Goal: Book appointment/travel/reservation

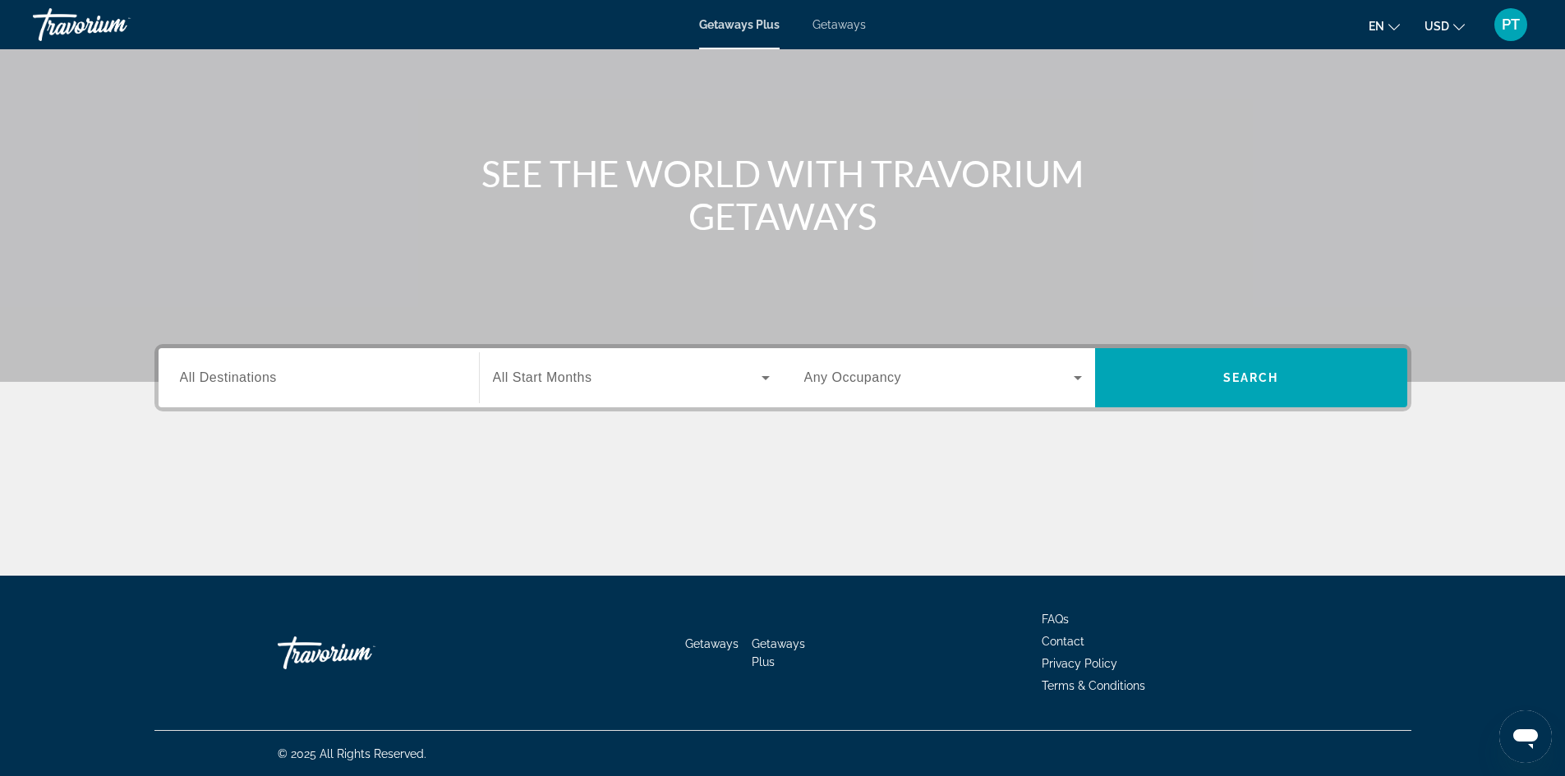
scroll to position [112, 0]
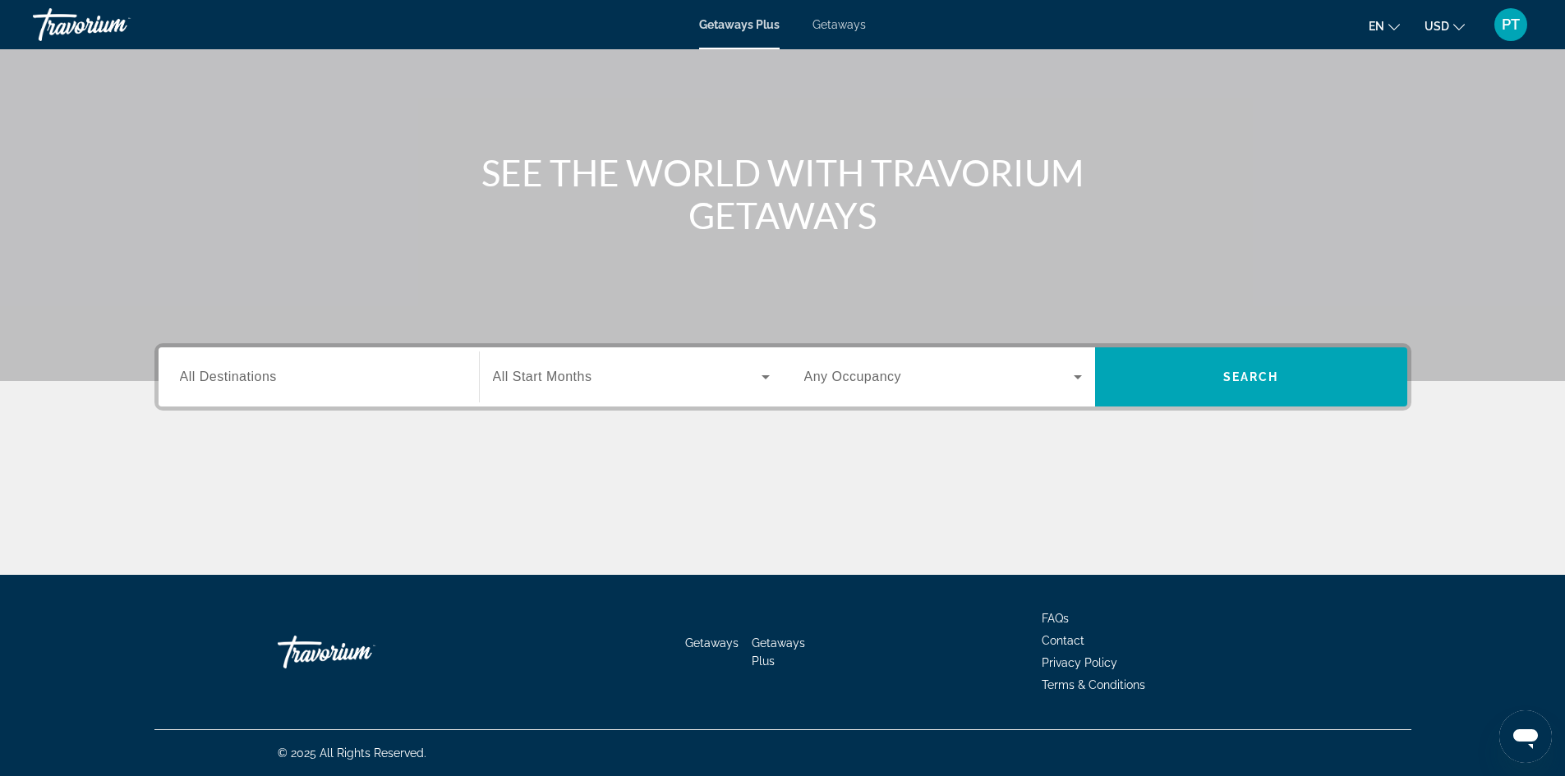
click at [226, 373] on span "All Destinations" at bounding box center [228, 377] width 97 height 14
click at [226, 373] on input "Destination All Destinations" at bounding box center [319, 378] width 278 height 20
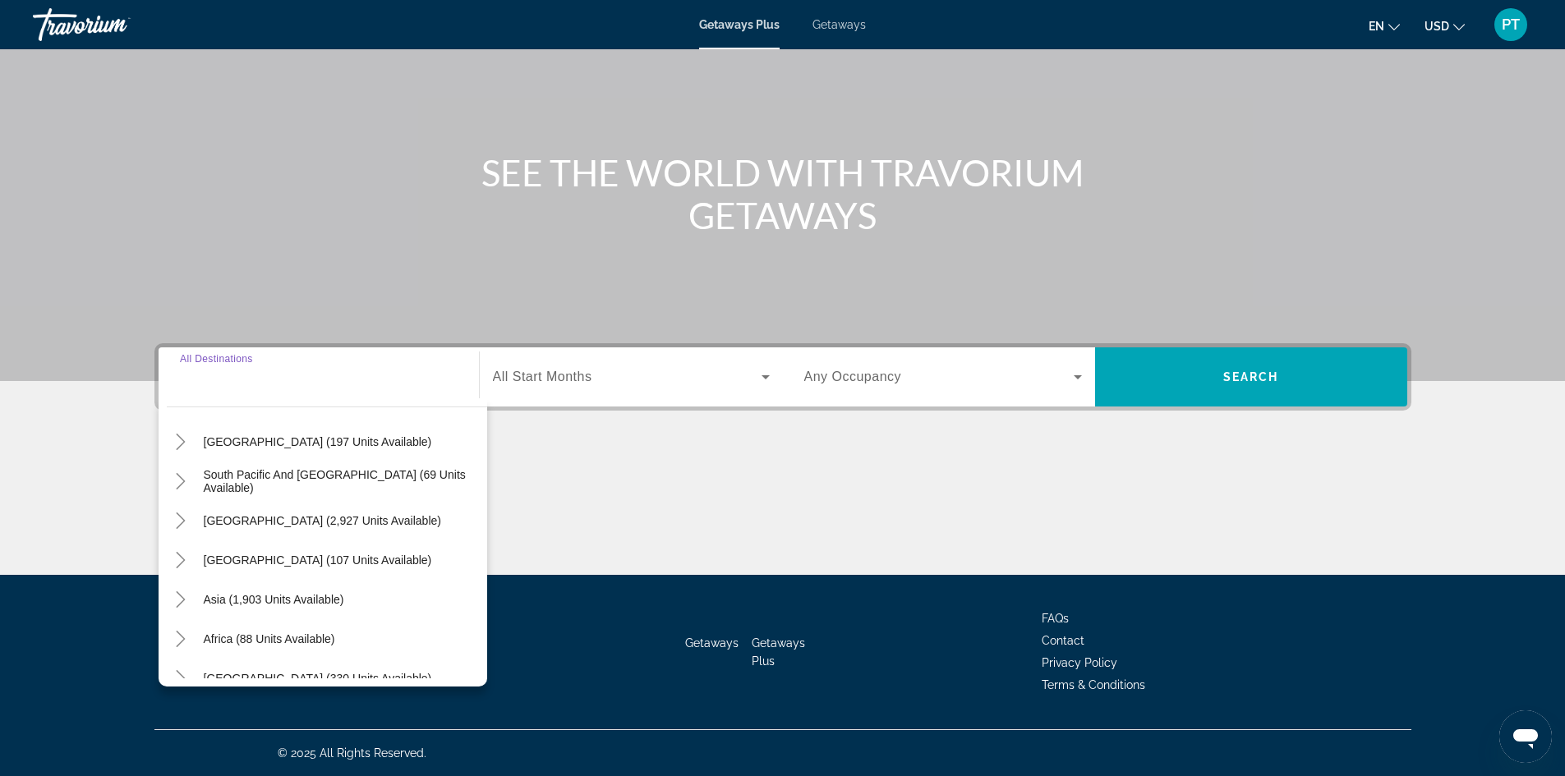
scroll to position [266, 0]
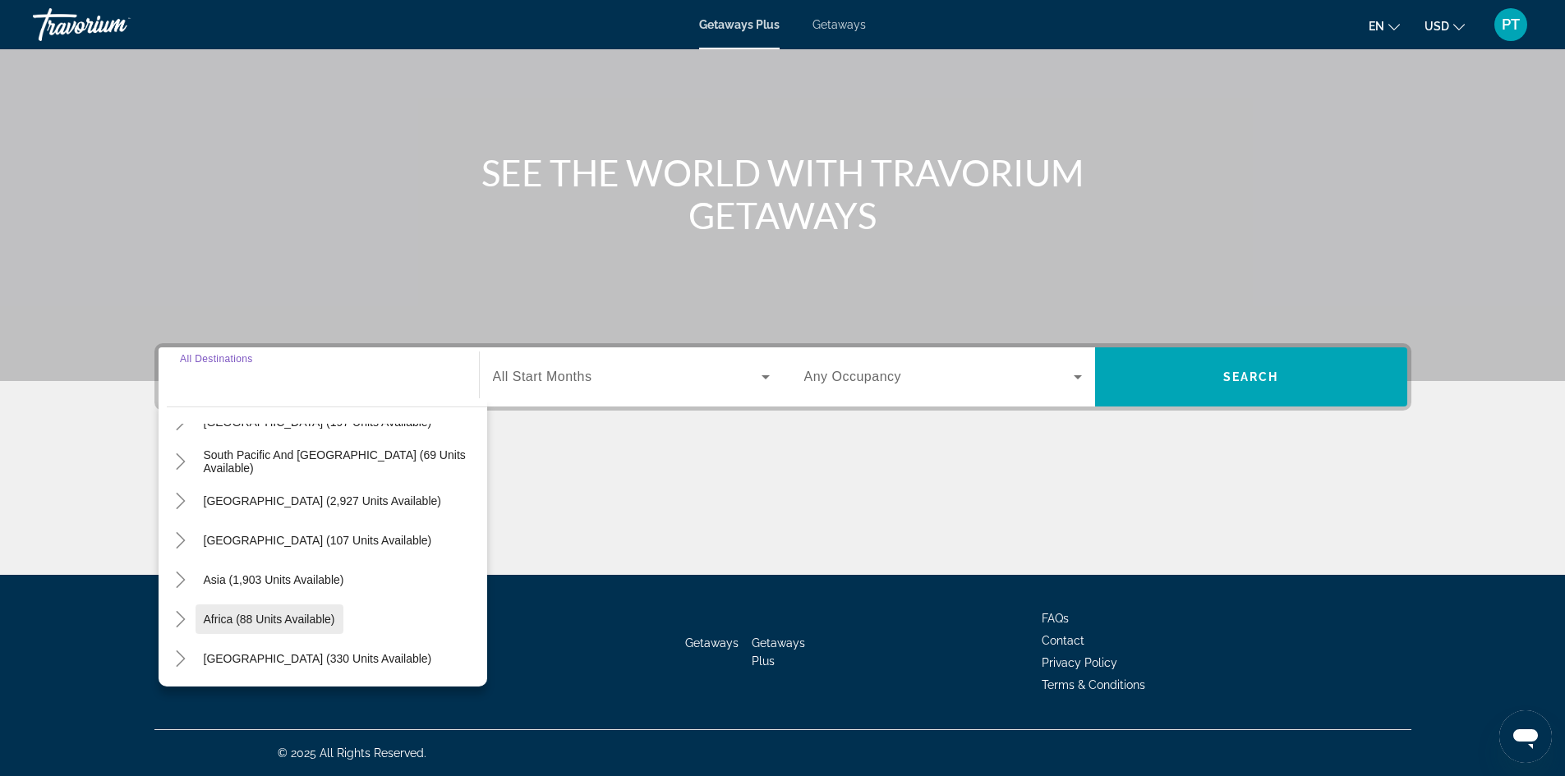
click at [197, 615] on span "Search widget" at bounding box center [270, 619] width 148 height 39
type input "**********"
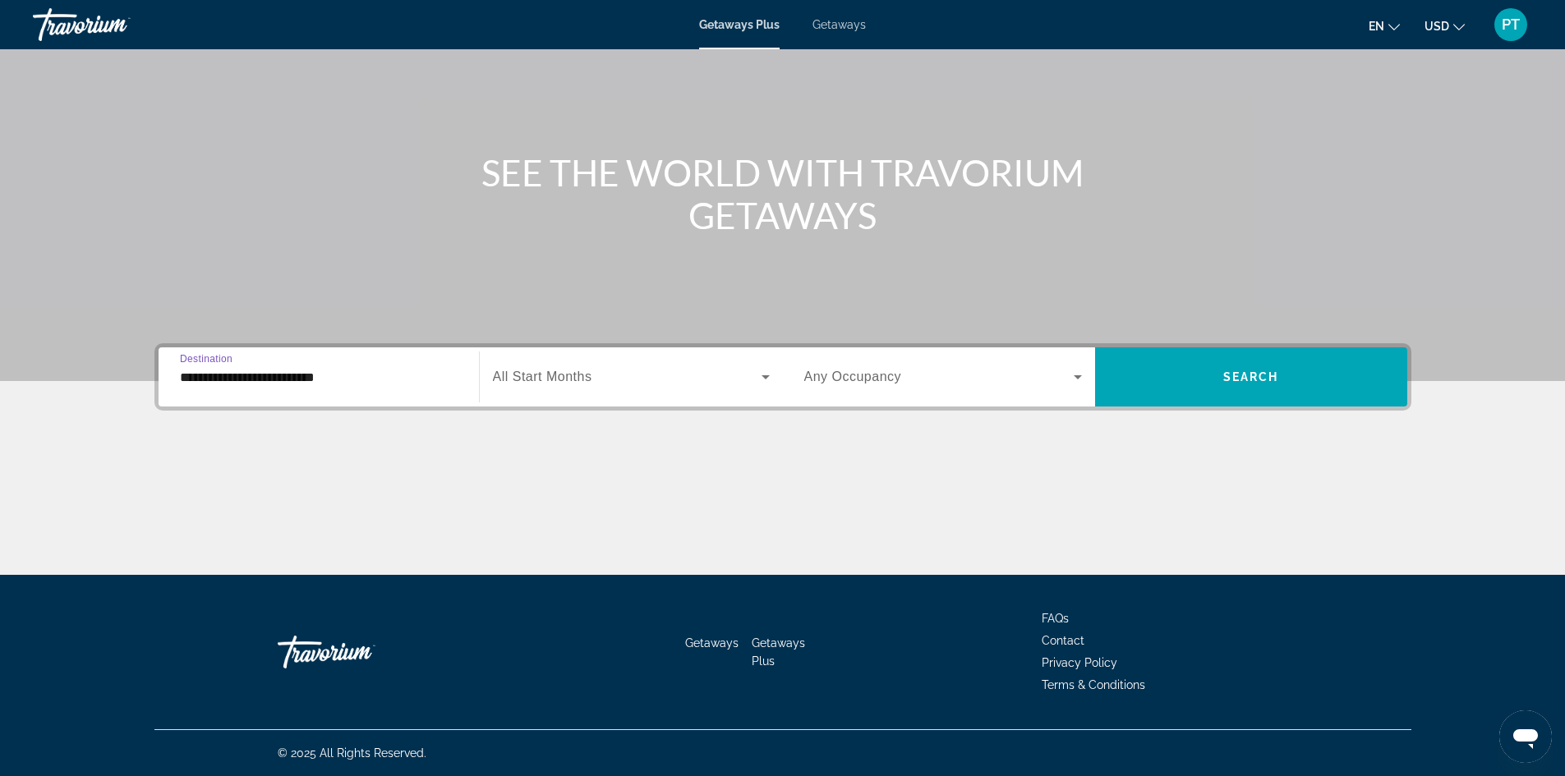
click at [595, 378] on span "Search widget" at bounding box center [627, 377] width 269 height 20
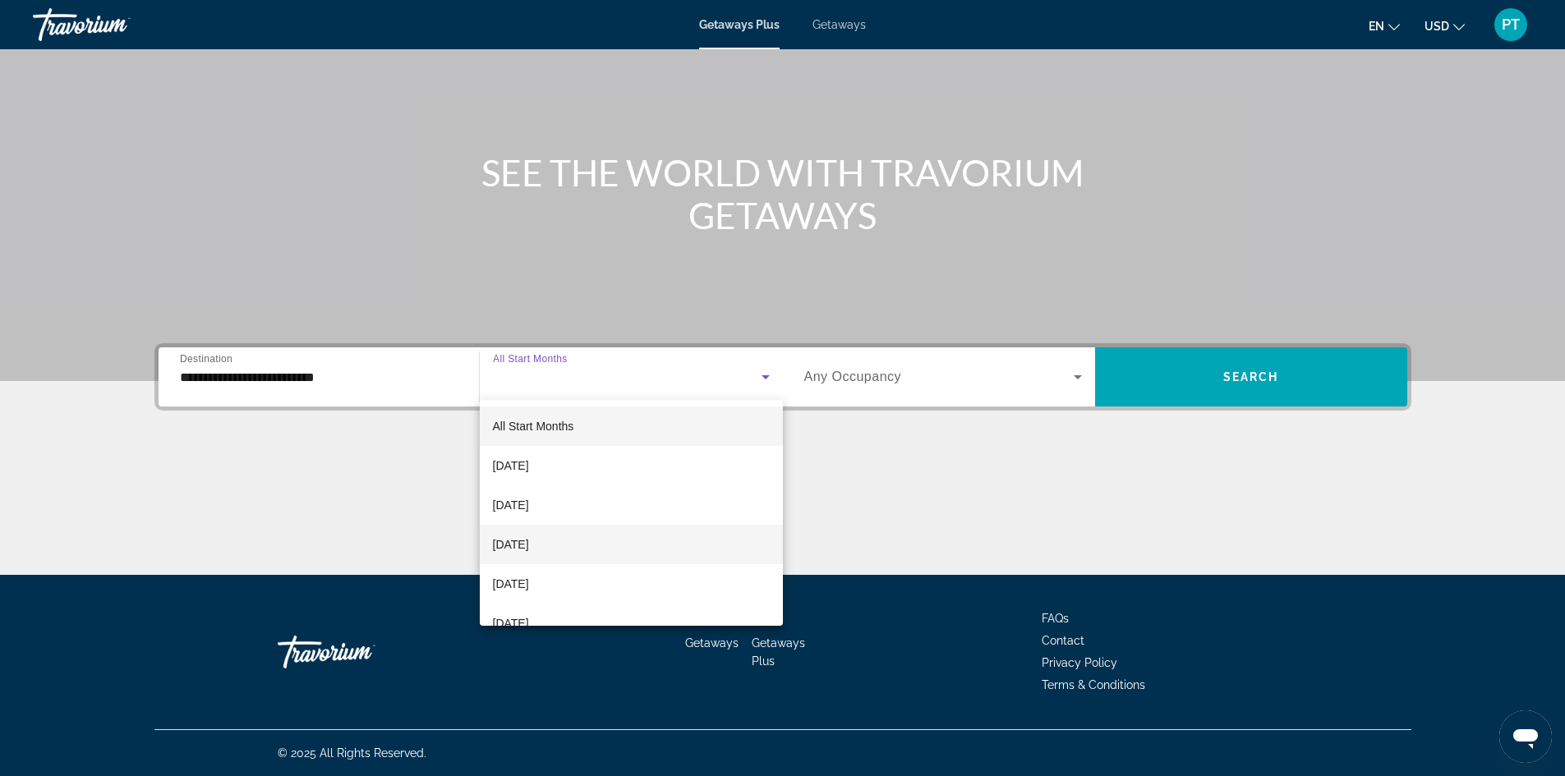
click at [606, 537] on mat-option "[DATE]" at bounding box center [631, 544] width 303 height 39
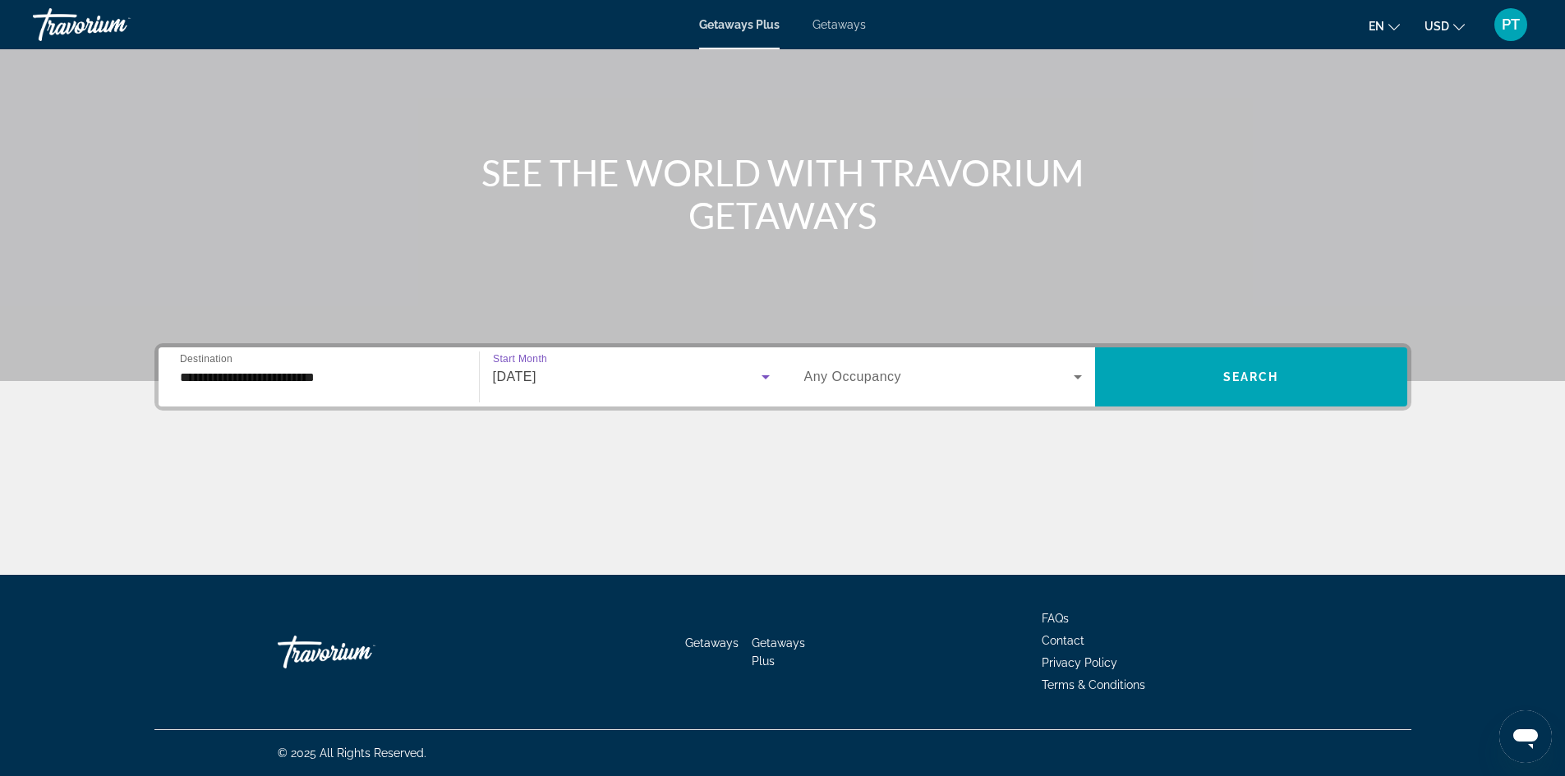
click at [850, 371] on span "Any Occupancy" at bounding box center [853, 377] width 98 height 14
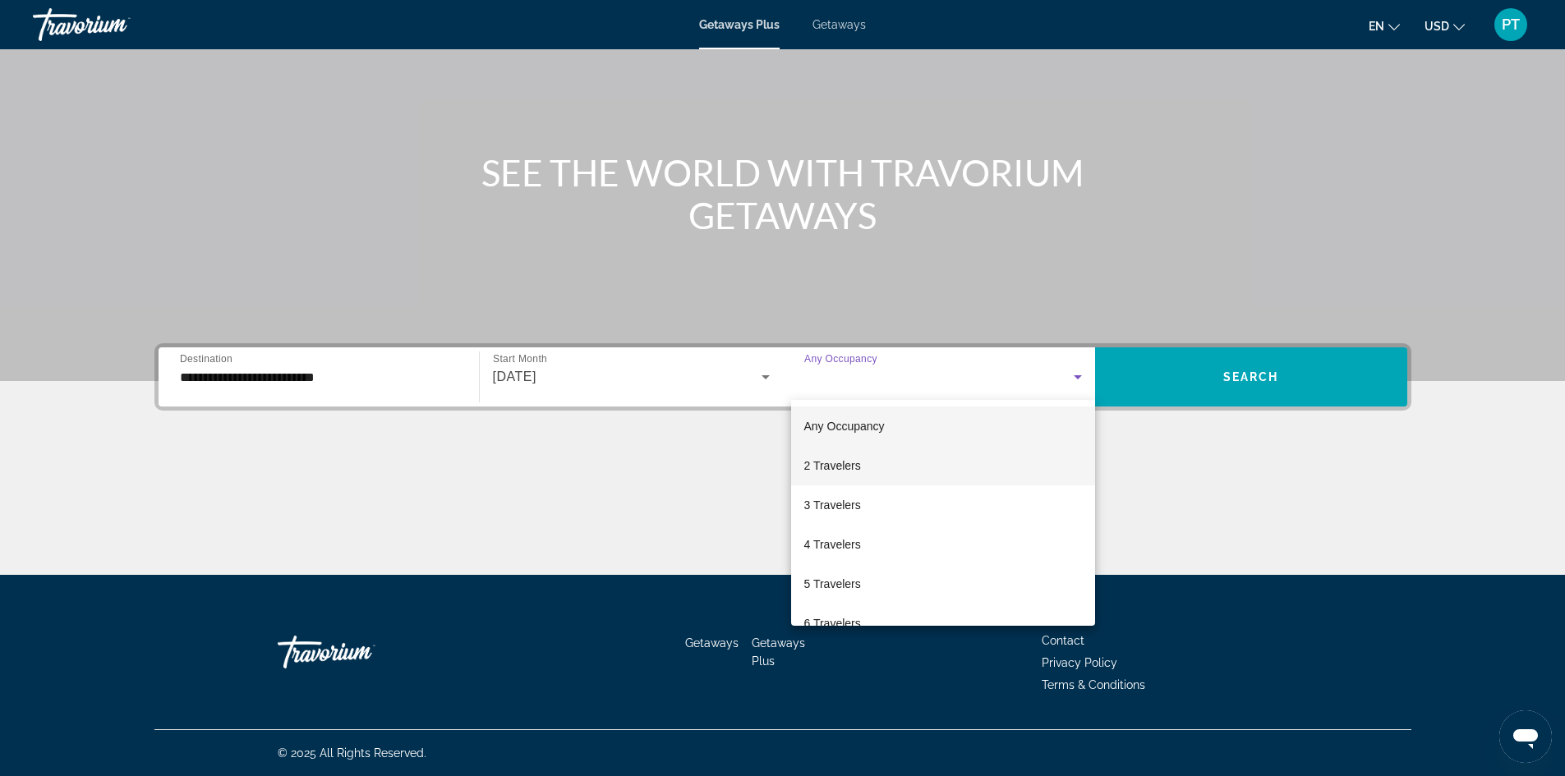
click at [834, 472] on span "2 Travelers" at bounding box center [832, 466] width 57 height 20
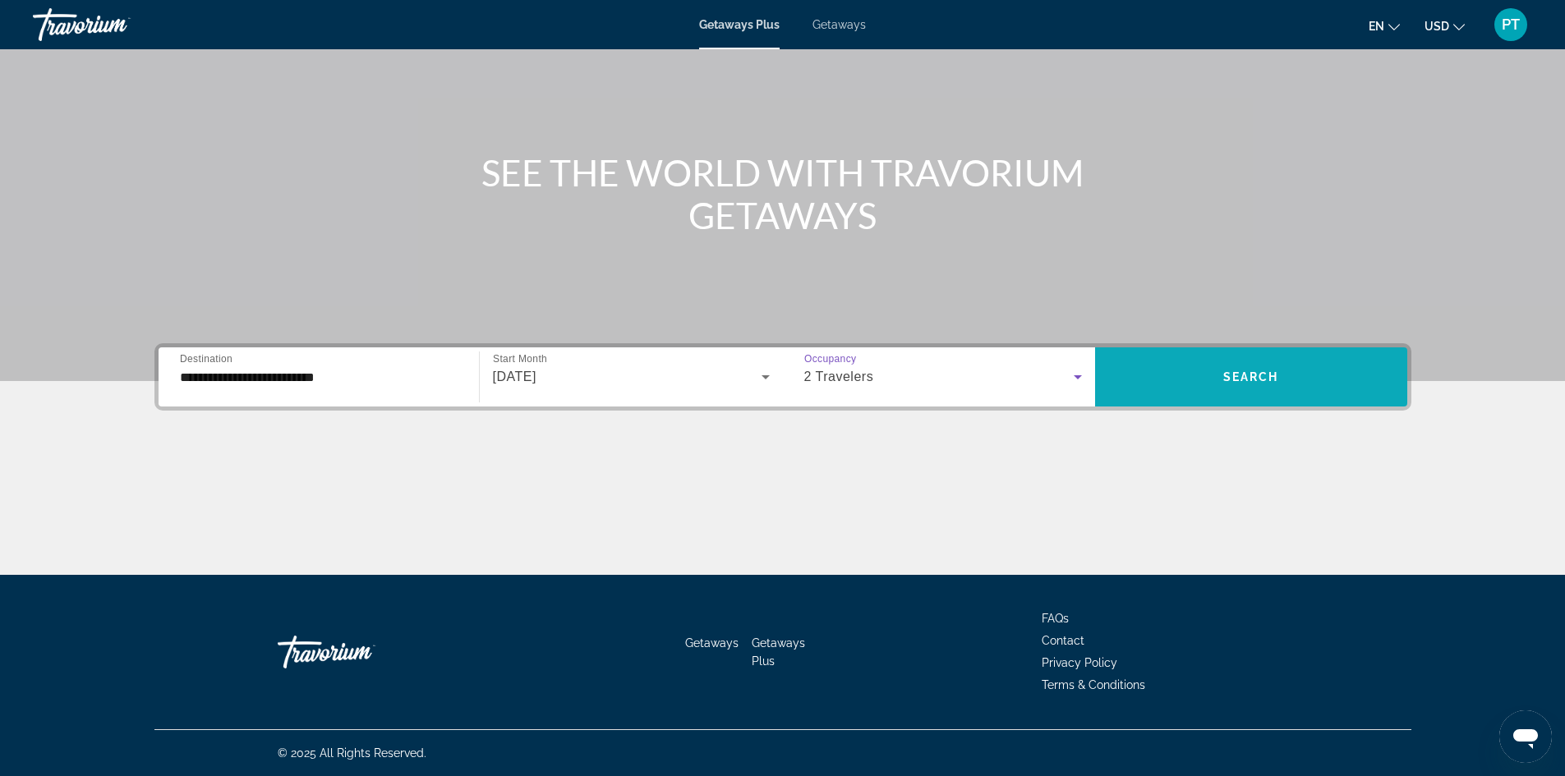
click at [1198, 382] on span "Search widget" at bounding box center [1251, 376] width 312 height 39
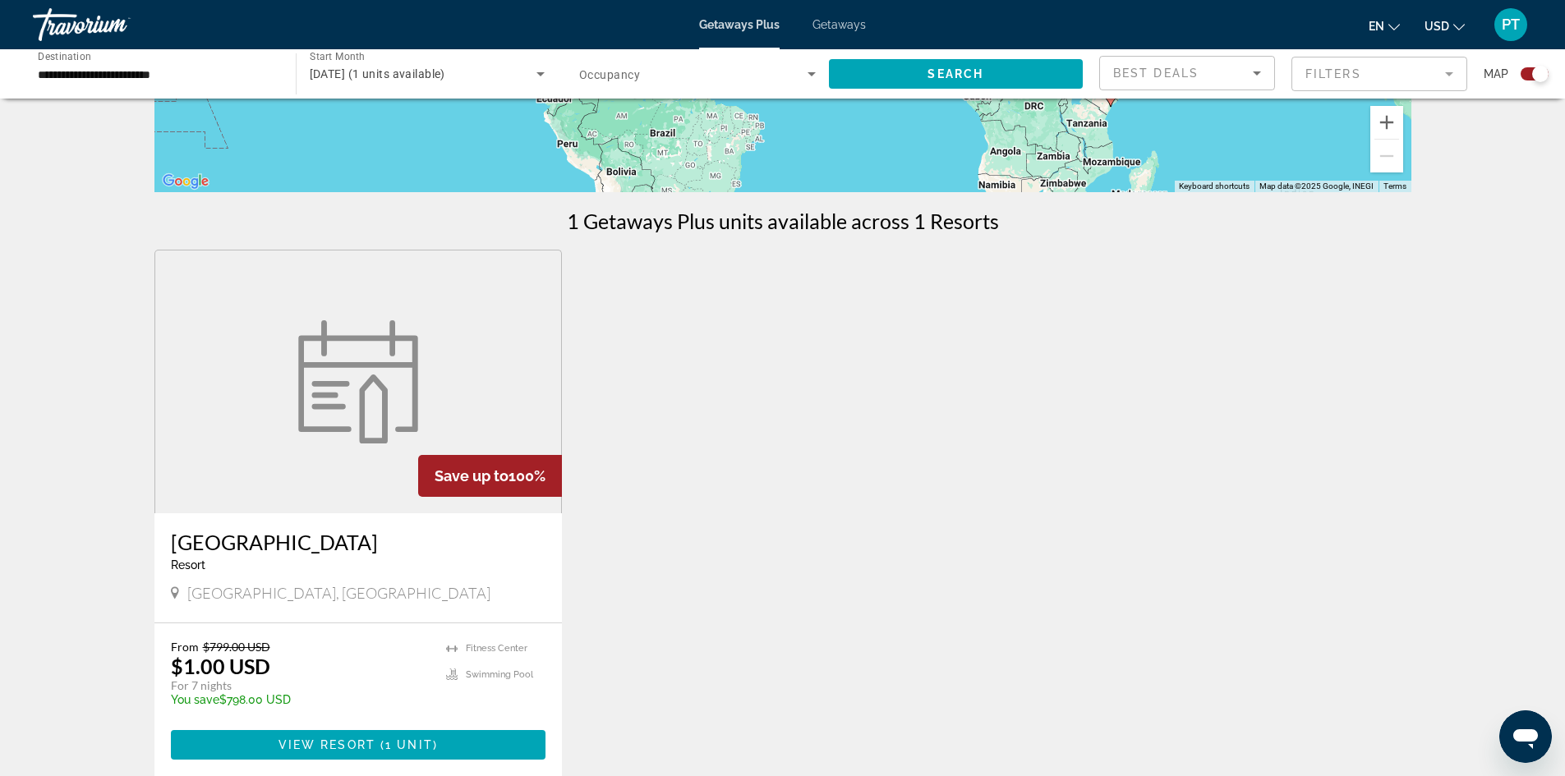
scroll to position [575, 0]
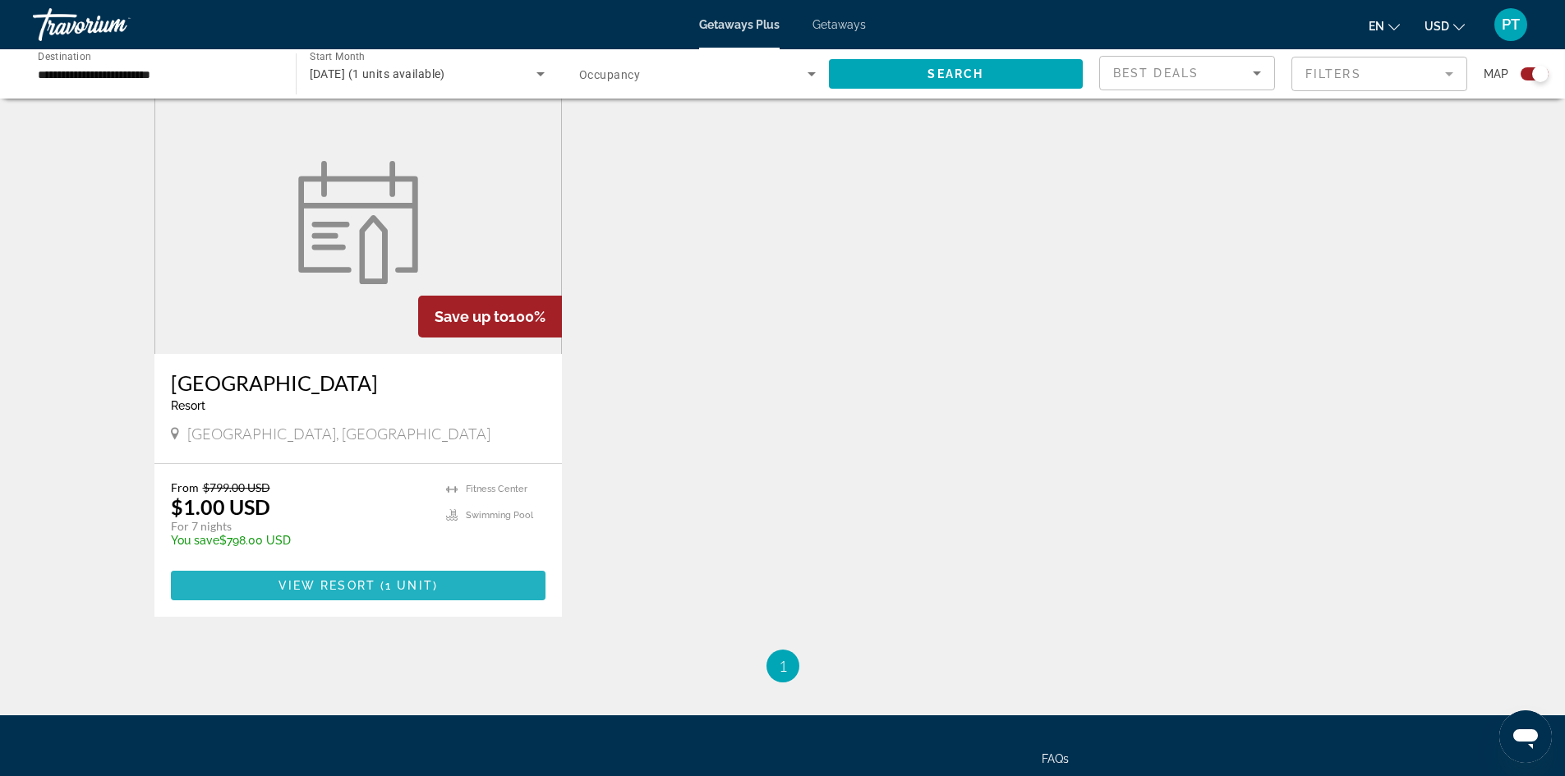
click at [410, 589] on span "1 unit" at bounding box center [409, 585] width 48 height 13
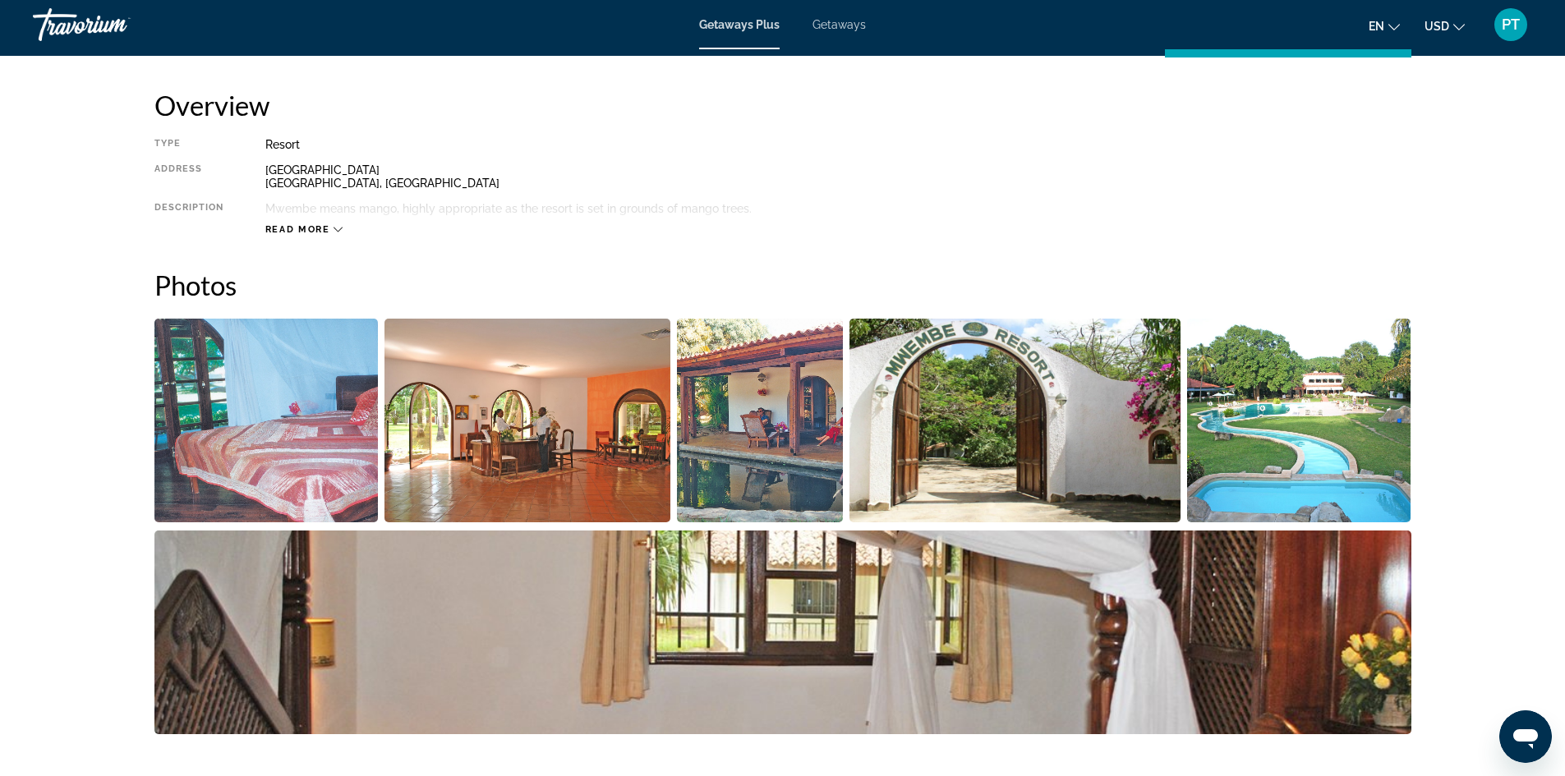
scroll to position [534, 0]
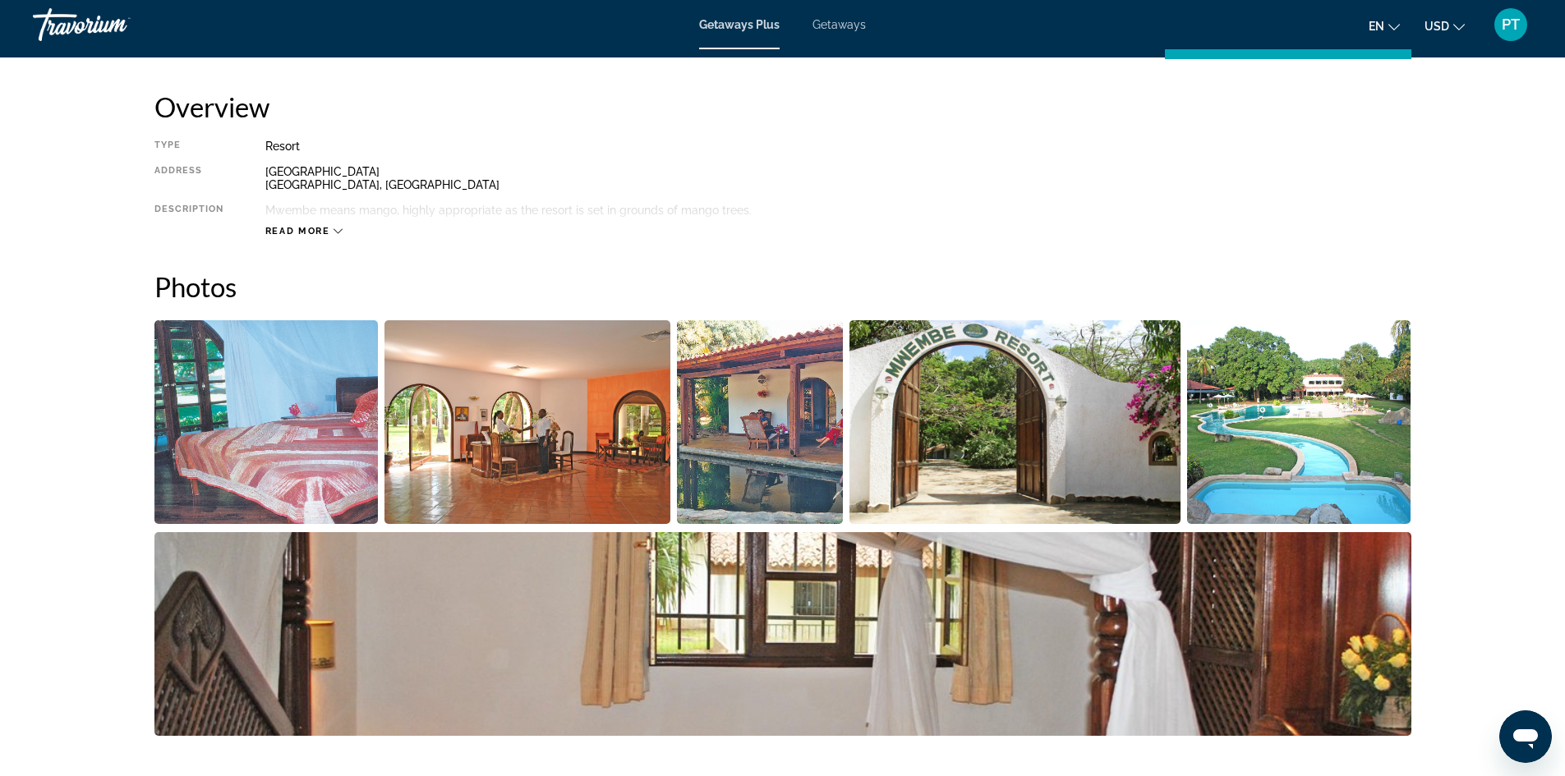
click at [332, 230] on div "Read more" at bounding box center [304, 231] width 78 height 11
click at [528, 424] on img "Open full-screen image slider" at bounding box center [528, 422] width 286 height 204
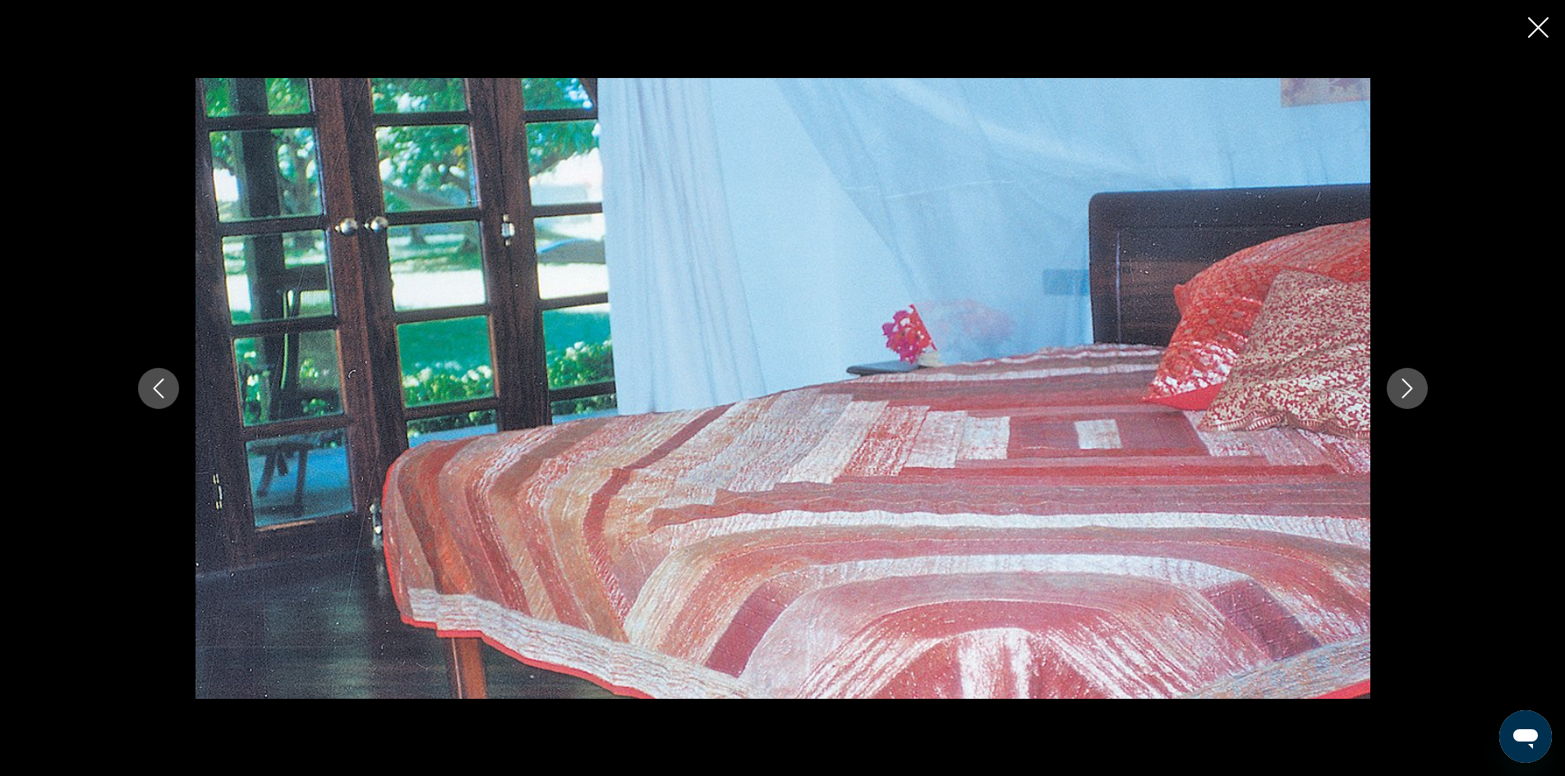
click at [1408, 385] on icon "Next image" at bounding box center [1408, 389] width 20 height 20
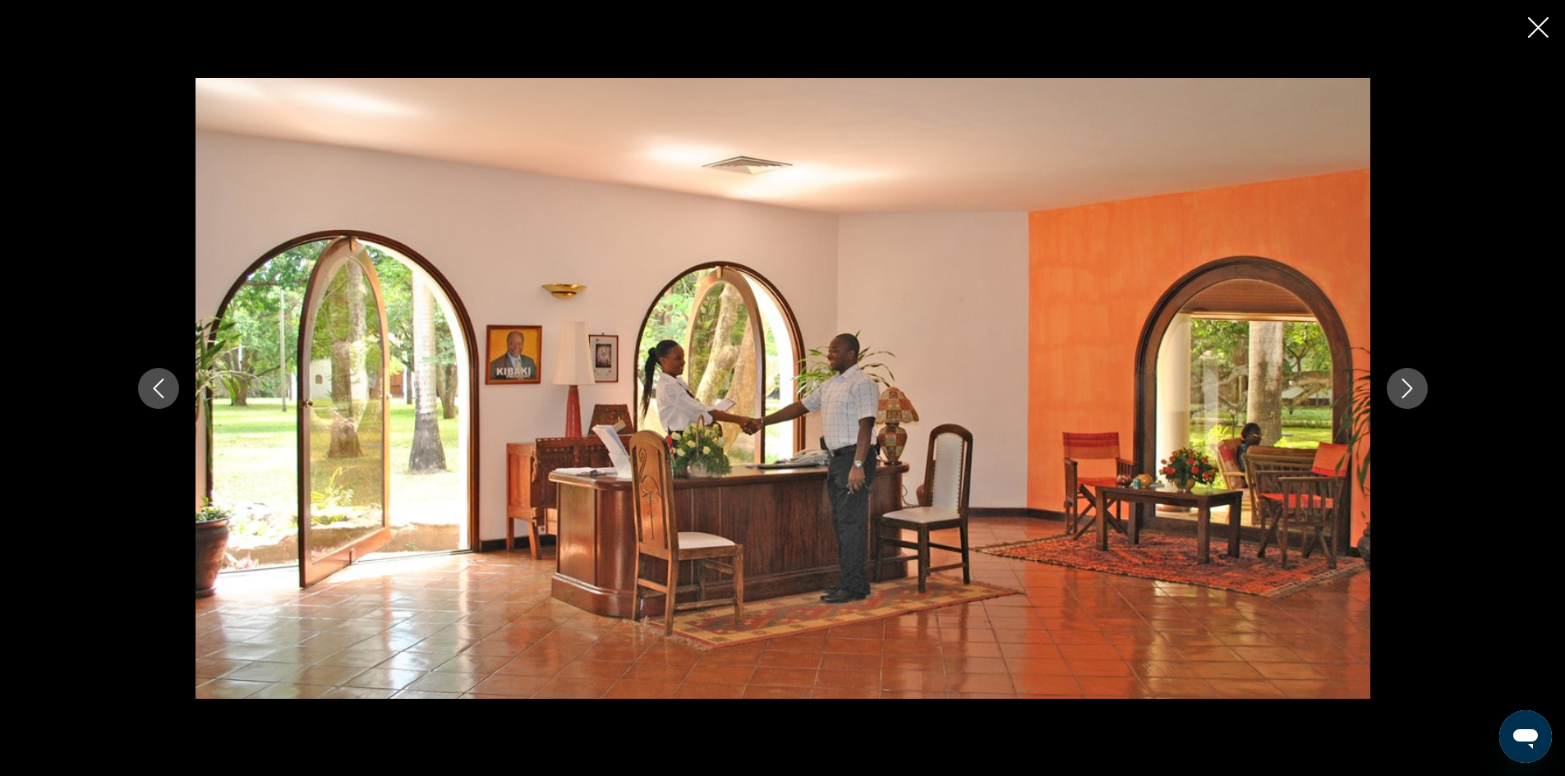
click at [1408, 385] on icon "Next image" at bounding box center [1408, 389] width 20 height 20
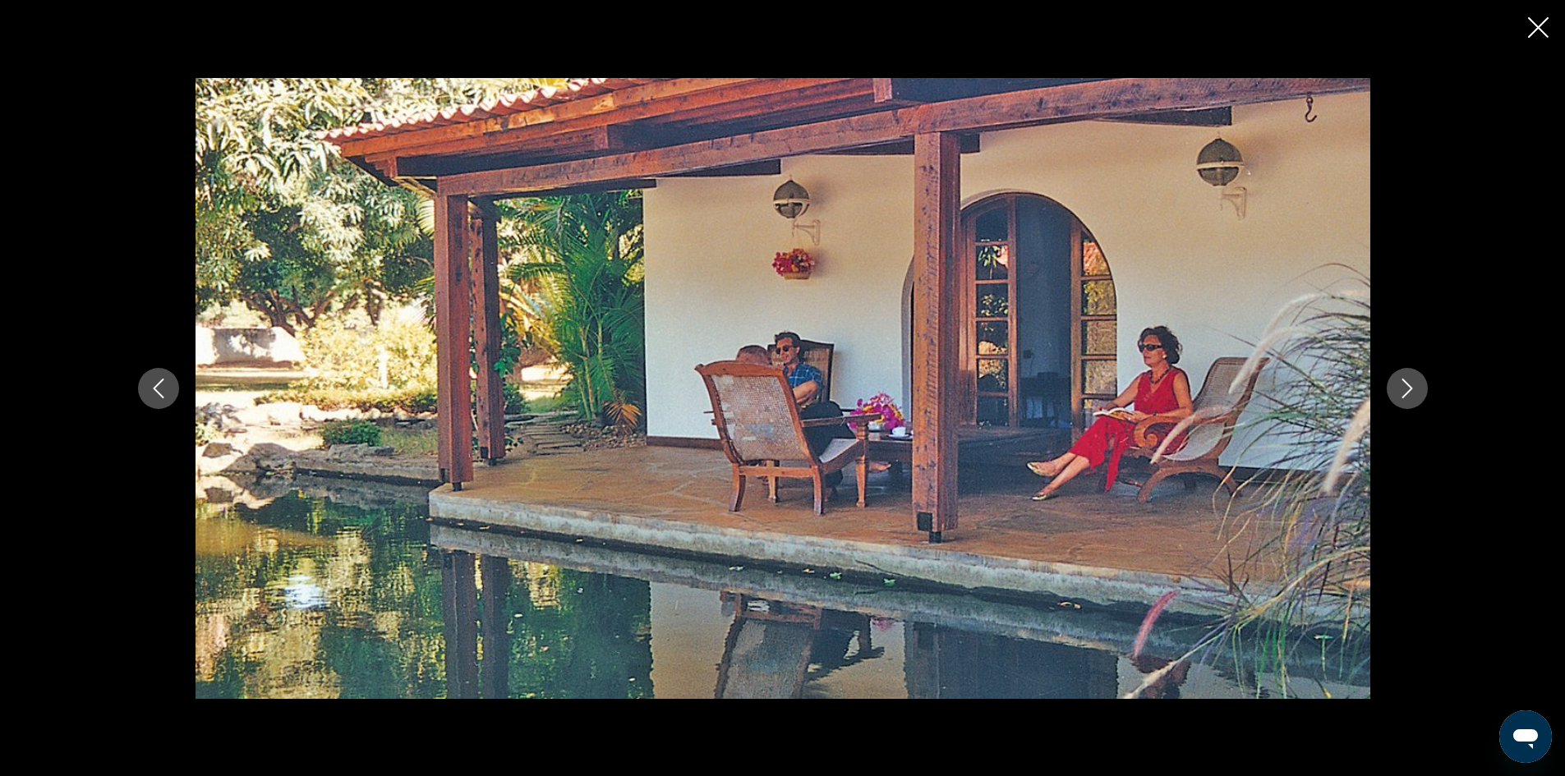
click at [1412, 384] on icon "Next image" at bounding box center [1408, 389] width 20 height 20
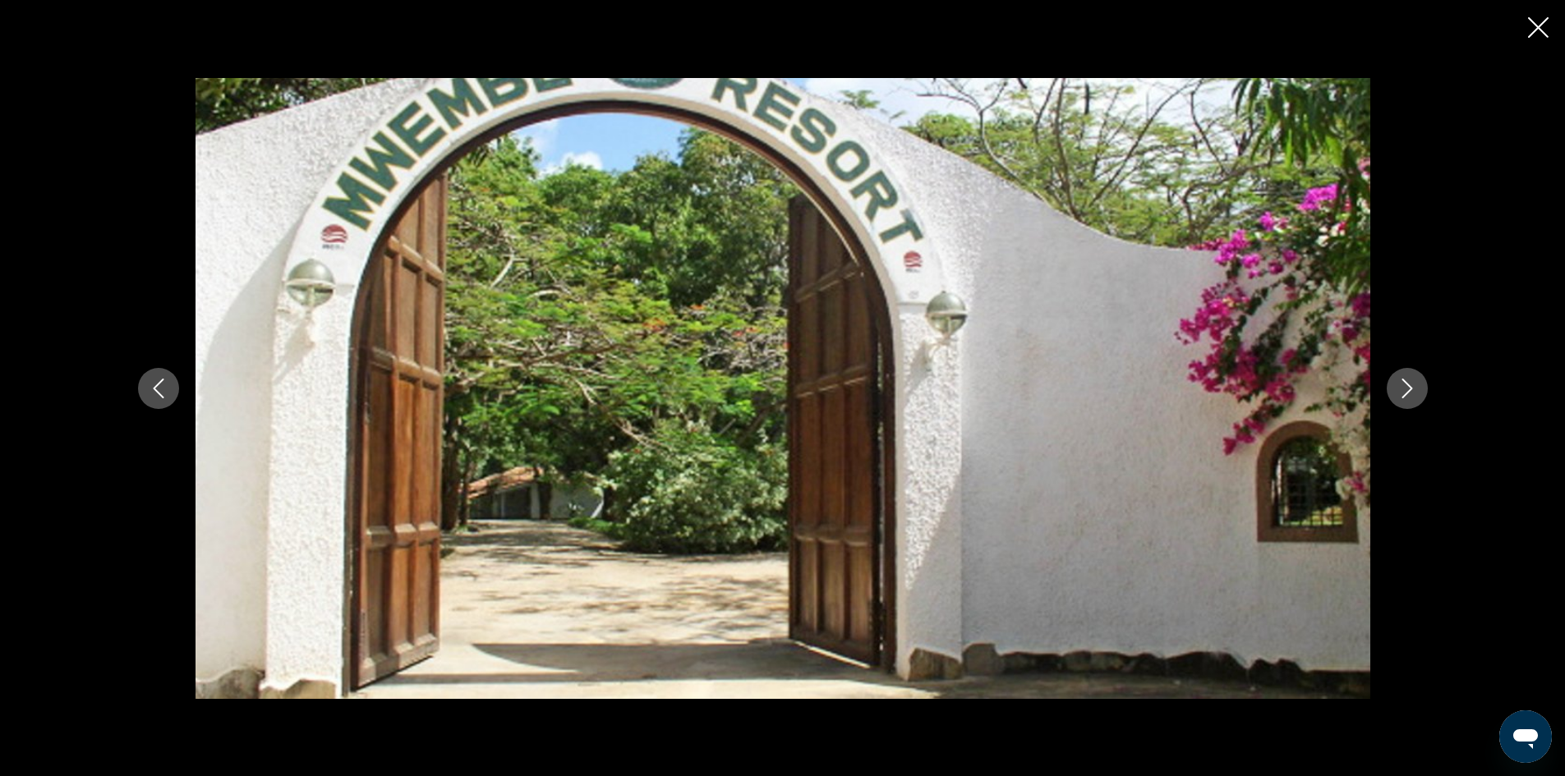
click at [1408, 384] on icon "Next image" at bounding box center [1407, 389] width 11 height 20
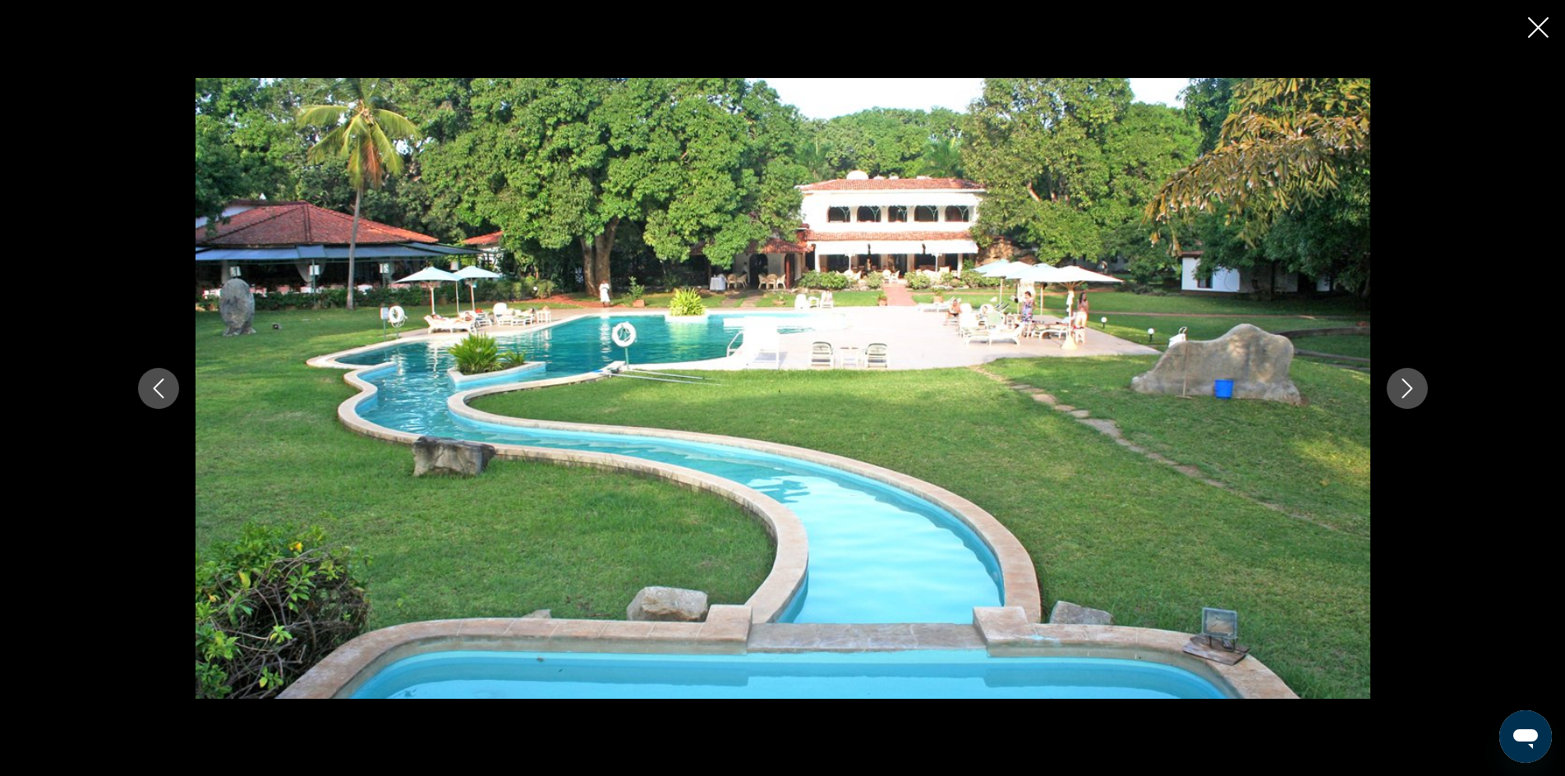
click at [1399, 389] on icon "Next image" at bounding box center [1408, 389] width 20 height 20
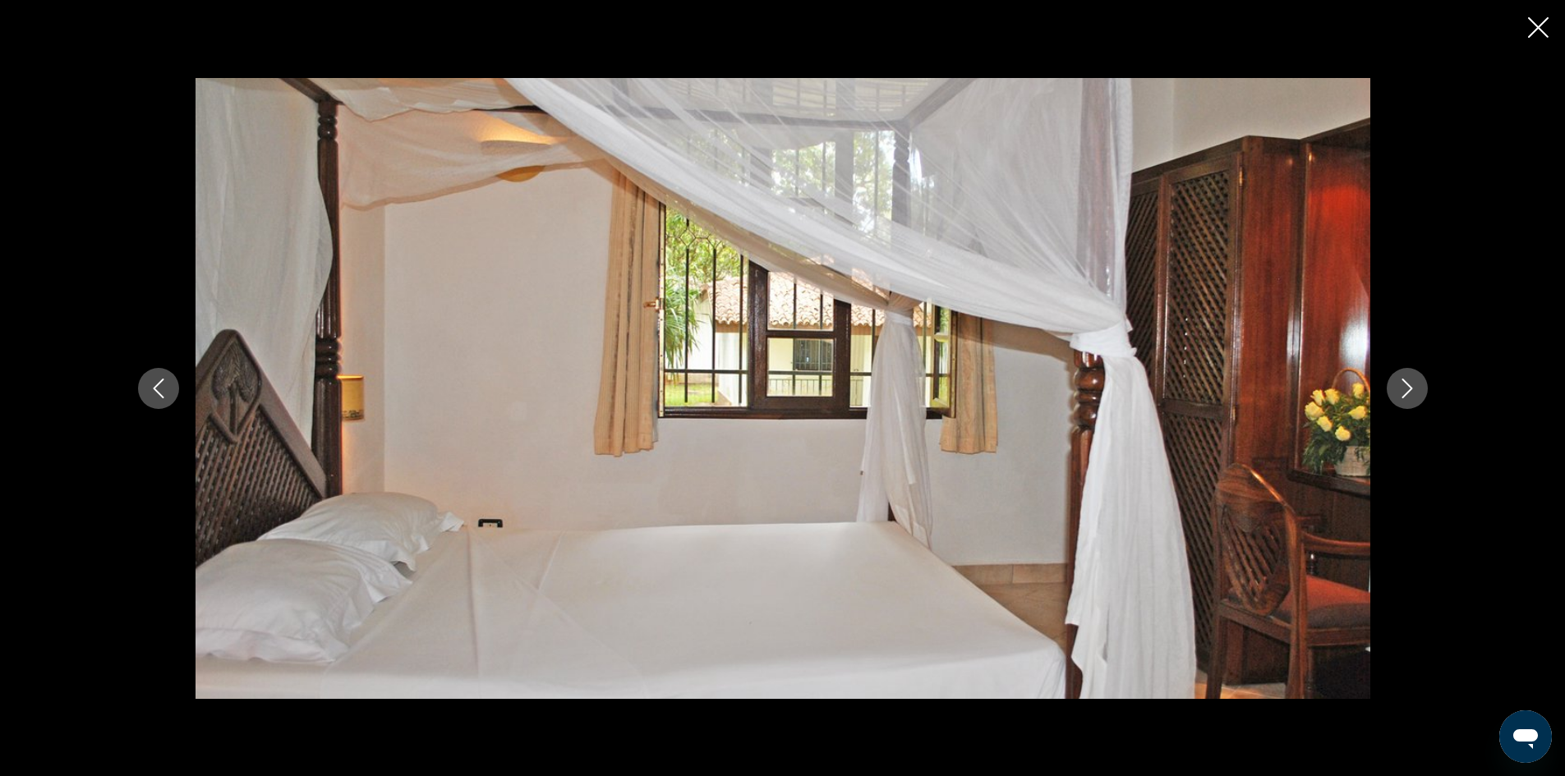
click at [1398, 391] on icon "Next image" at bounding box center [1408, 389] width 20 height 20
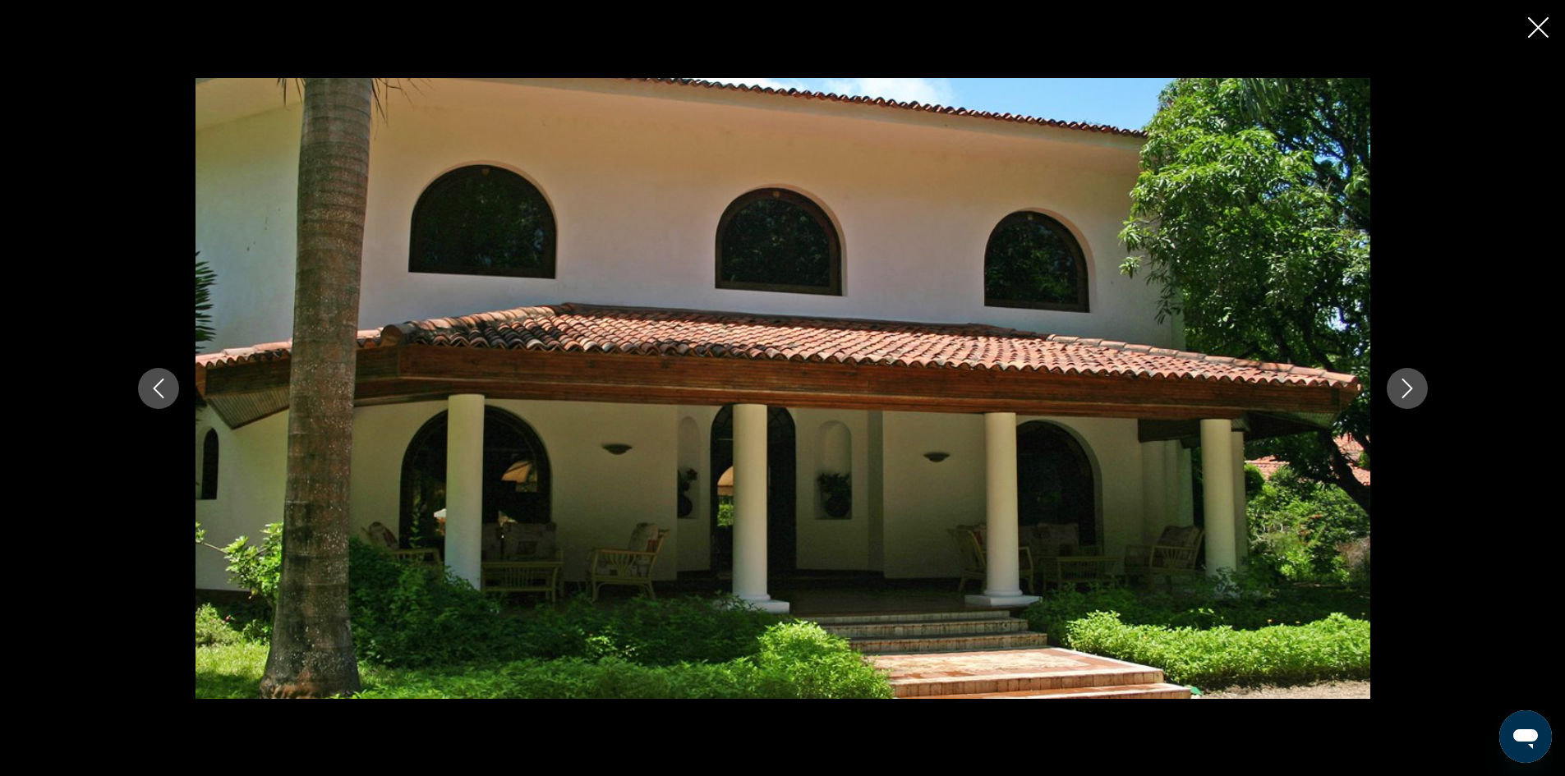
click at [1398, 391] on icon "Next image" at bounding box center [1408, 389] width 20 height 20
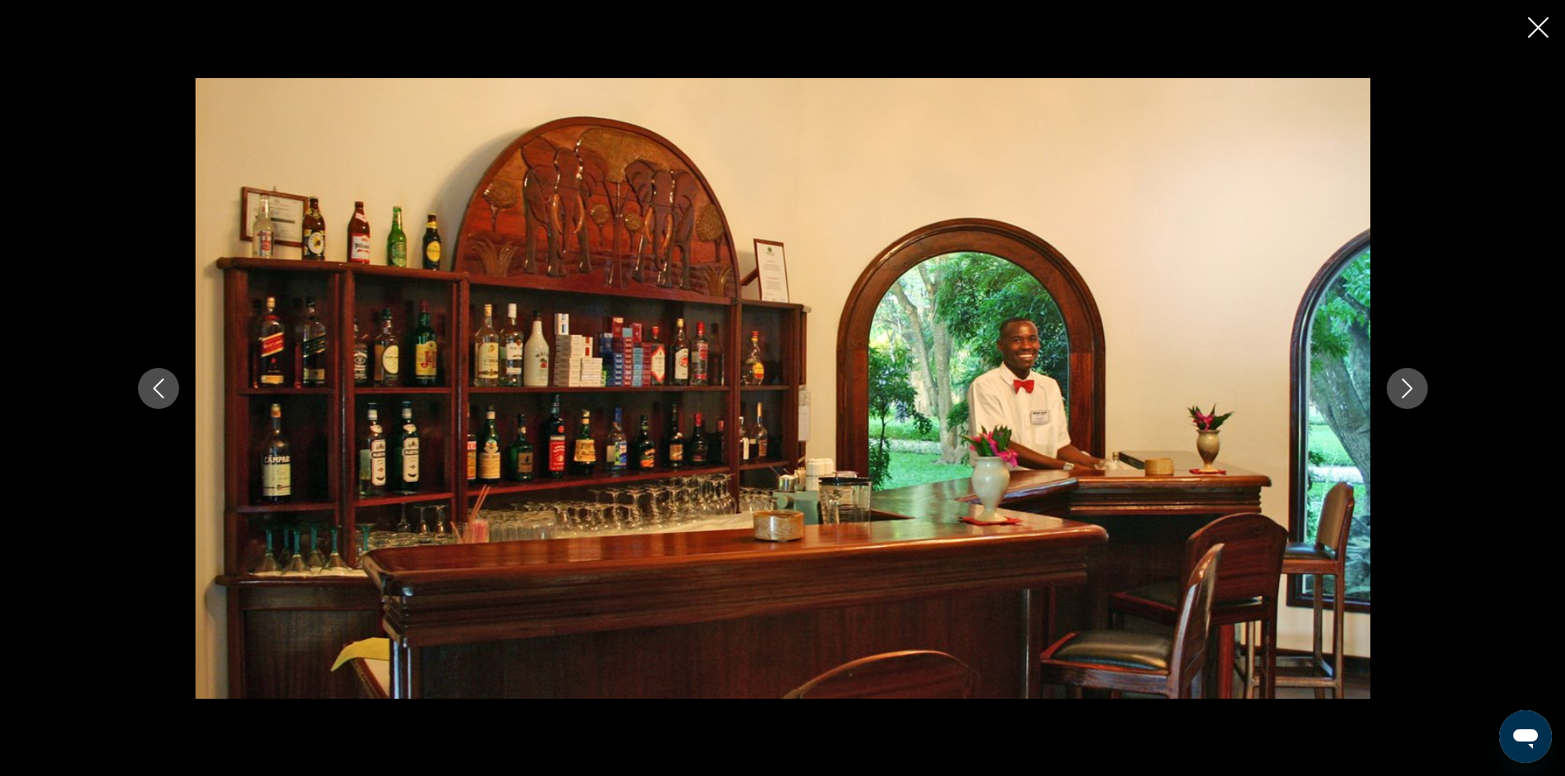
click at [1398, 391] on icon "Next image" at bounding box center [1408, 389] width 20 height 20
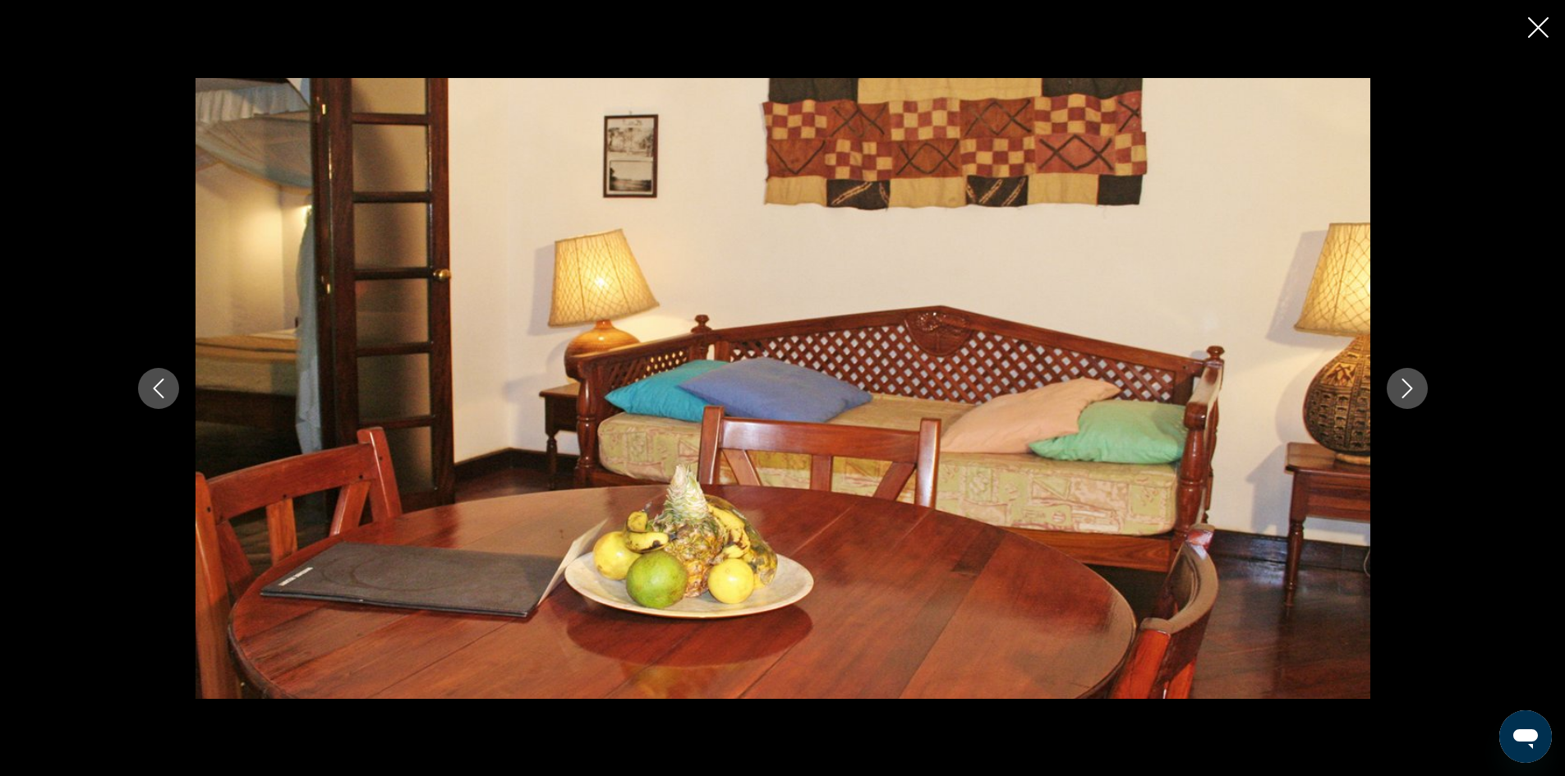
click at [1398, 391] on icon "Next image" at bounding box center [1408, 389] width 20 height 20
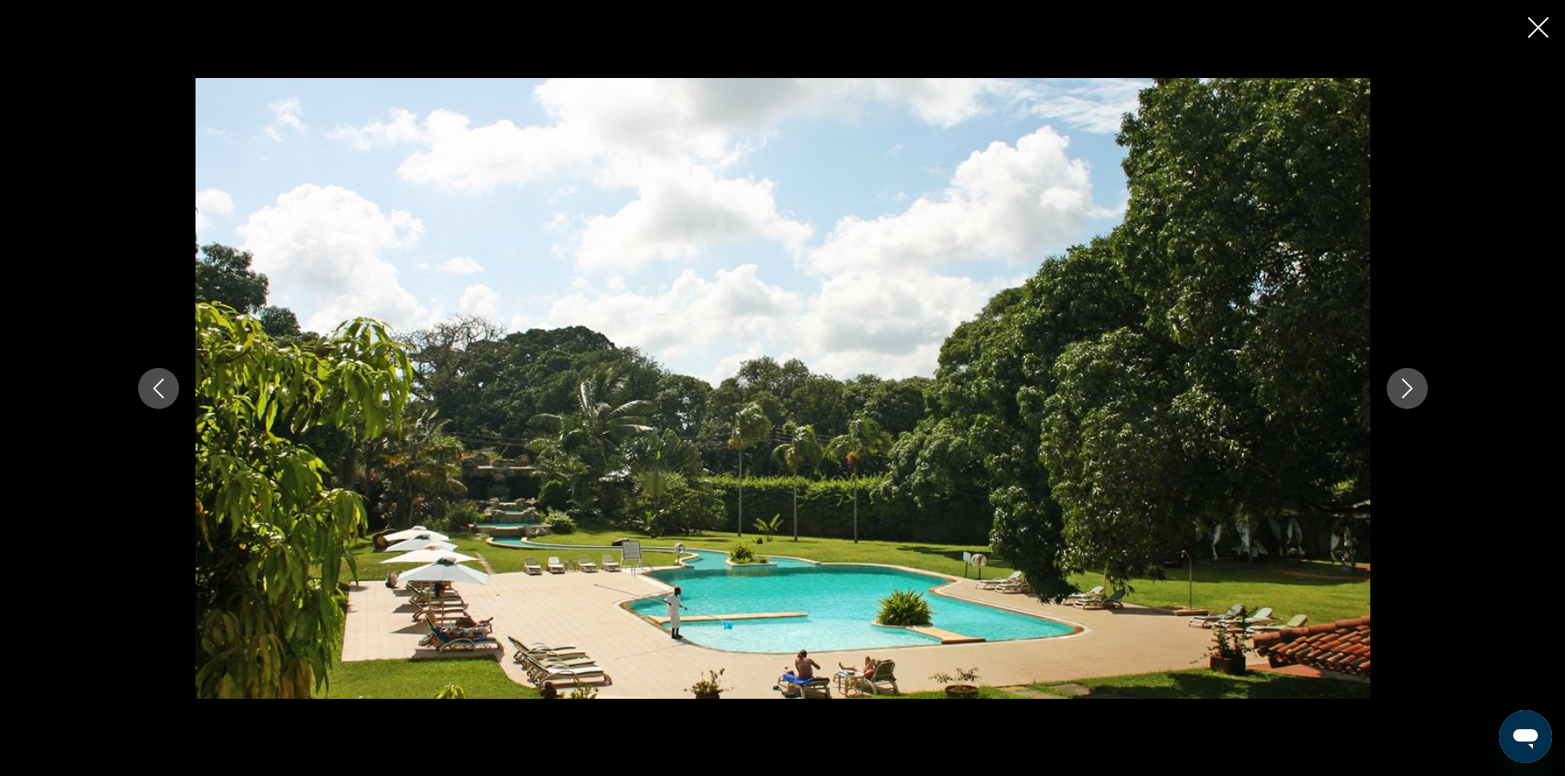
click at [1398, 391] on icon "Next image" at bounding box center [1408, 389] width 20 height 20
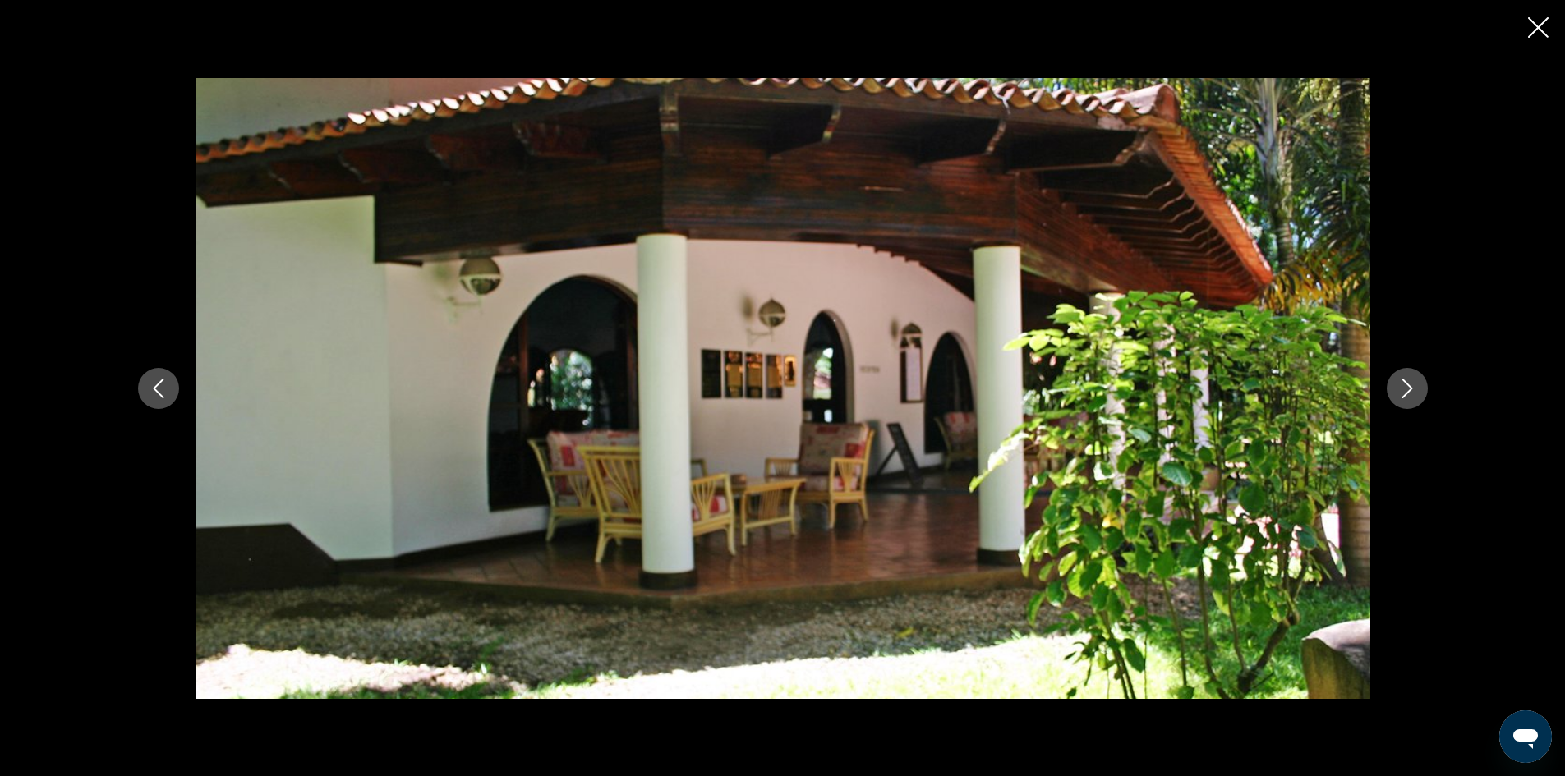
click at [1398, 391] on icon "Next image" at bounding box center [1408, 389] width 20 height 20
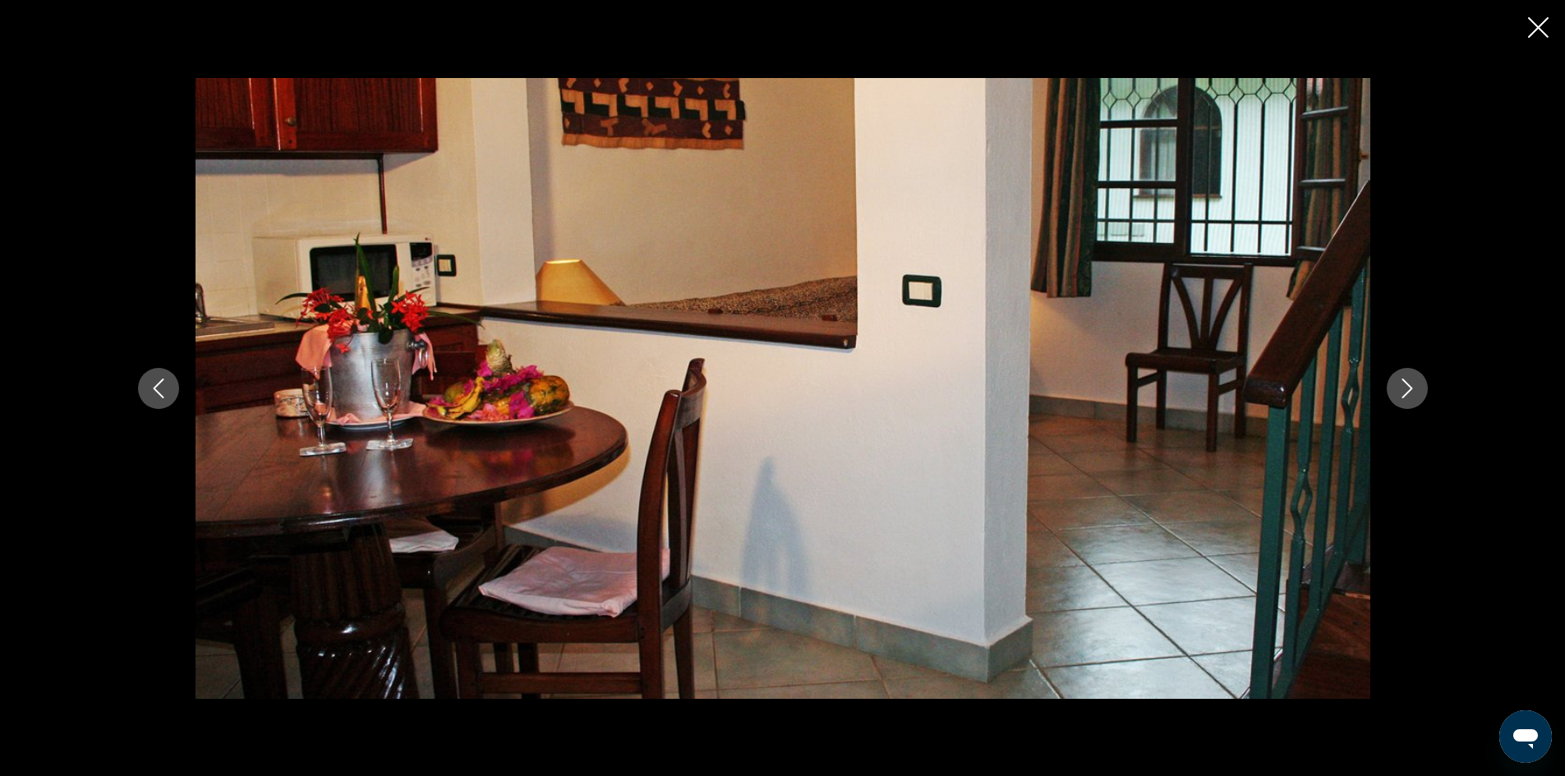
click at [1398, 391] on icon "Next image" at bounding box center [1408, 389] width 20 height 20
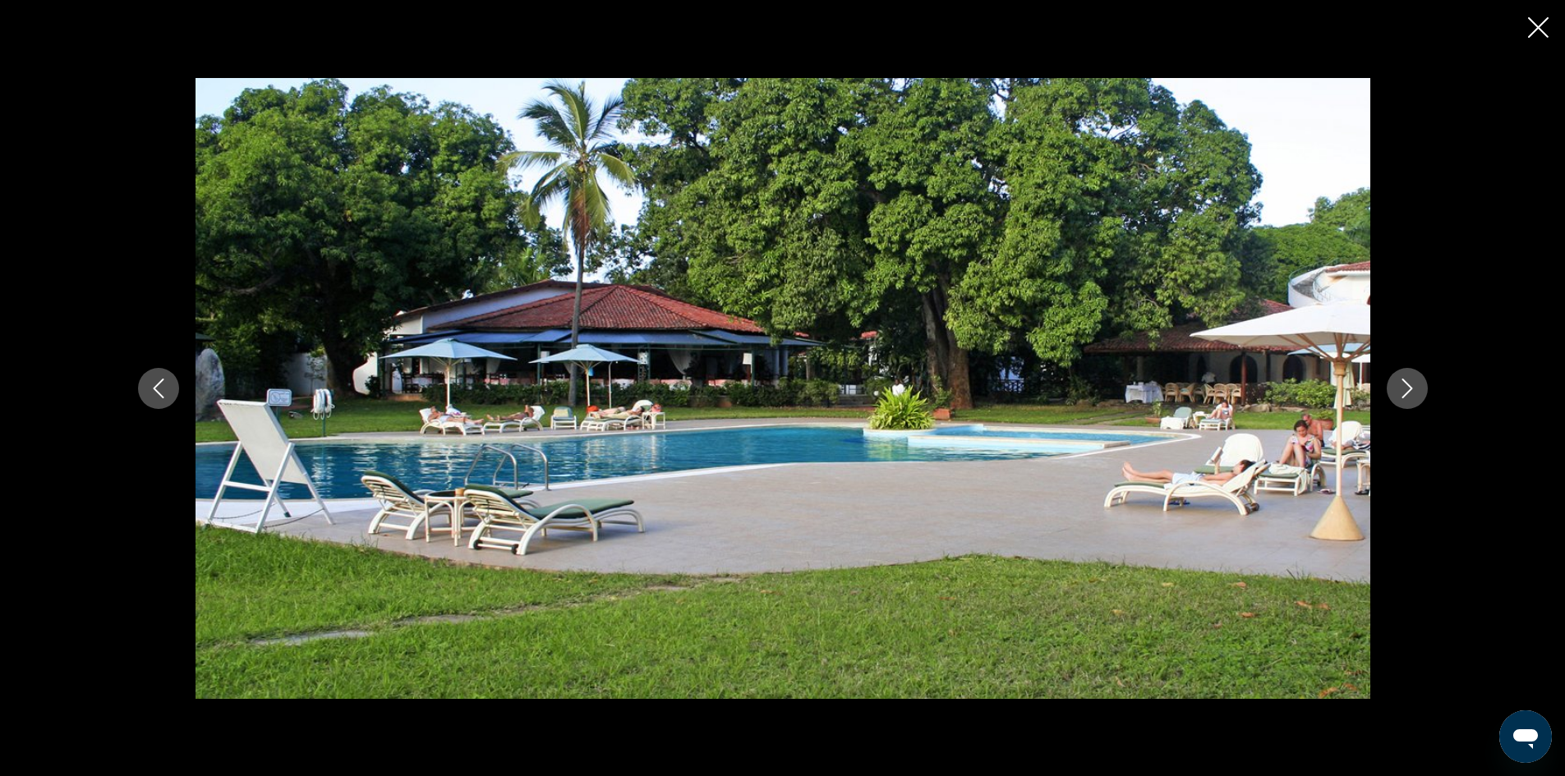
click at [1396, 391] on button "Next image" at bounding box center [1407, 388] width 41 height 41
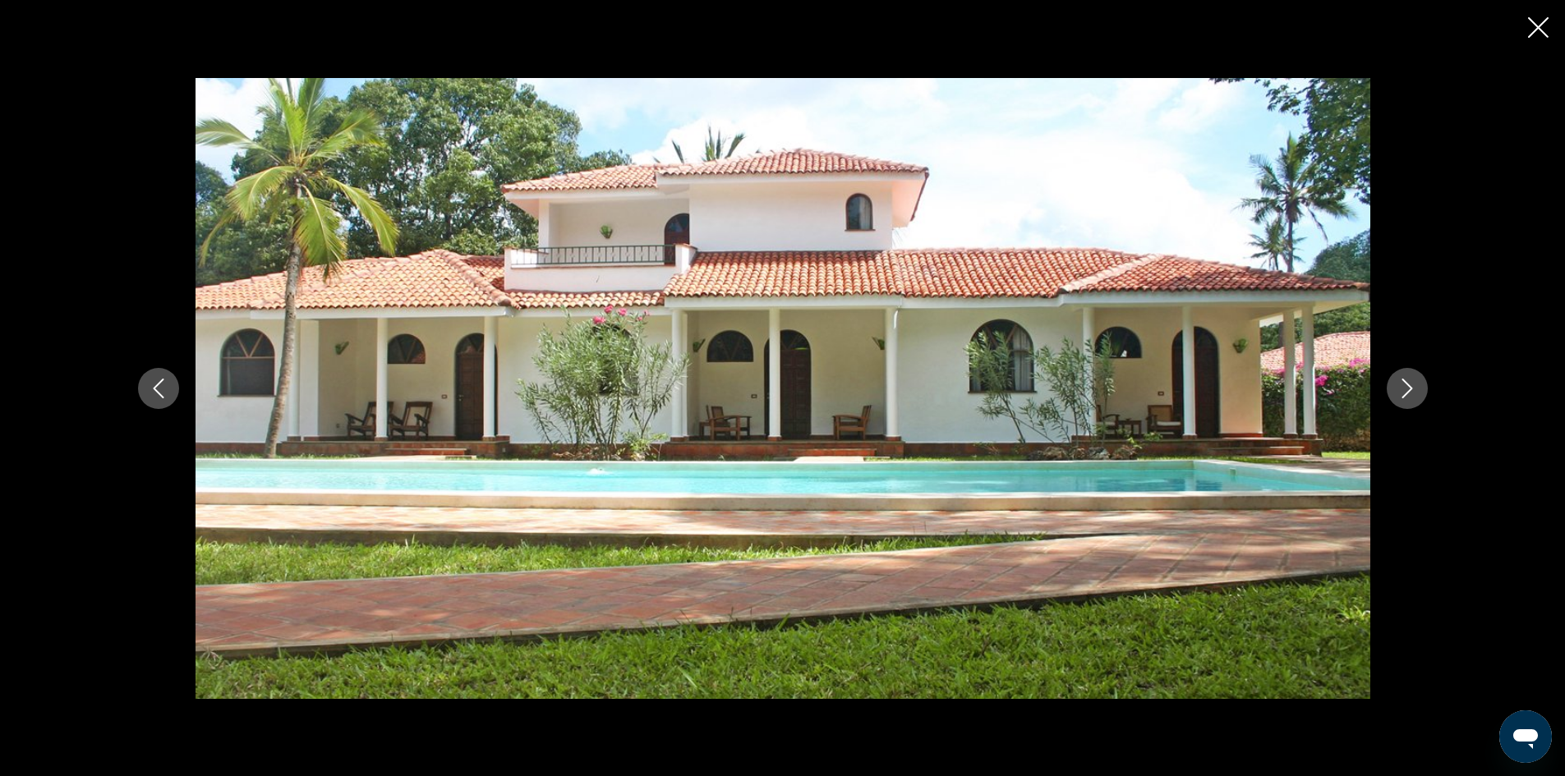
click at [1391, 381] on button "Next image" at bounding box center [1407, 388] width 41 height 41
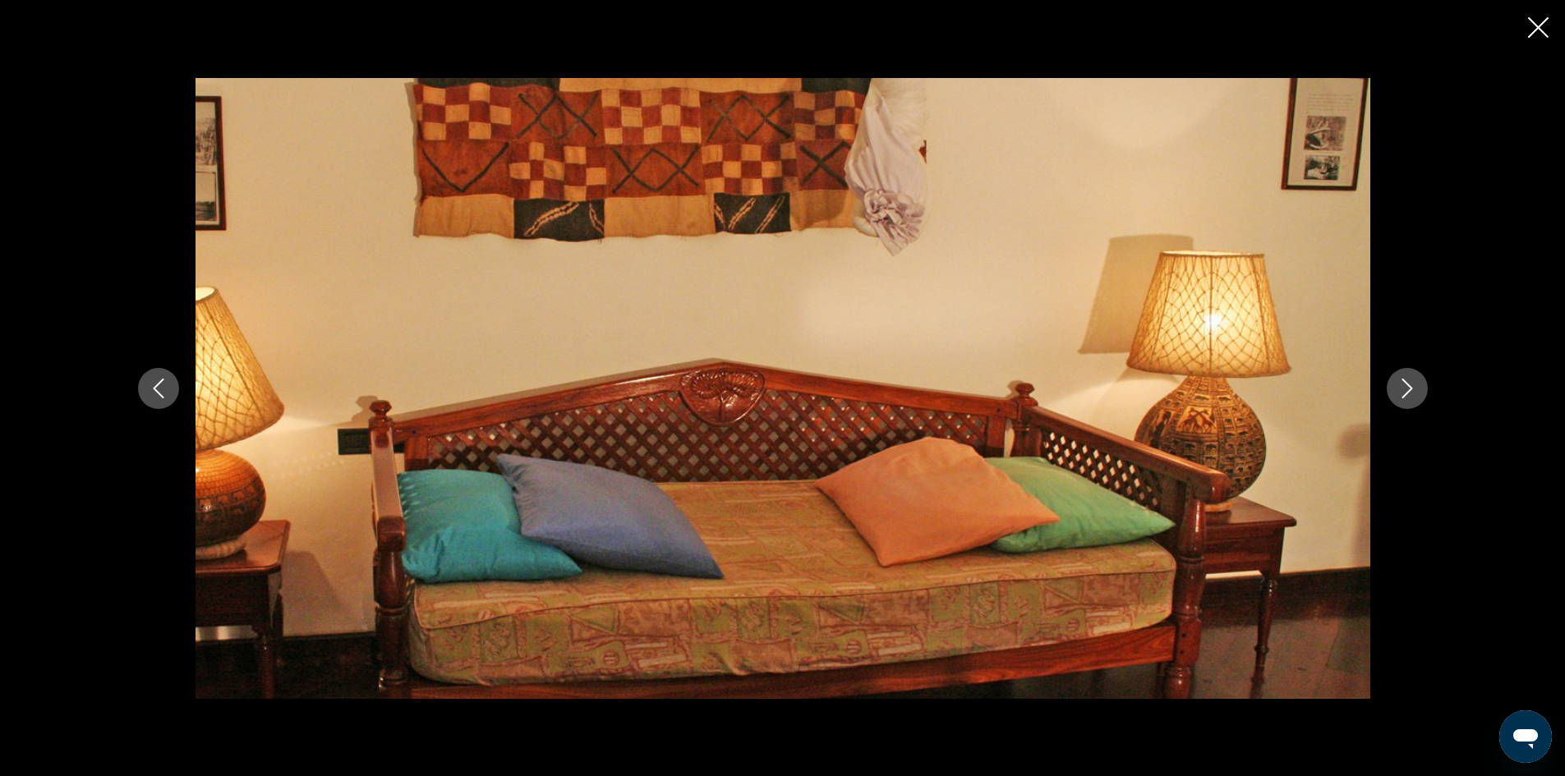
click at [1389, 382] on button "Next image" at bounding box center [1407, 388] width 41 height 41
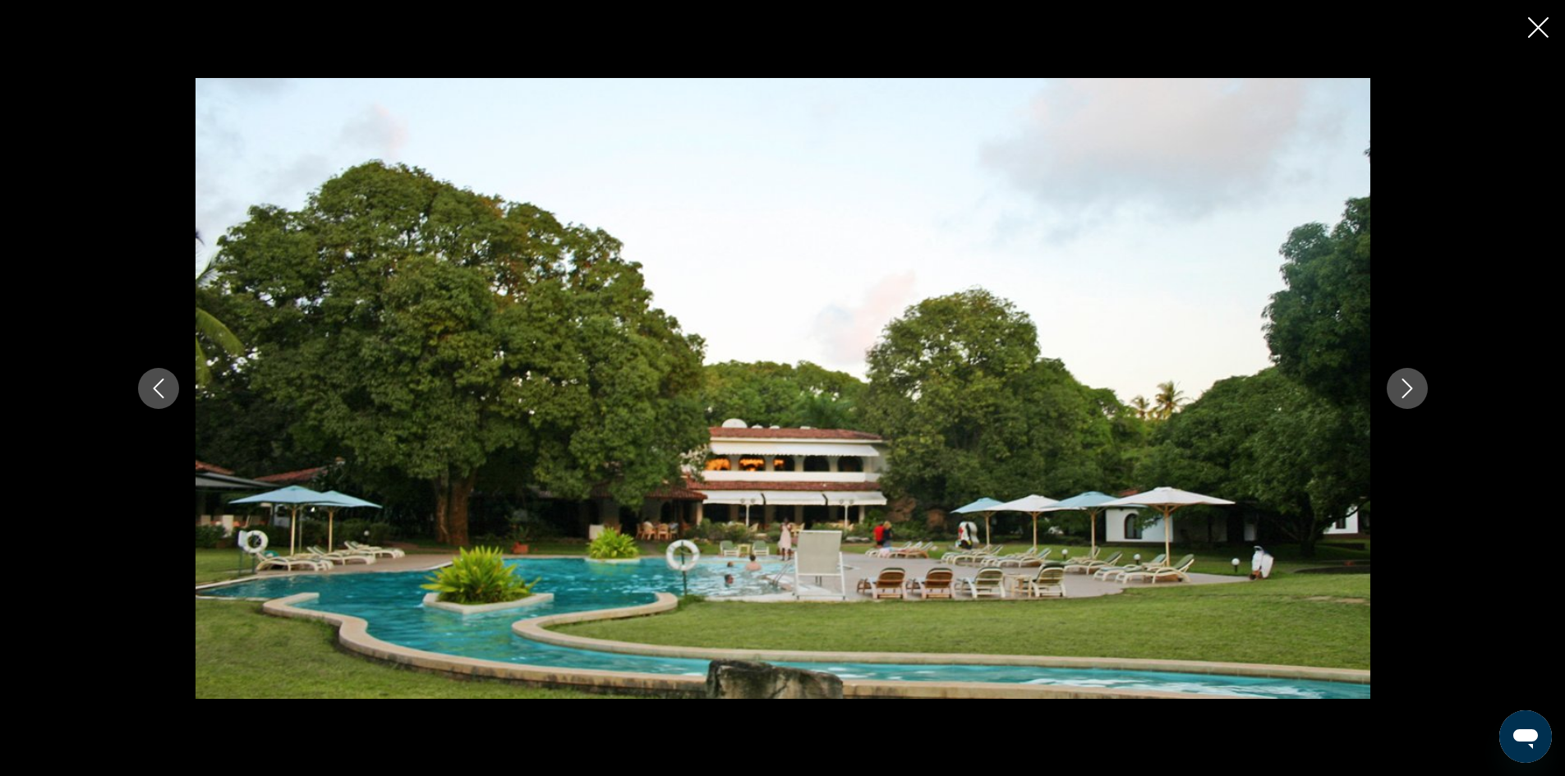
click at [1387, 385] on button "Next image" at bounding box center [1407, 388] width 41 height 41
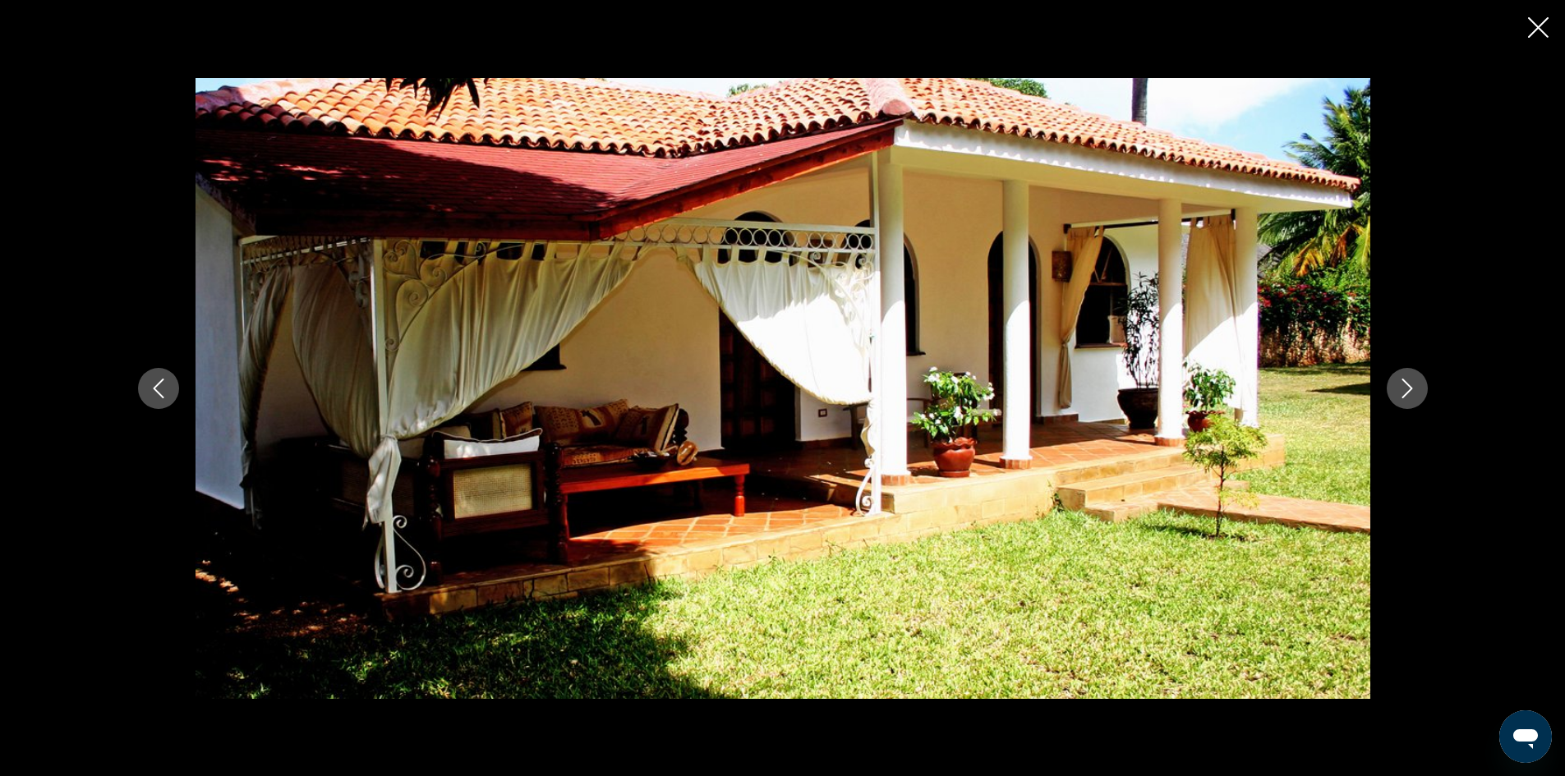
click at [1383, 389] on div "prev next" at bounding box center [783, 388] width 1323 height 621
click at [1401, 388] on icon "Next image" at bounding box center [1408, 389] width 20 height 20
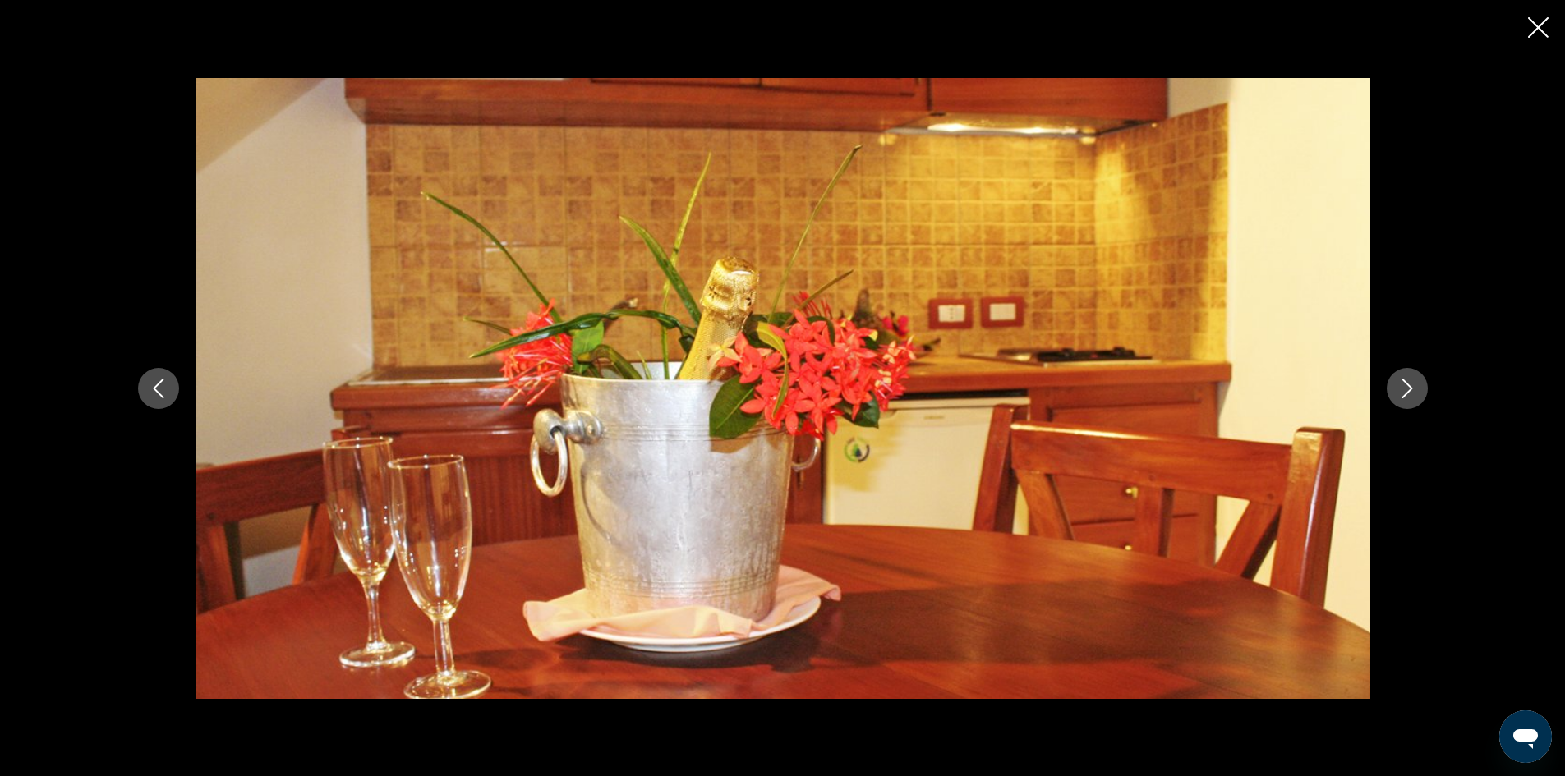
click at [1401, 388] on icon "Next image" at bounding box center [1408, 389] width 20 height 20
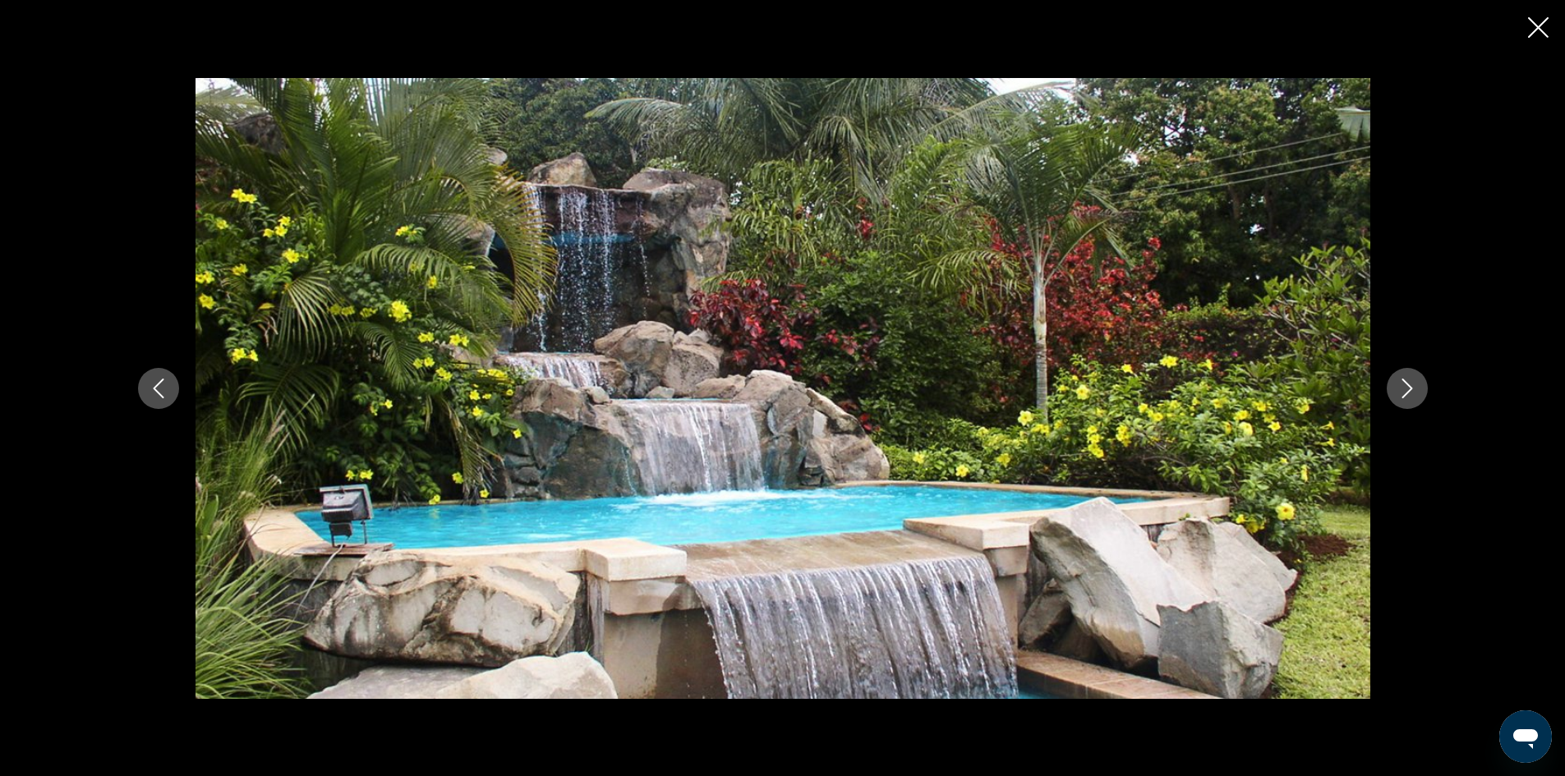
click at [1401, 388] on icon "Next image" at bounding box center [1408, 389] width 20 height 20
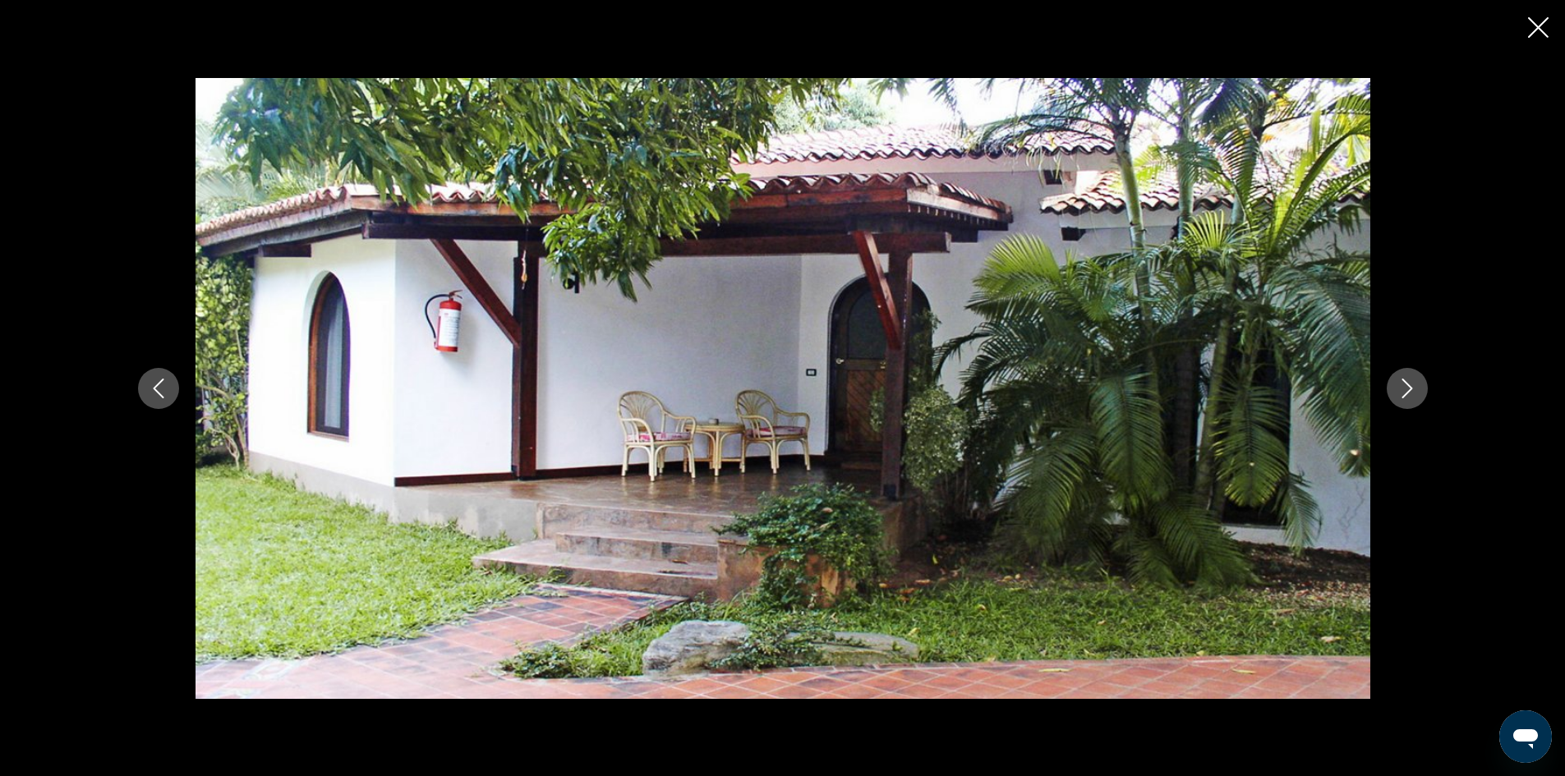
click at [1401, 388] on icon "Next image" at bounding box center [1408, 389] width 20 height 20
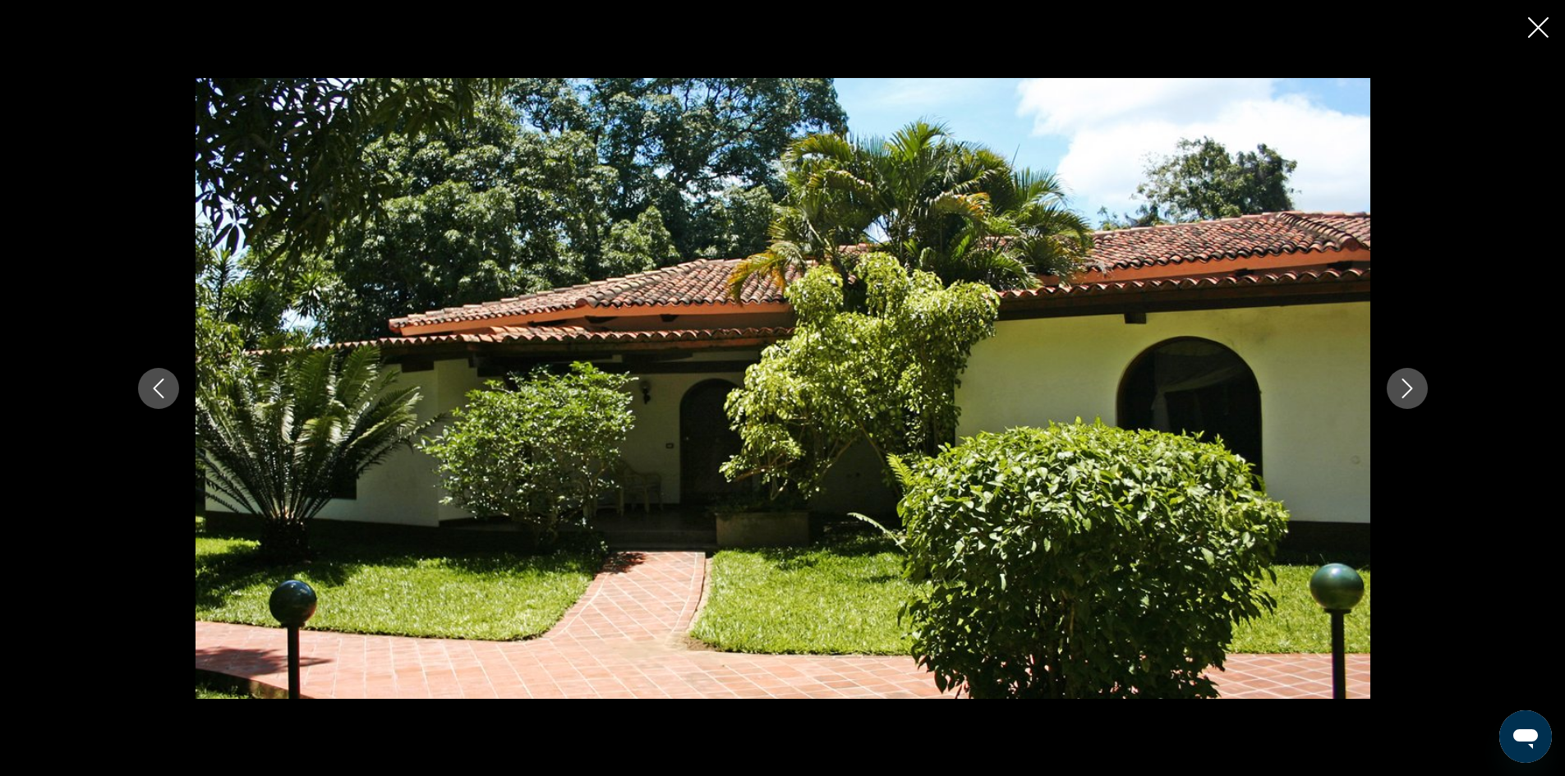
click at [1401, 388] on icon "Next image" at bounding box center [1408, 389] width 20 height 20
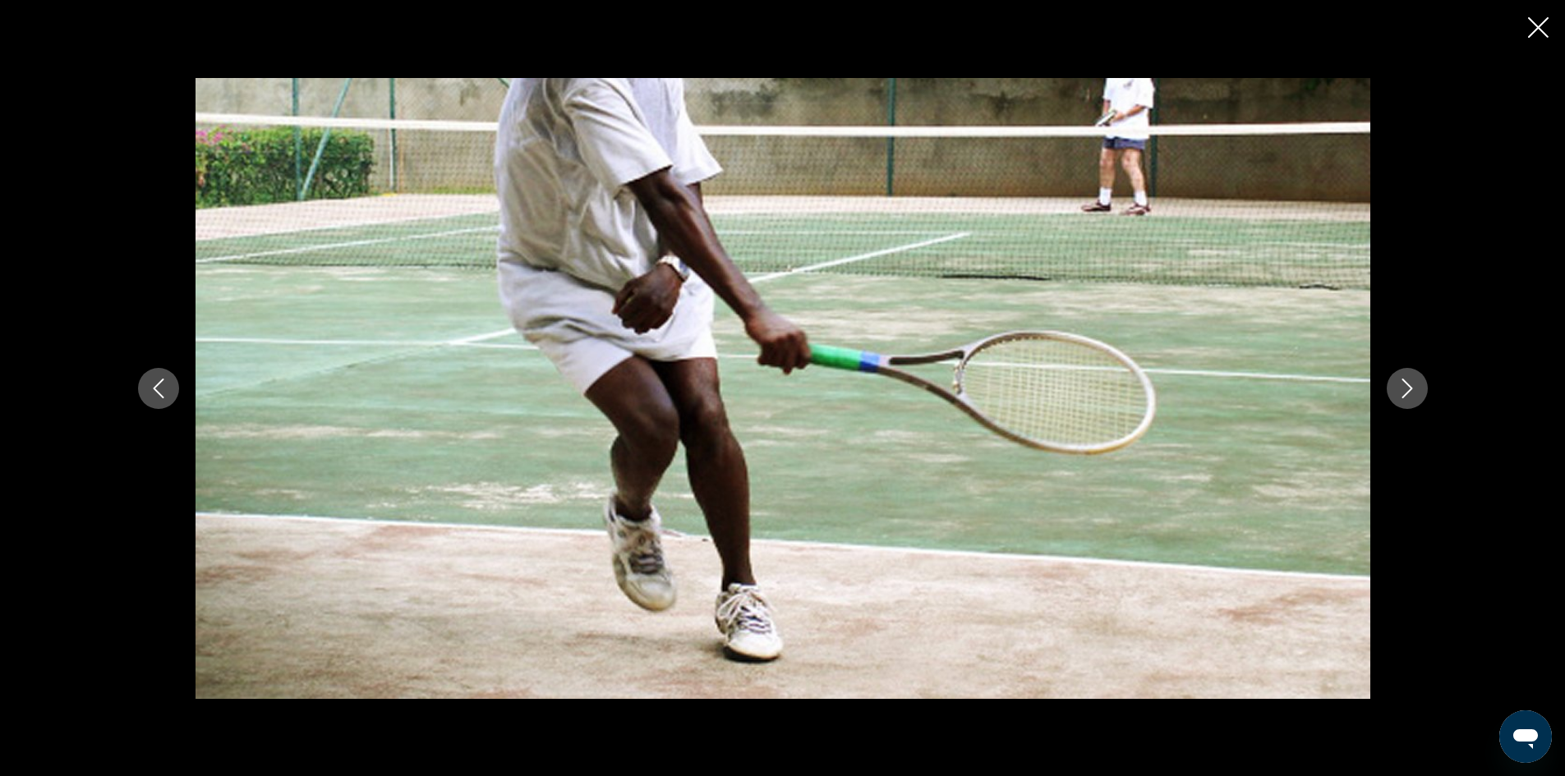
click at [1401, 388] on icon "Next image" at bounding box center [1408, 389] width 20 height 20
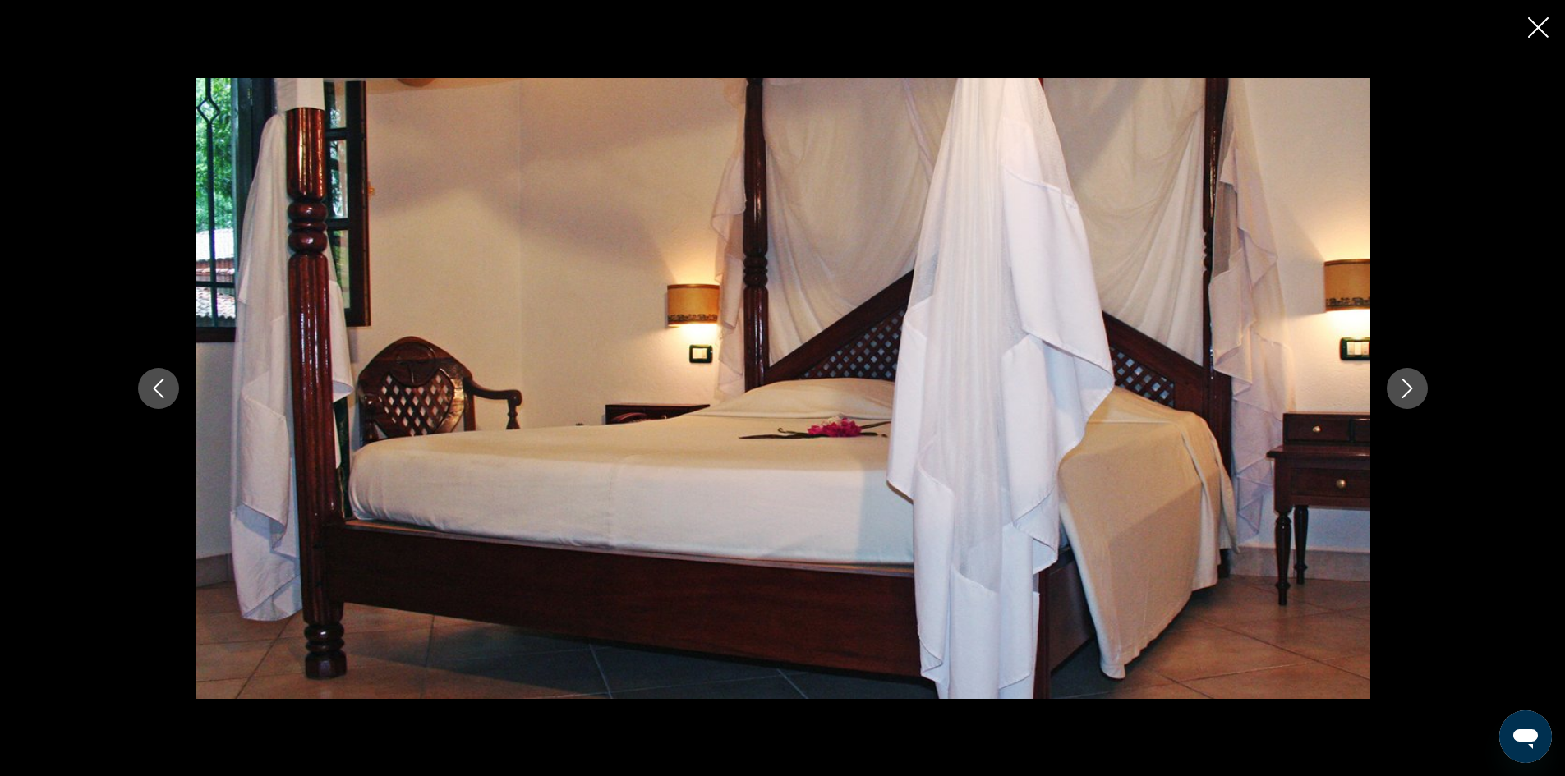
click at [1401, 388] on icon "Next image" at bounding box center [1408, 389] width 20 height 20
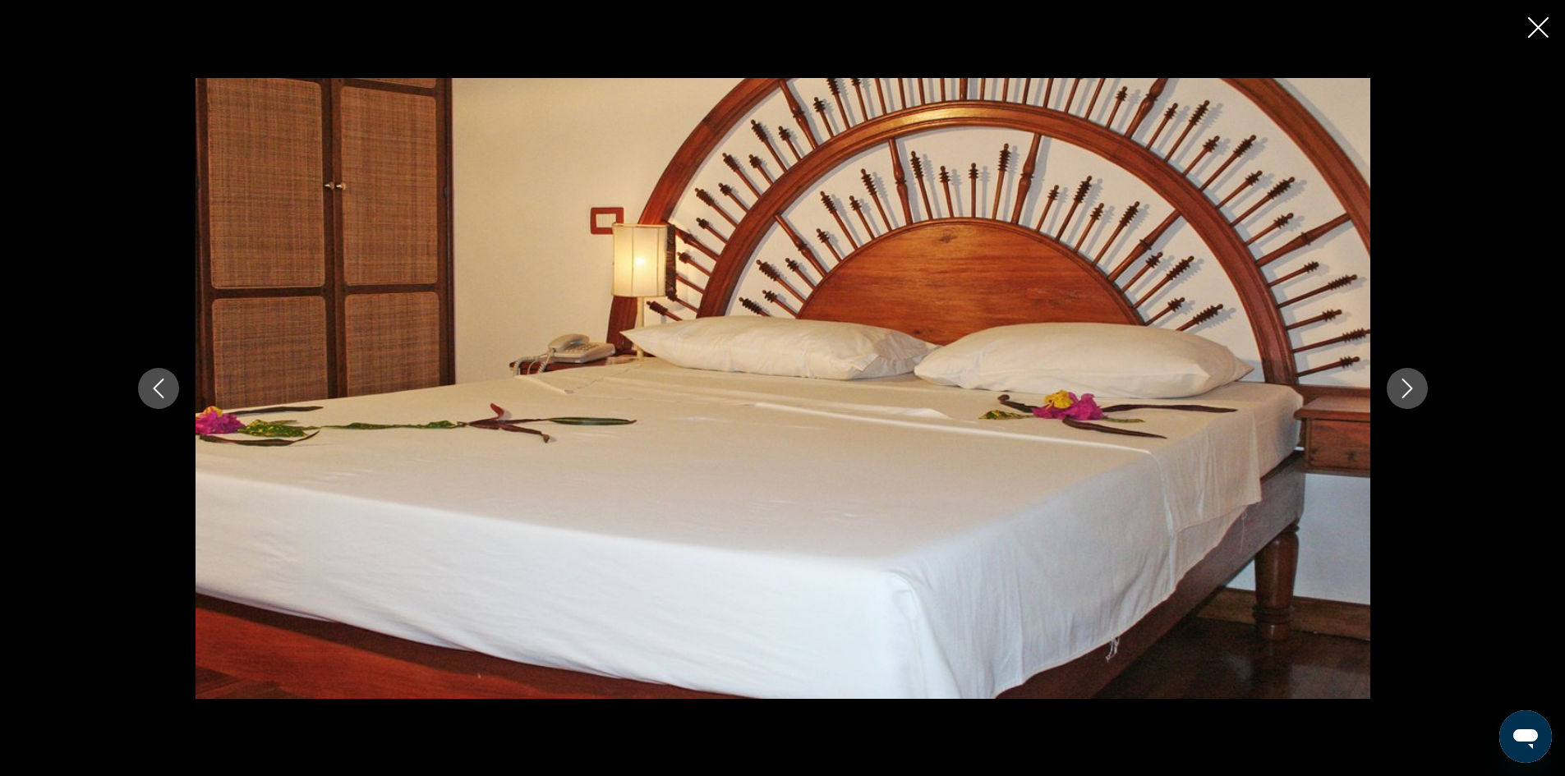
click at [1538, 25] on icon "Close slideshow" at bounding box center [1538, 27] width 21 height 21
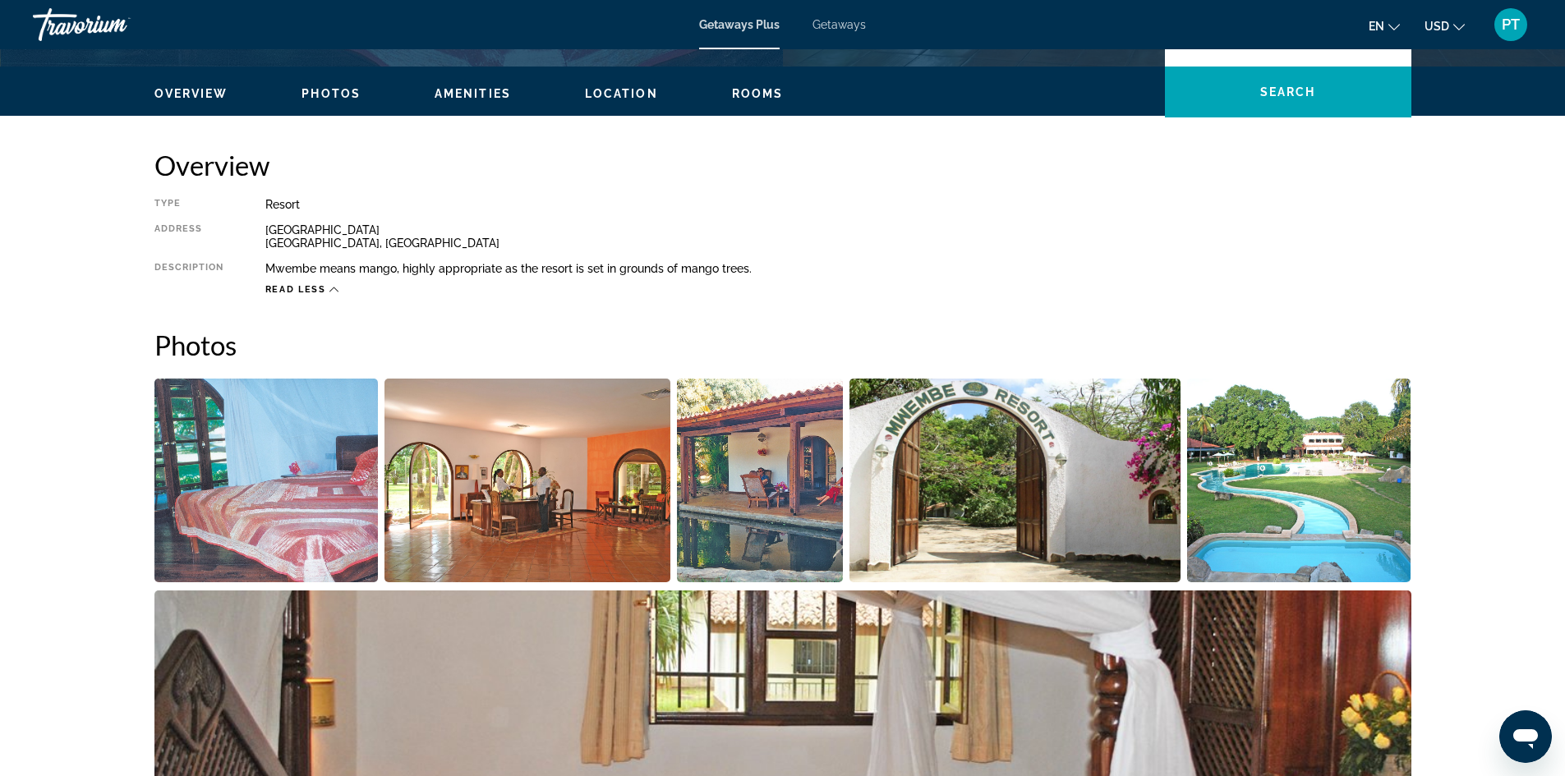
scroll to position [452, 0]
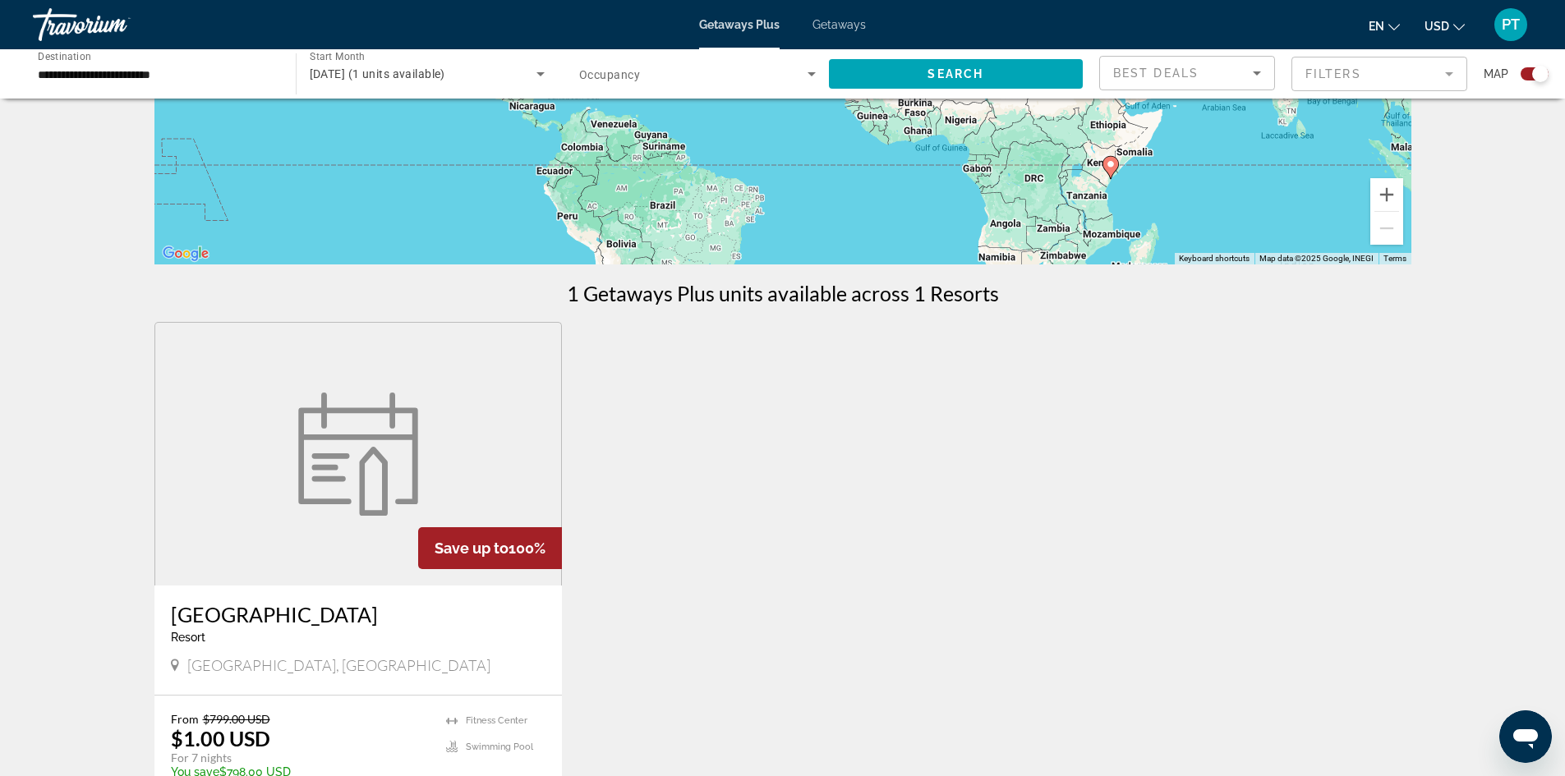
scroll to position [411, 0]
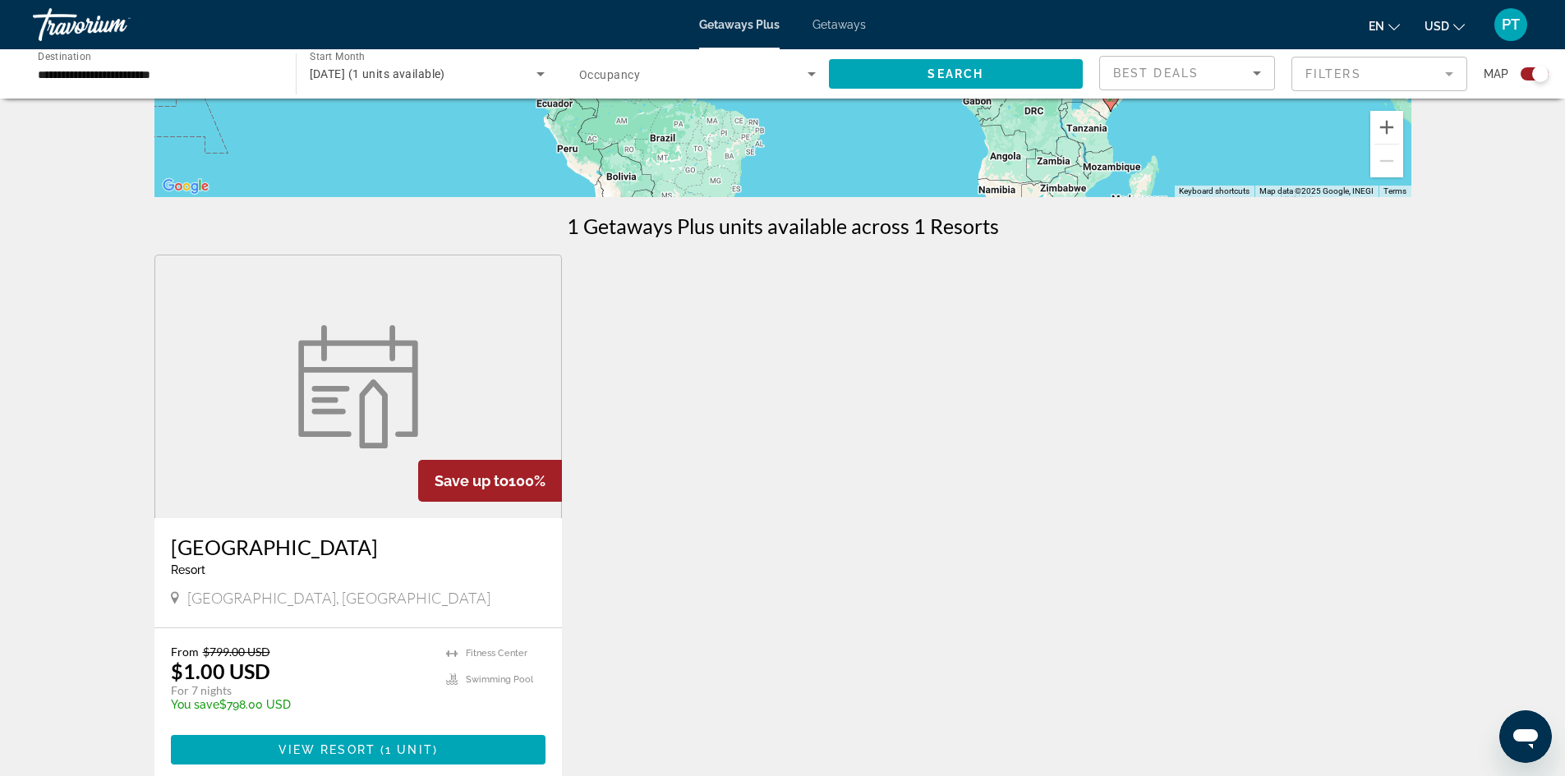
click at [527, 62] on div "[DATE] (1 units available)" at bounding box center [428, 74] width 236 height 46
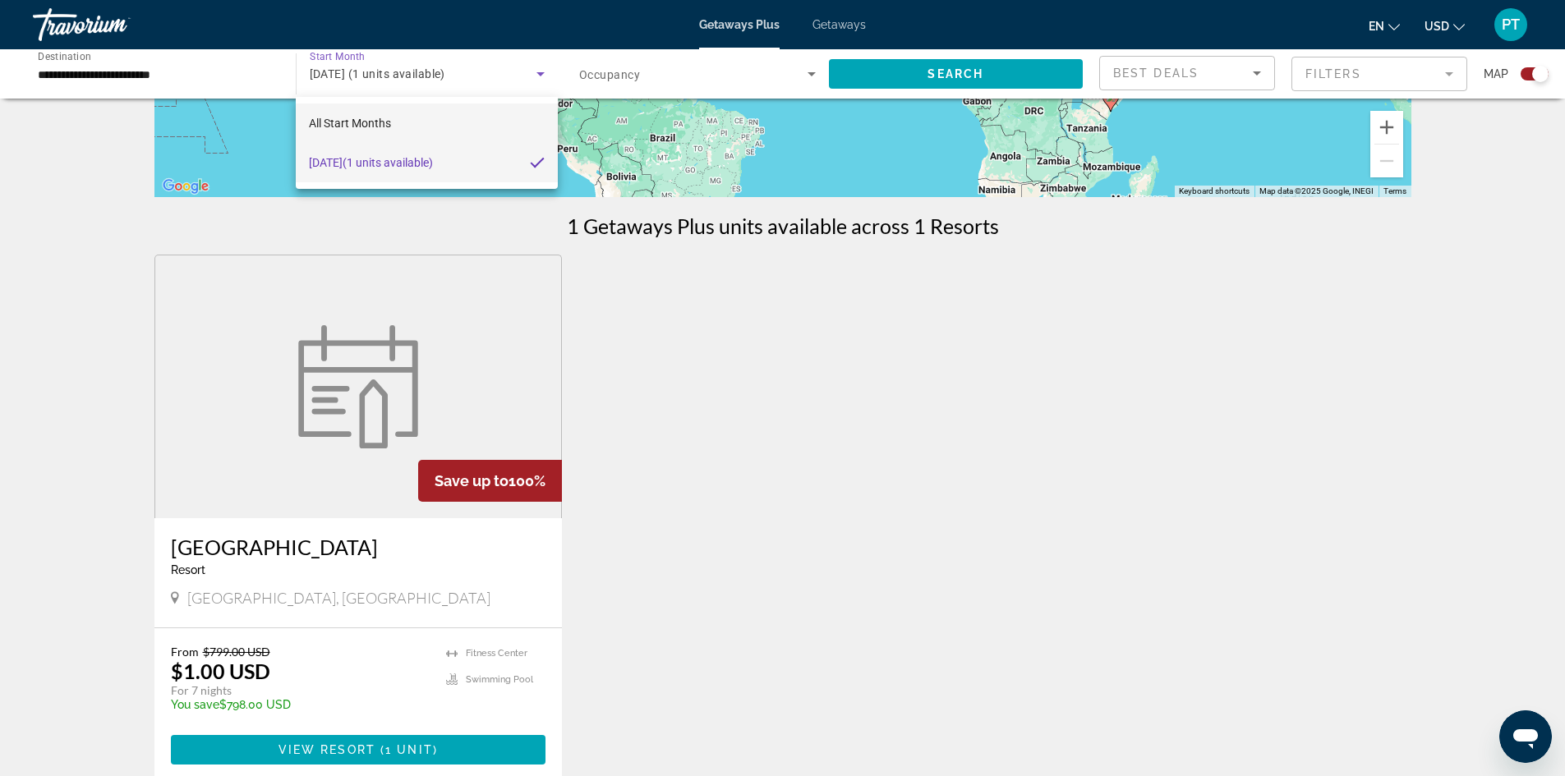
click at [380, 117] on span "All Start Months" at bounding box center [350, 123] width 82 height 13
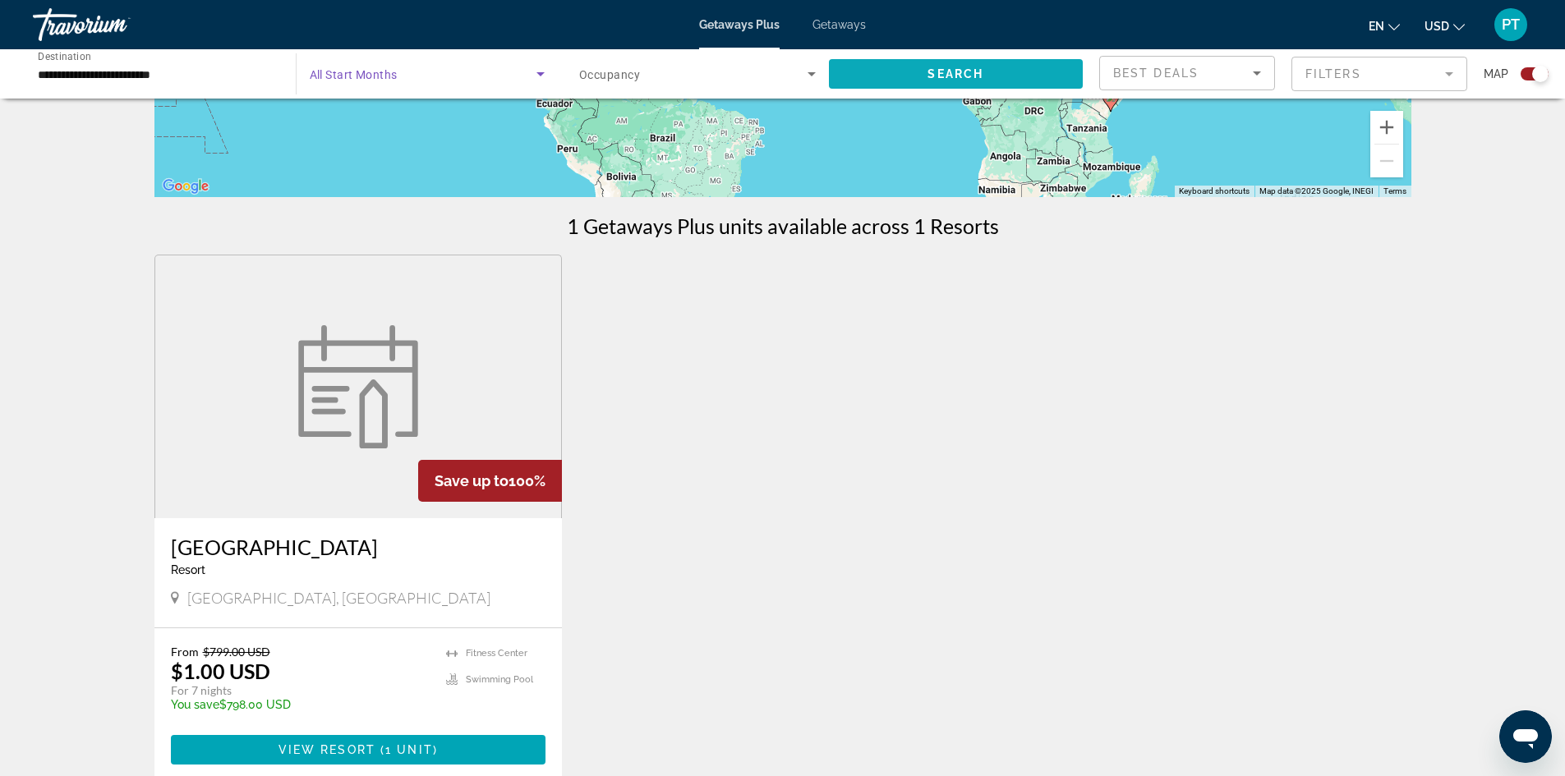
click at [974, 77] on span "Search" at bounding box center [956, 73] width 56 height 13
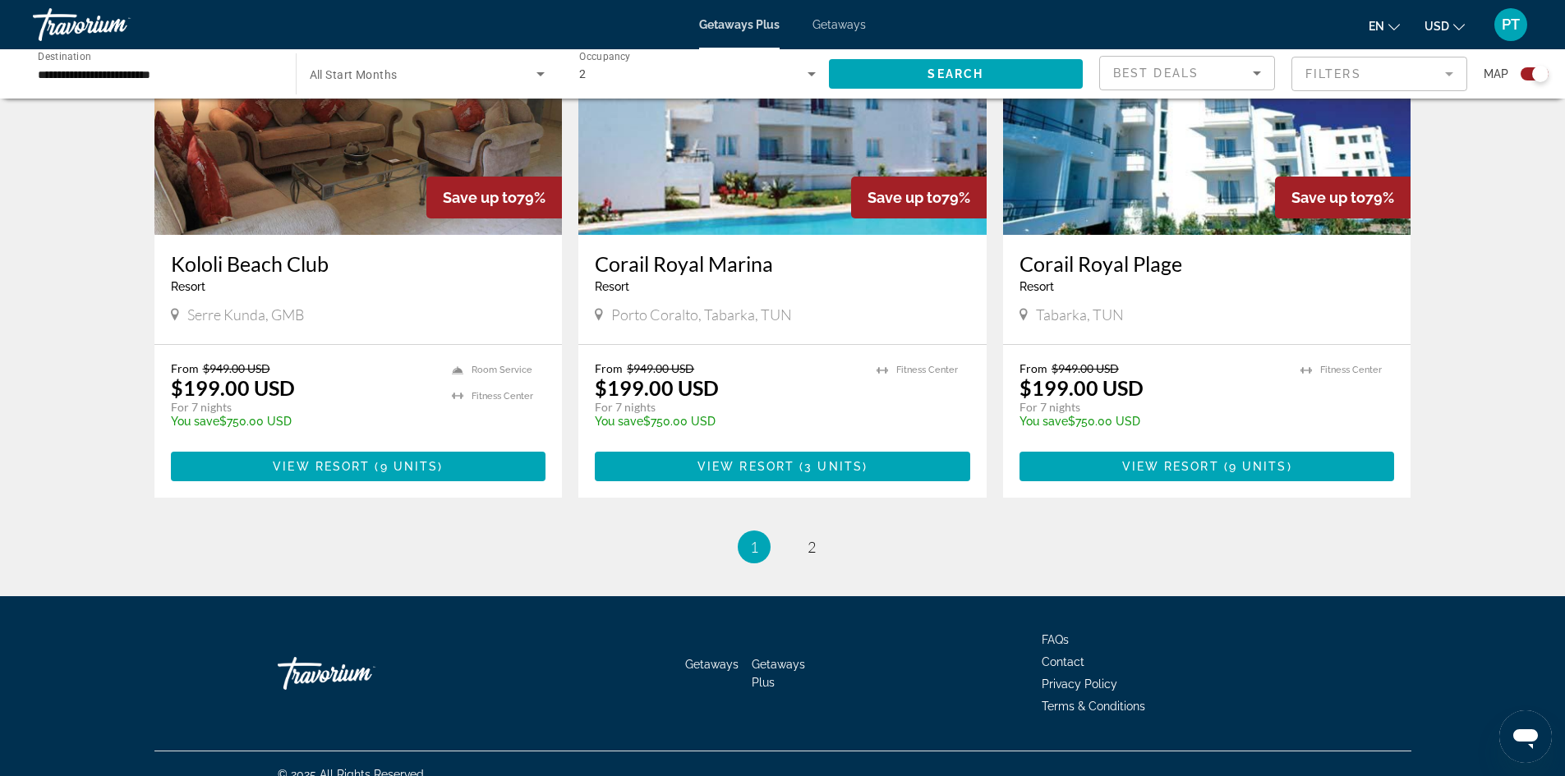
scroll to position [2391, 0]
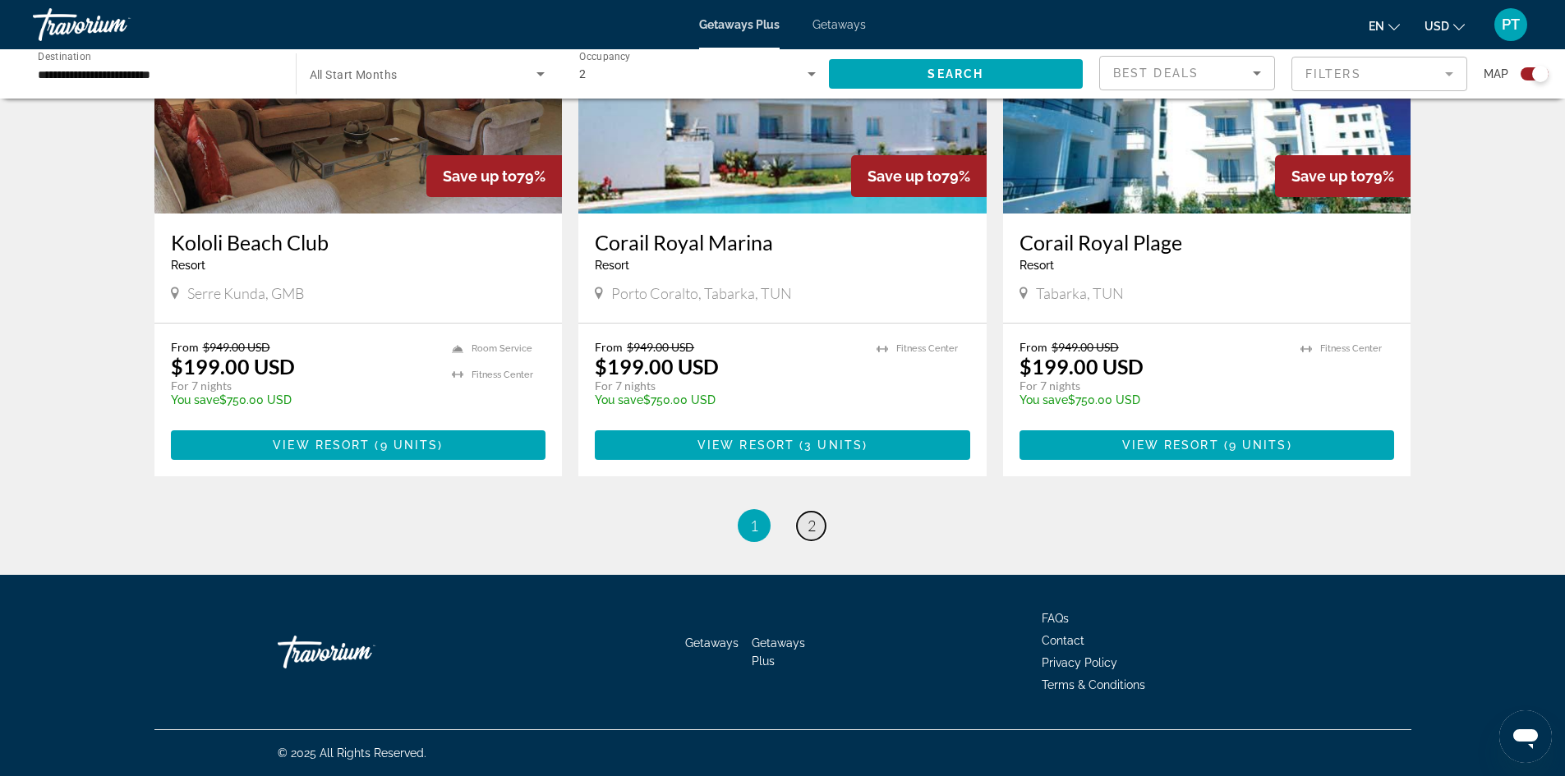
click at [816, 526] on link "page 2" at bounding box center [811, 526] width 29 height 29
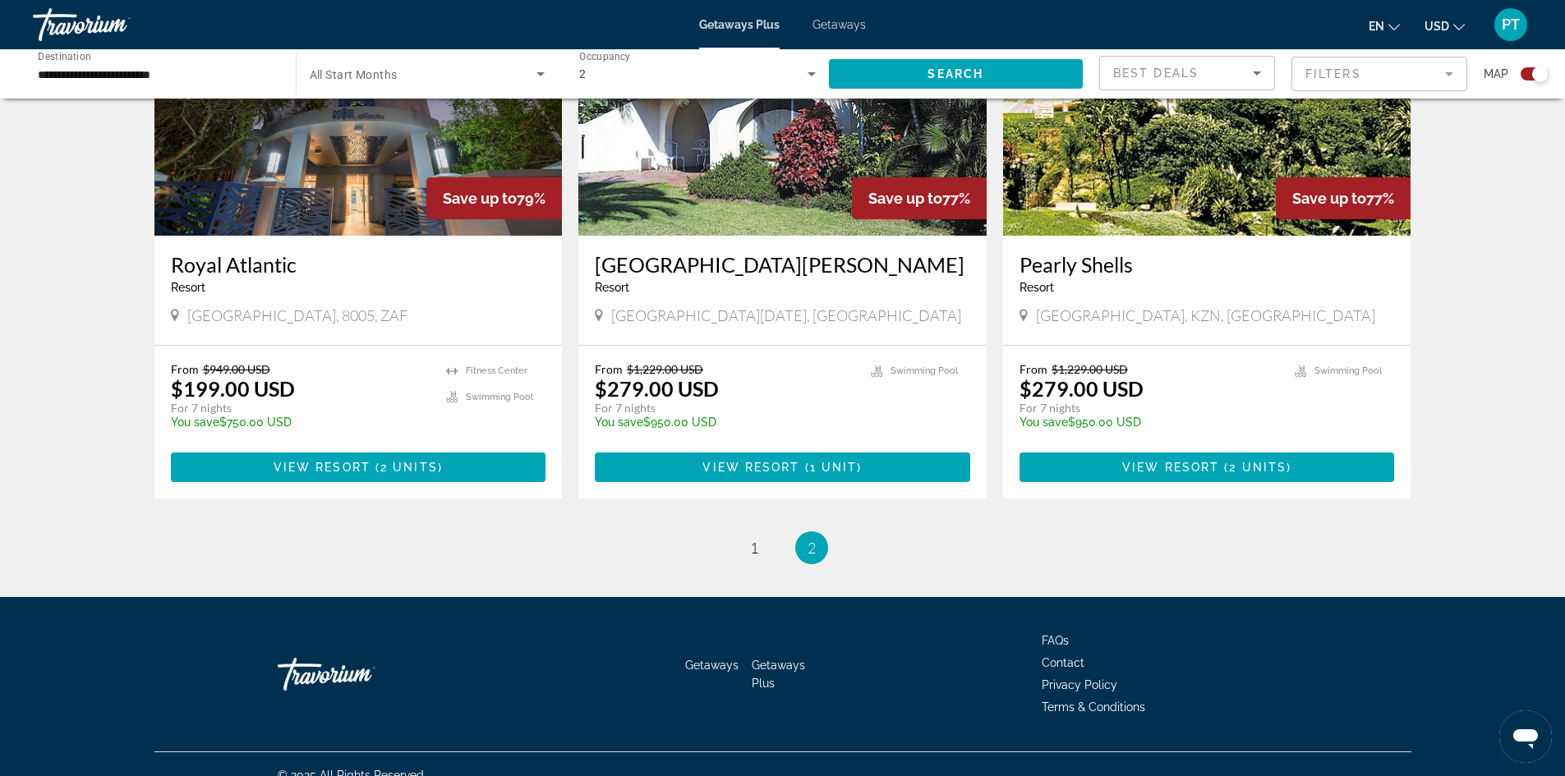
scroll to position [715, 0]
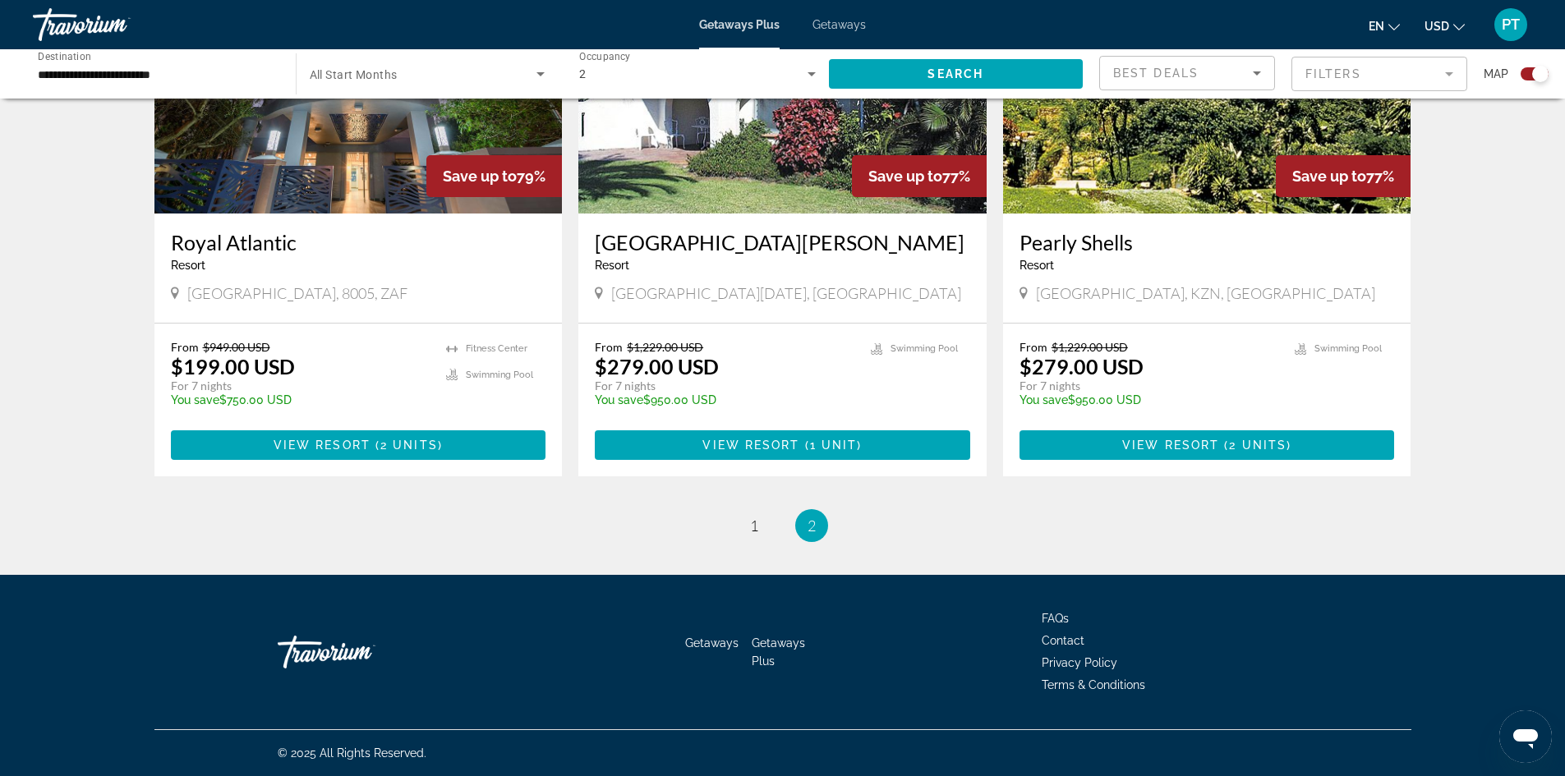
click at [331, 266] on div "Resort - This is an adults only resort" at bounding box center [359, 265] width 376 height 13
click at [393, 158] on img "Main content" at bounding box center [358, 82] width 408 height 263
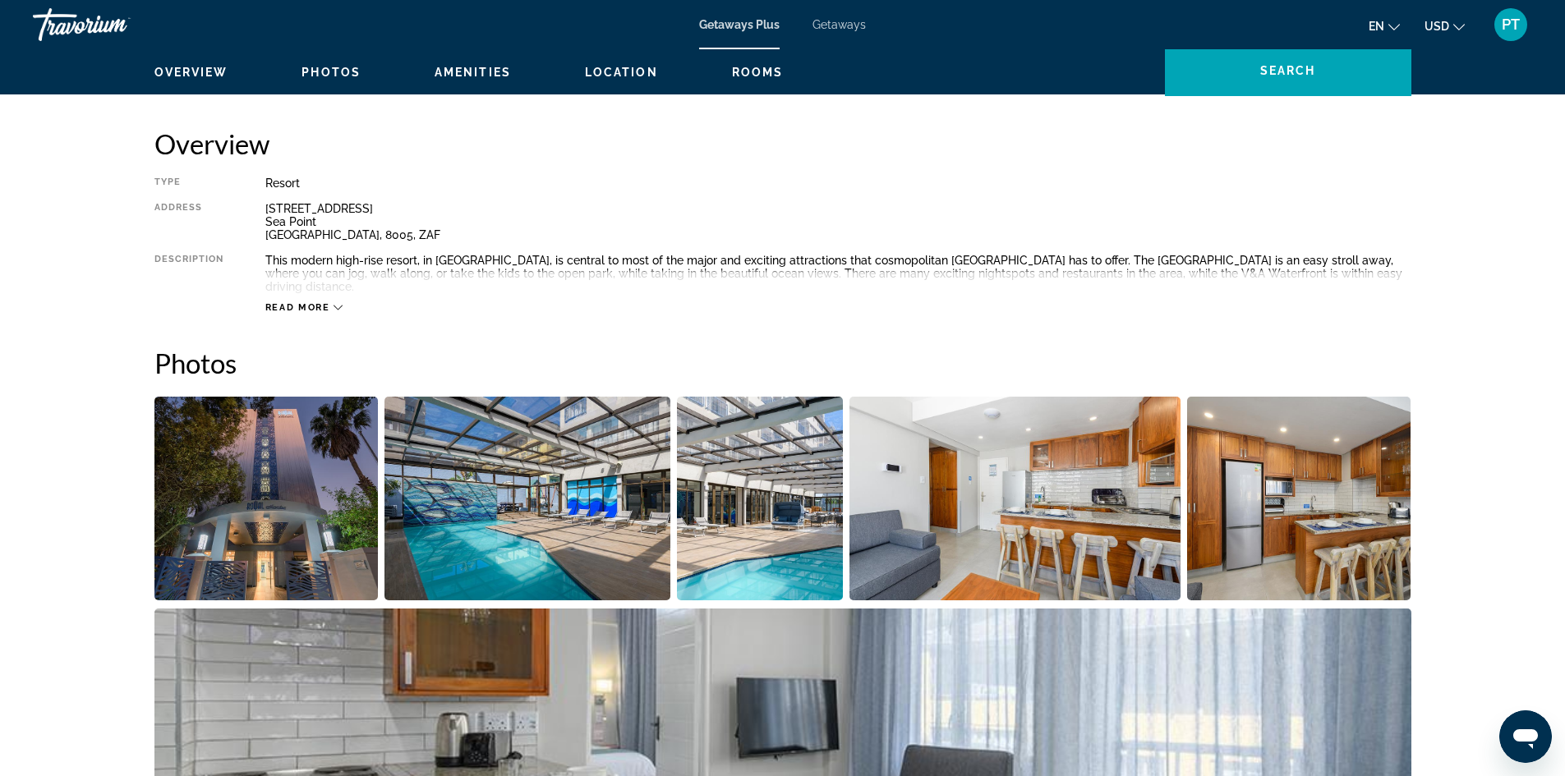
scroll to position [493, 0]
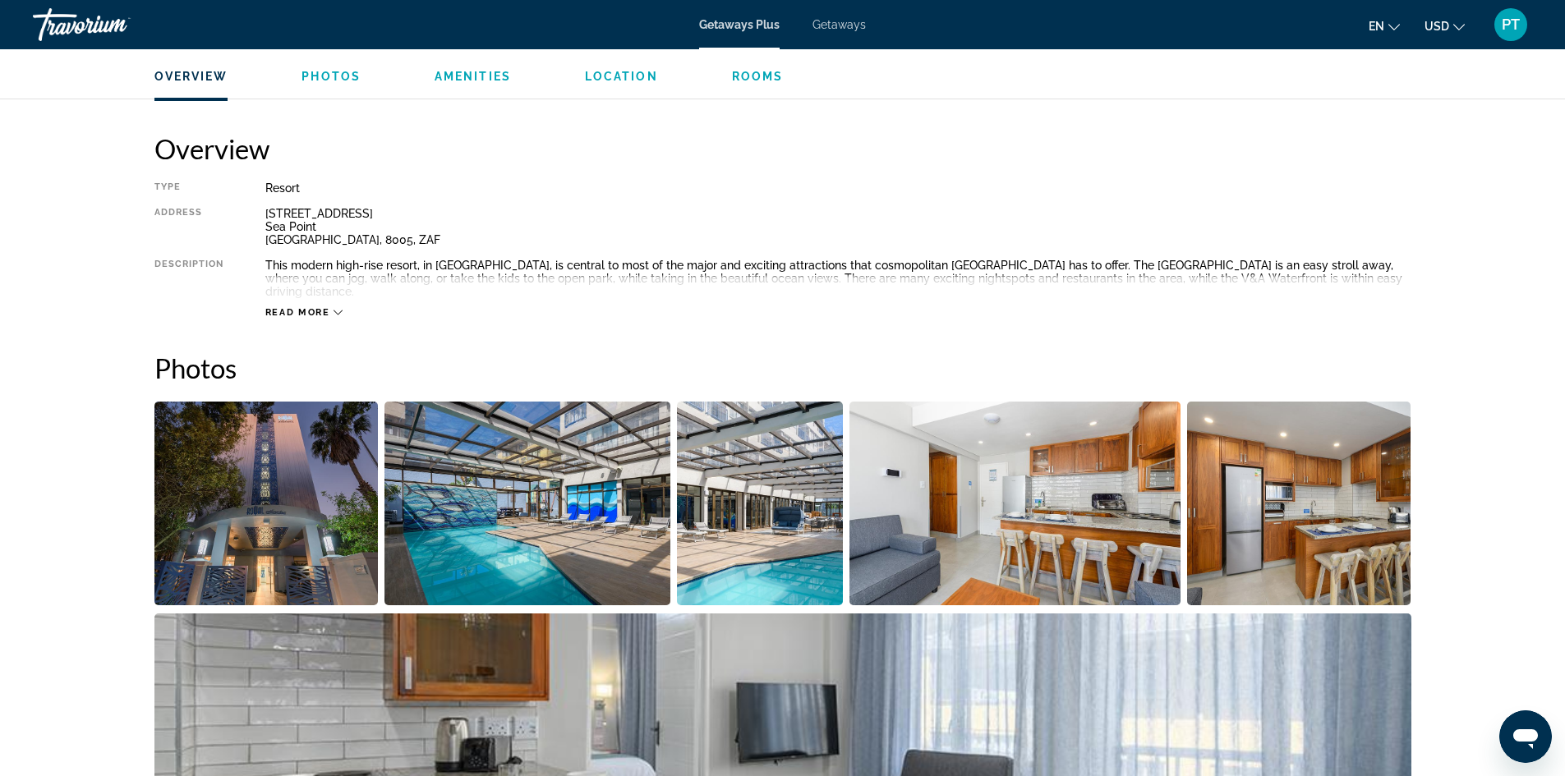
click at [348, 461] on img "Open full-screen image slider" at bounding box center [266, 504] width 224 height 204
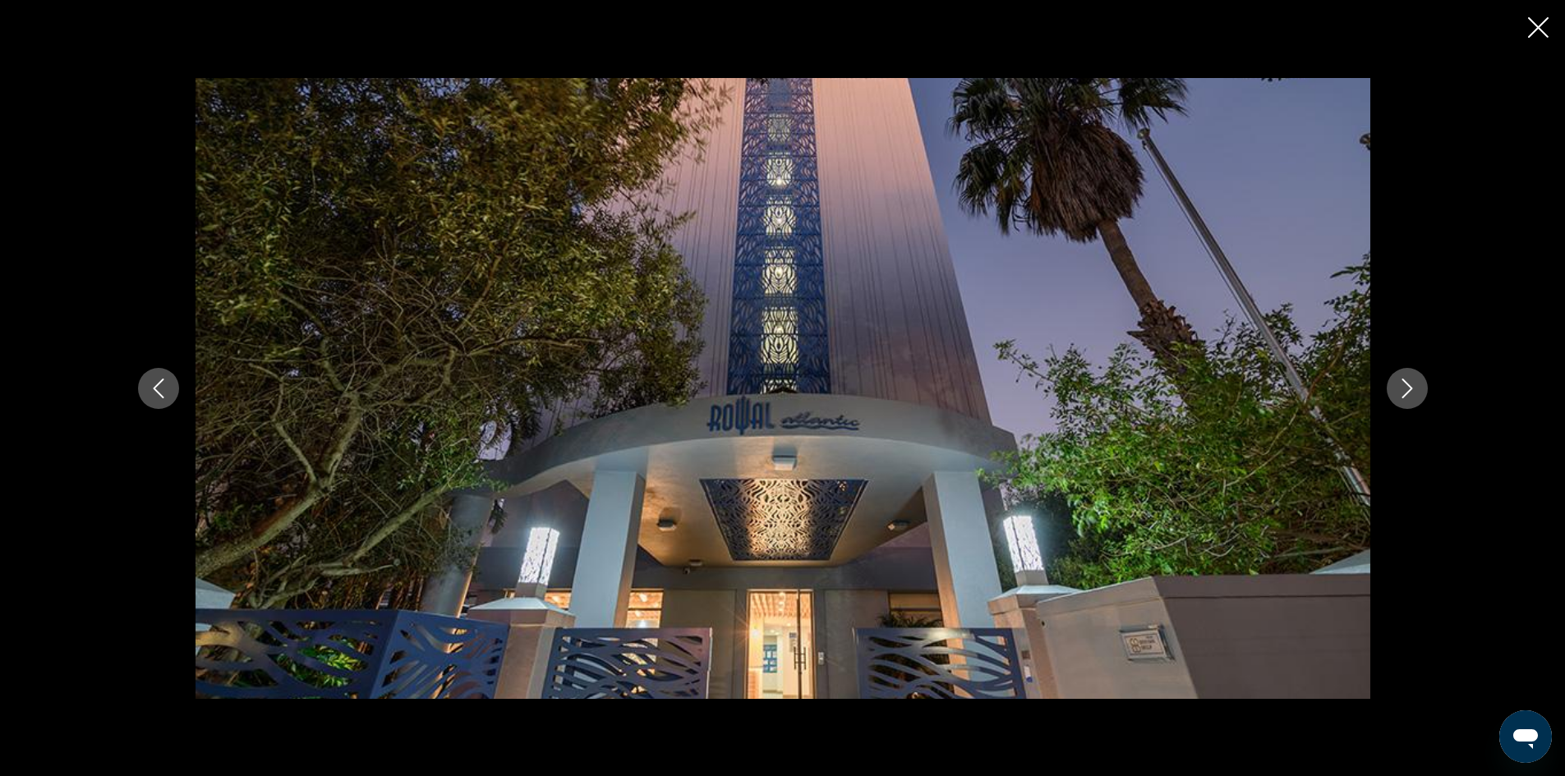
click at [1403, 373] on button "Next image" at bounding box center [1407, 388] width 41 height 41
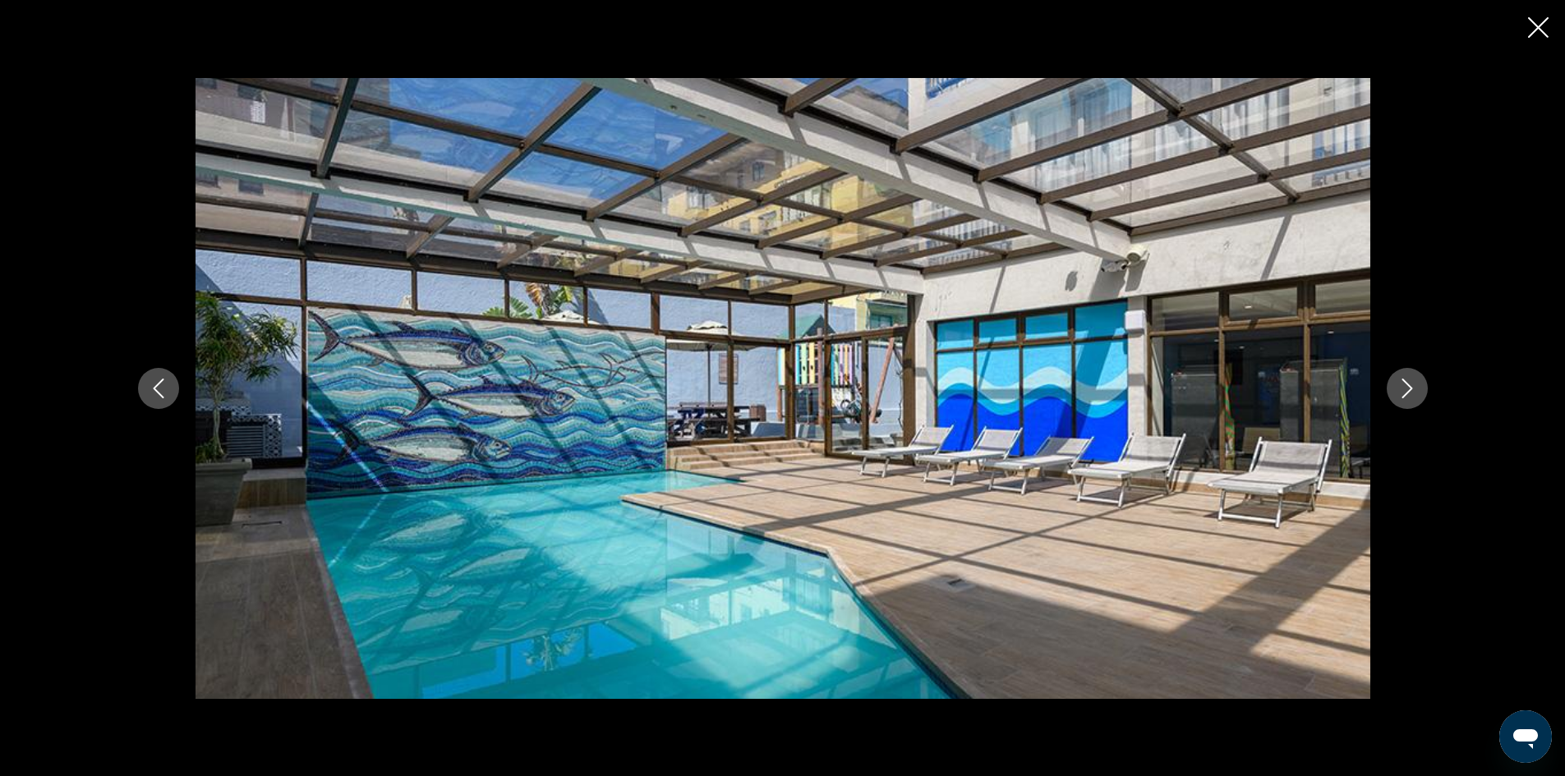
click at [1403, 373] on button "Next image" at bounding box center [1407, 388] width 41 height 41
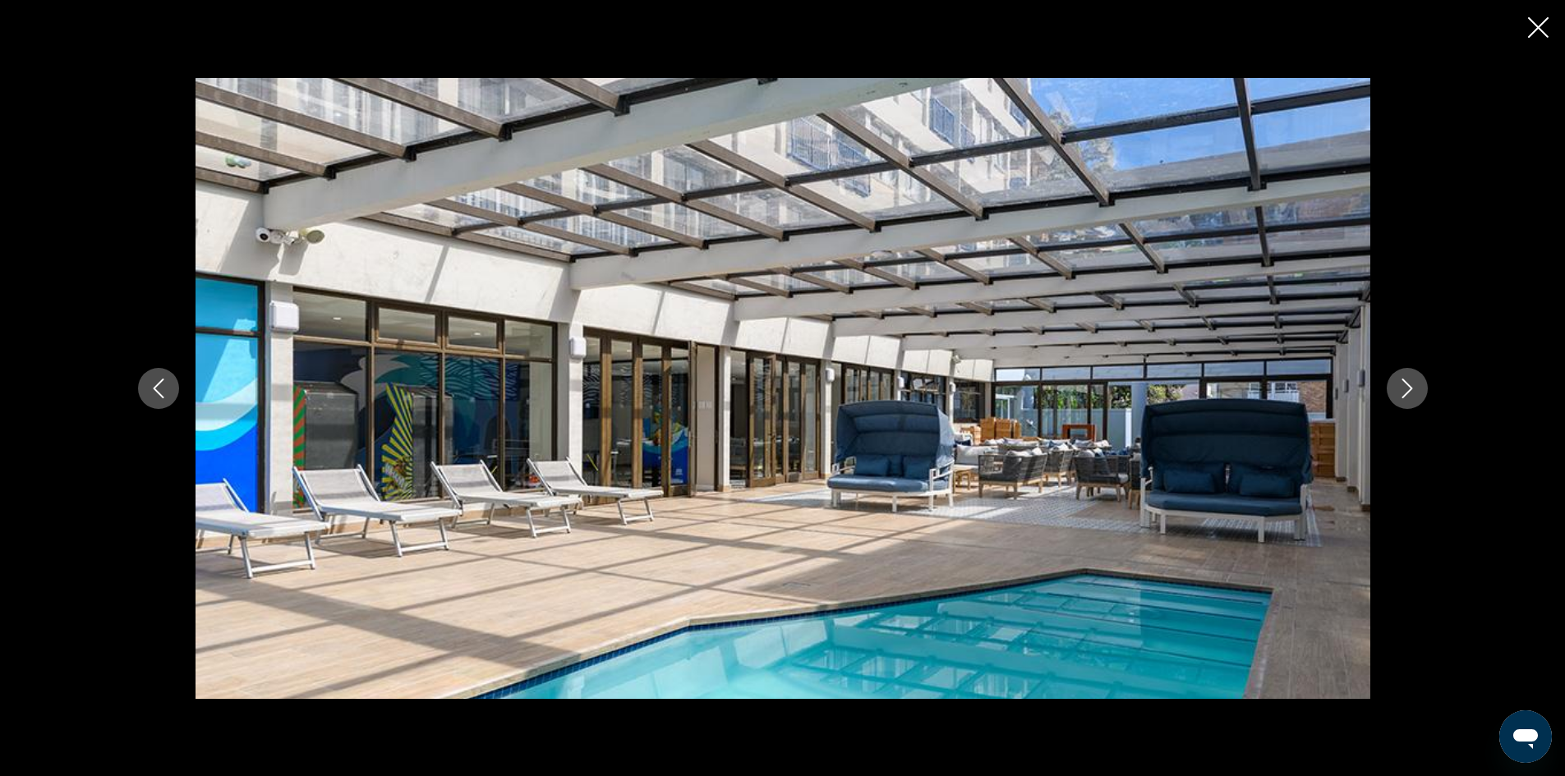
click at [1403, 373] on button "Next image" at bounding box center [1407, 388] width 41 height 41
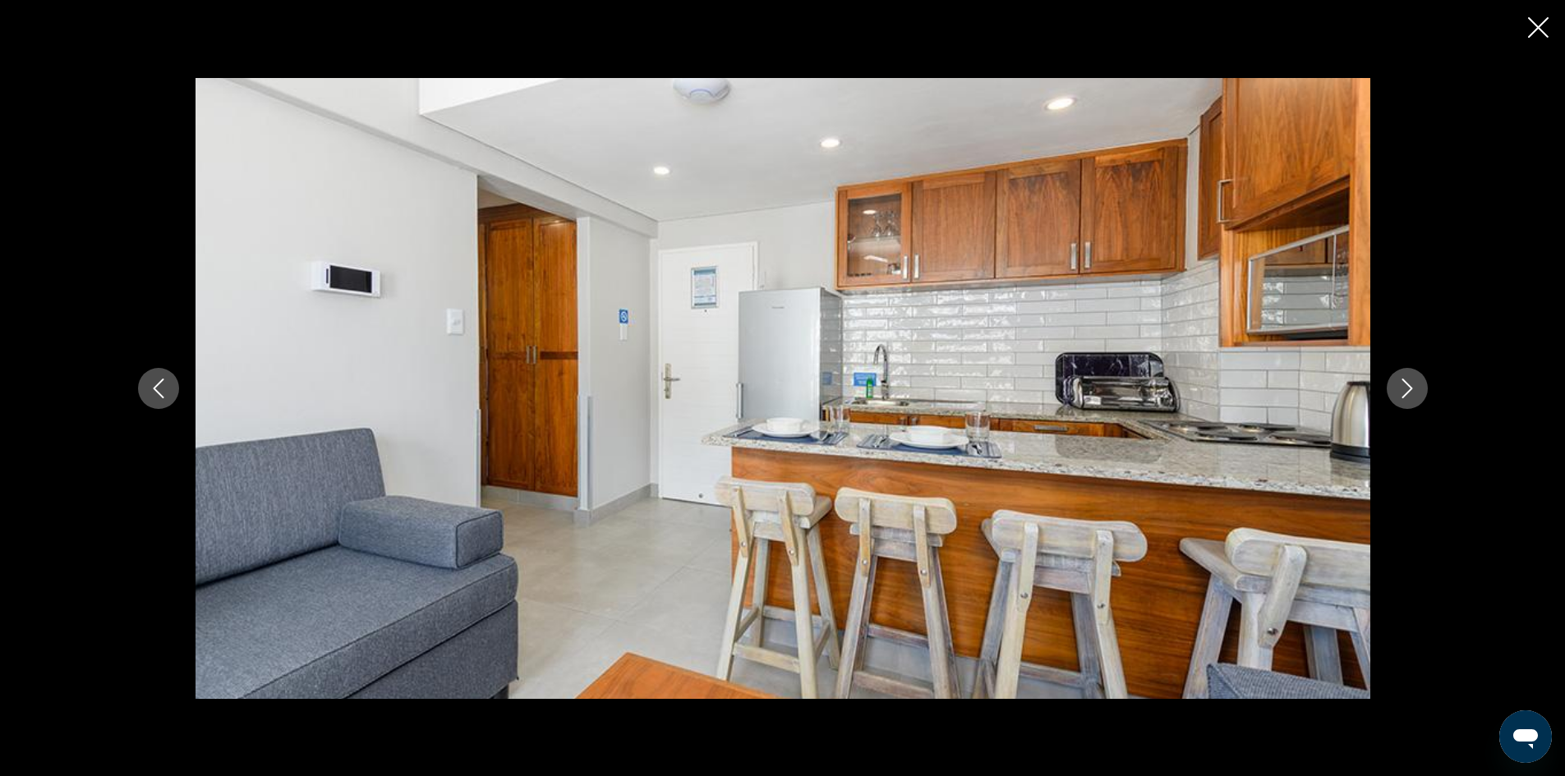
click at [1403, 373] on button "Next image" at bounding box center [1407, 388] width 41 height 41
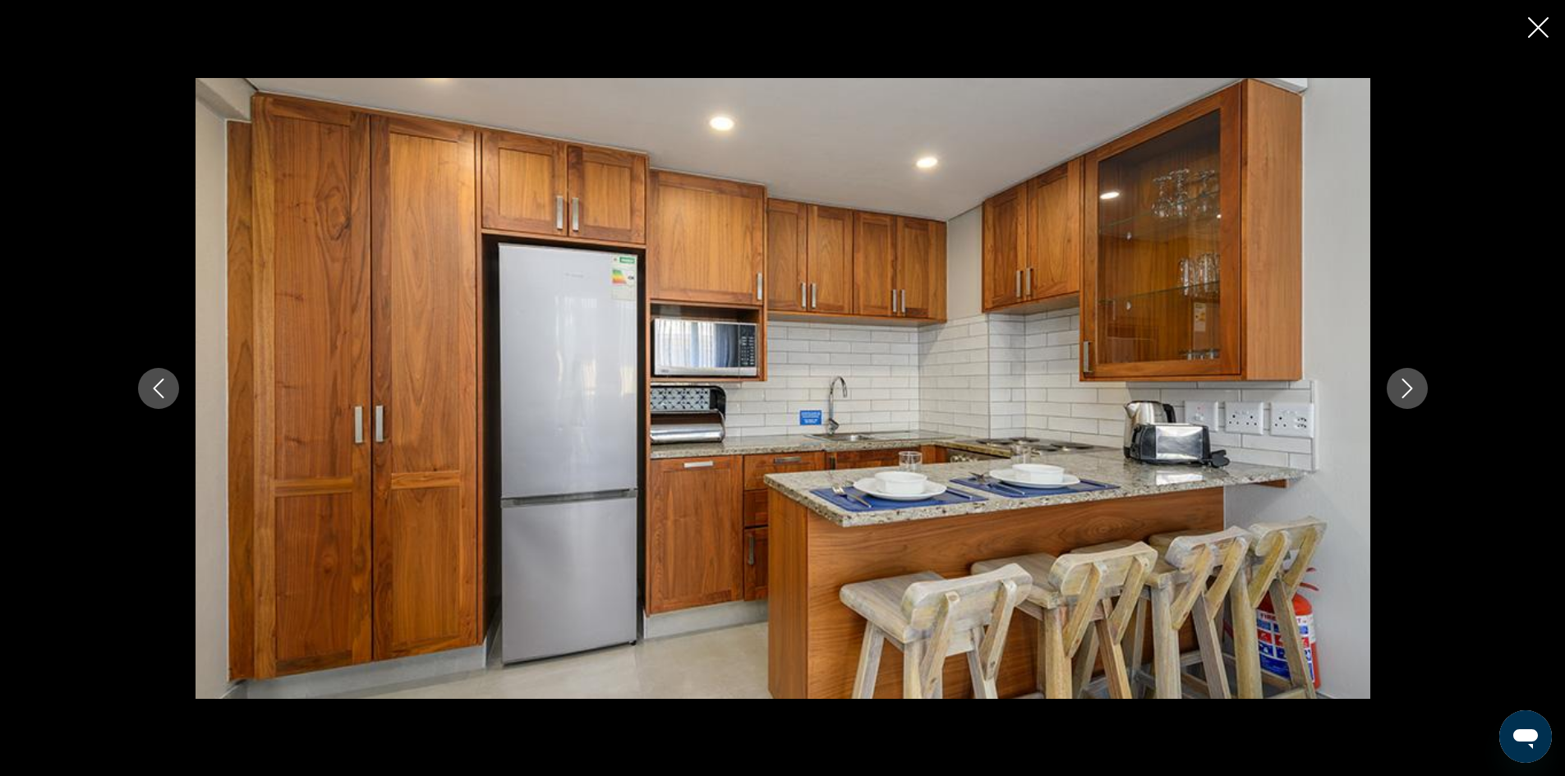
click at [1403, 373] on button "Next image" at bounding box center [1407, 388] width 41 height 41
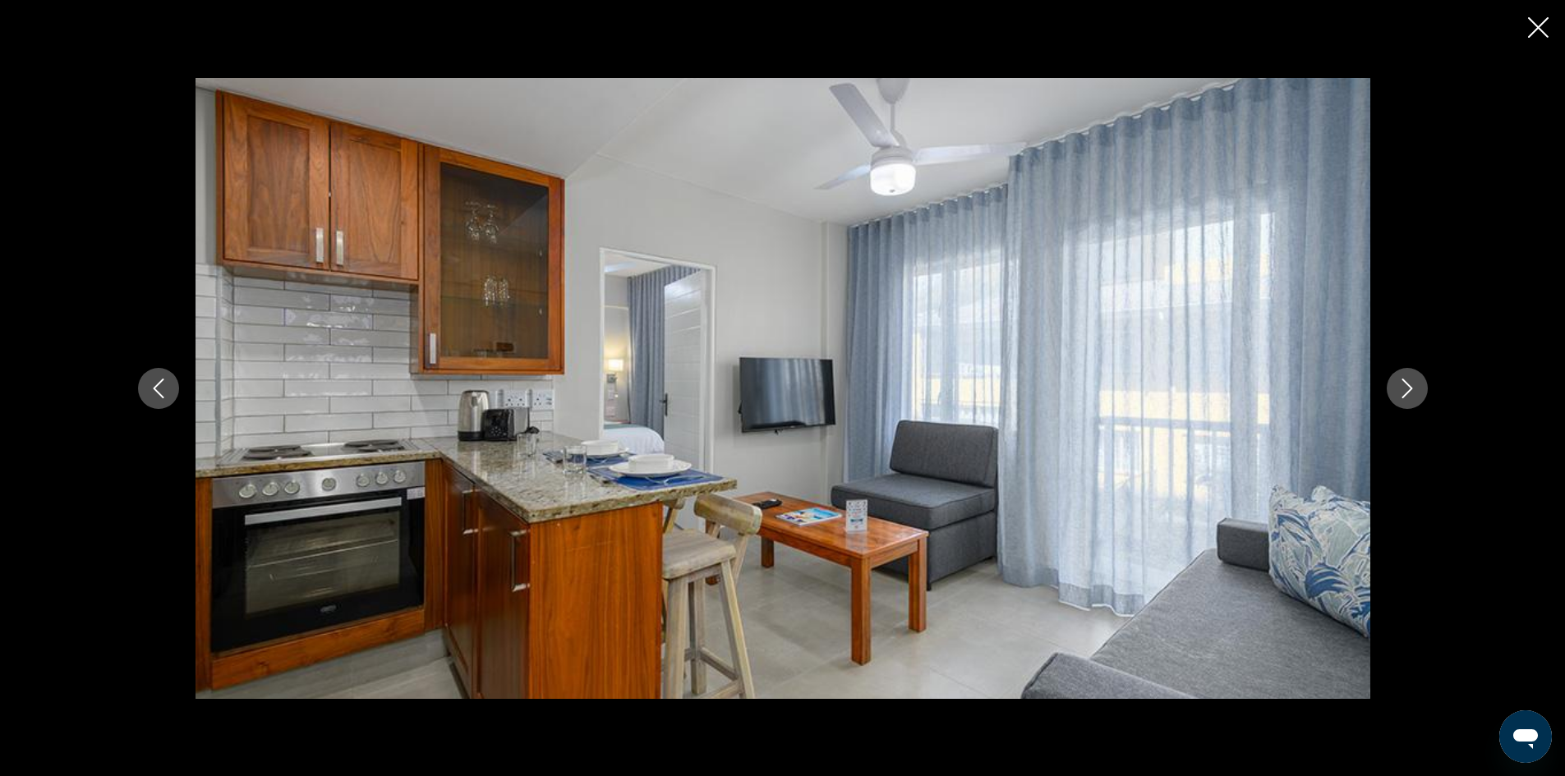
click at [1403, 373] on button "Next image" at bounding box center [1407, 388] width 41 height 41
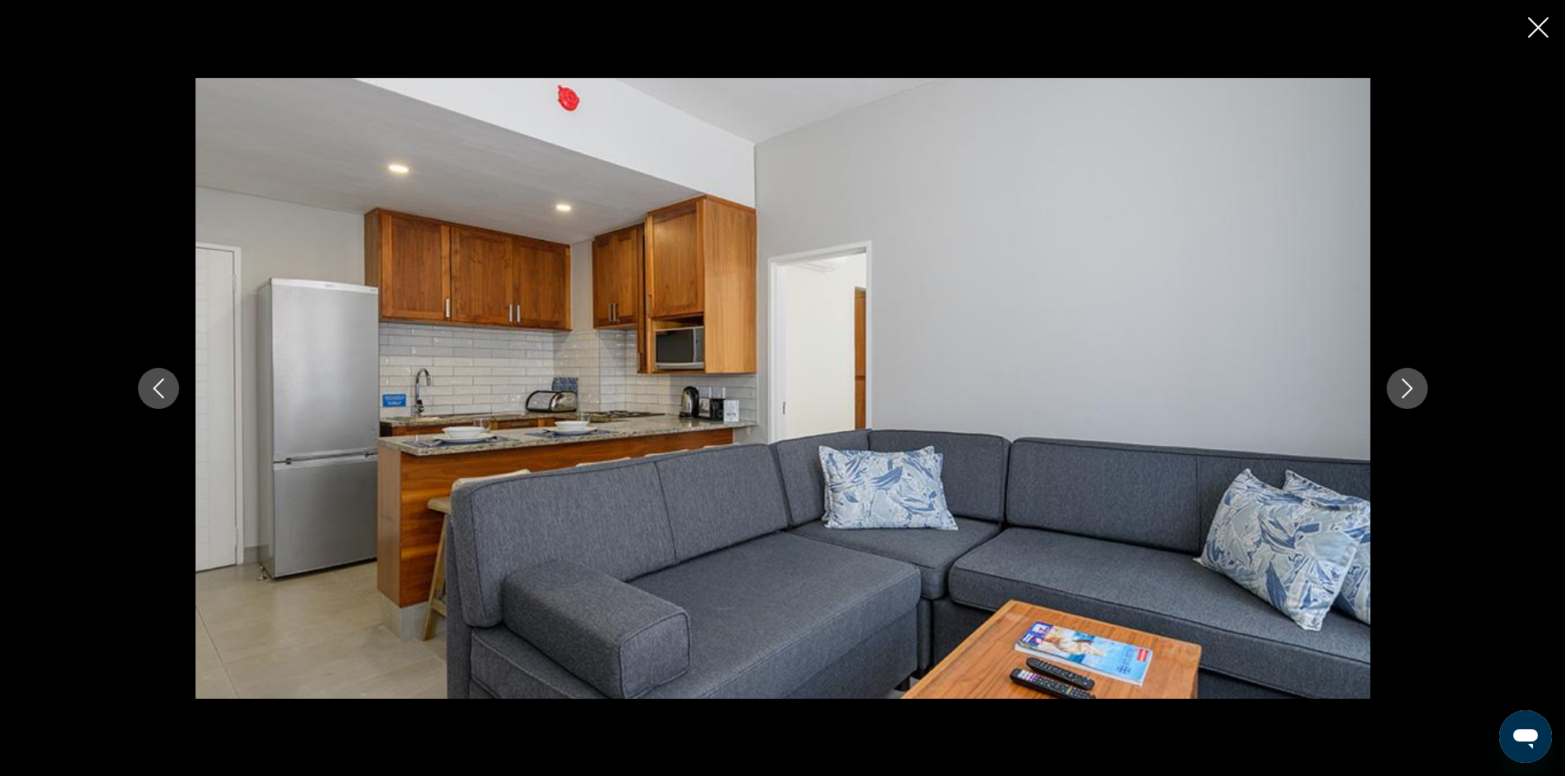
click at [1403, 373] on button "Next image" at bounding box center [1407, 388] width 41 height 41
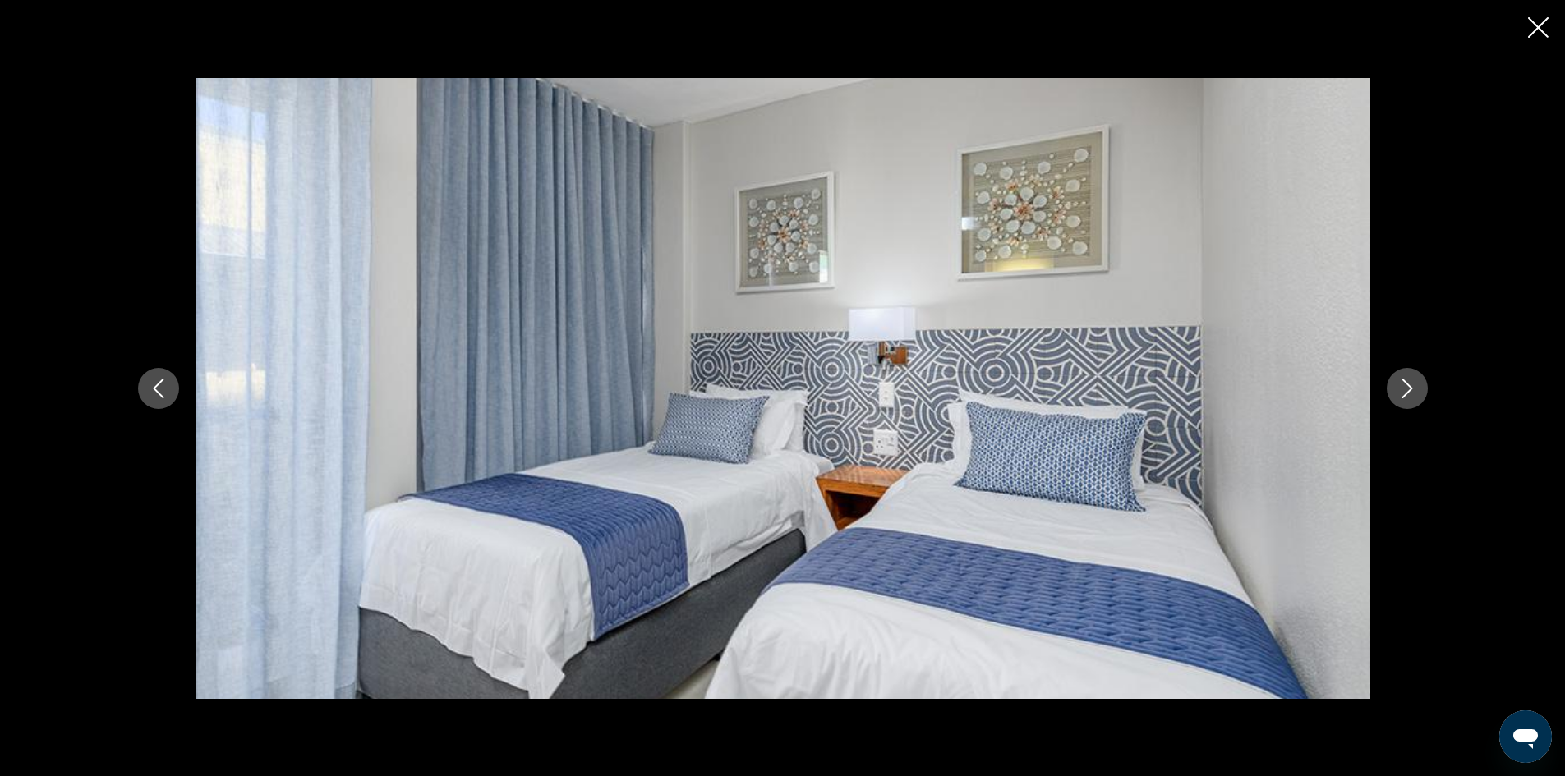
click at [1403, 373] on button "Next image" at bounding box center [1407, 388] width 41 height 41
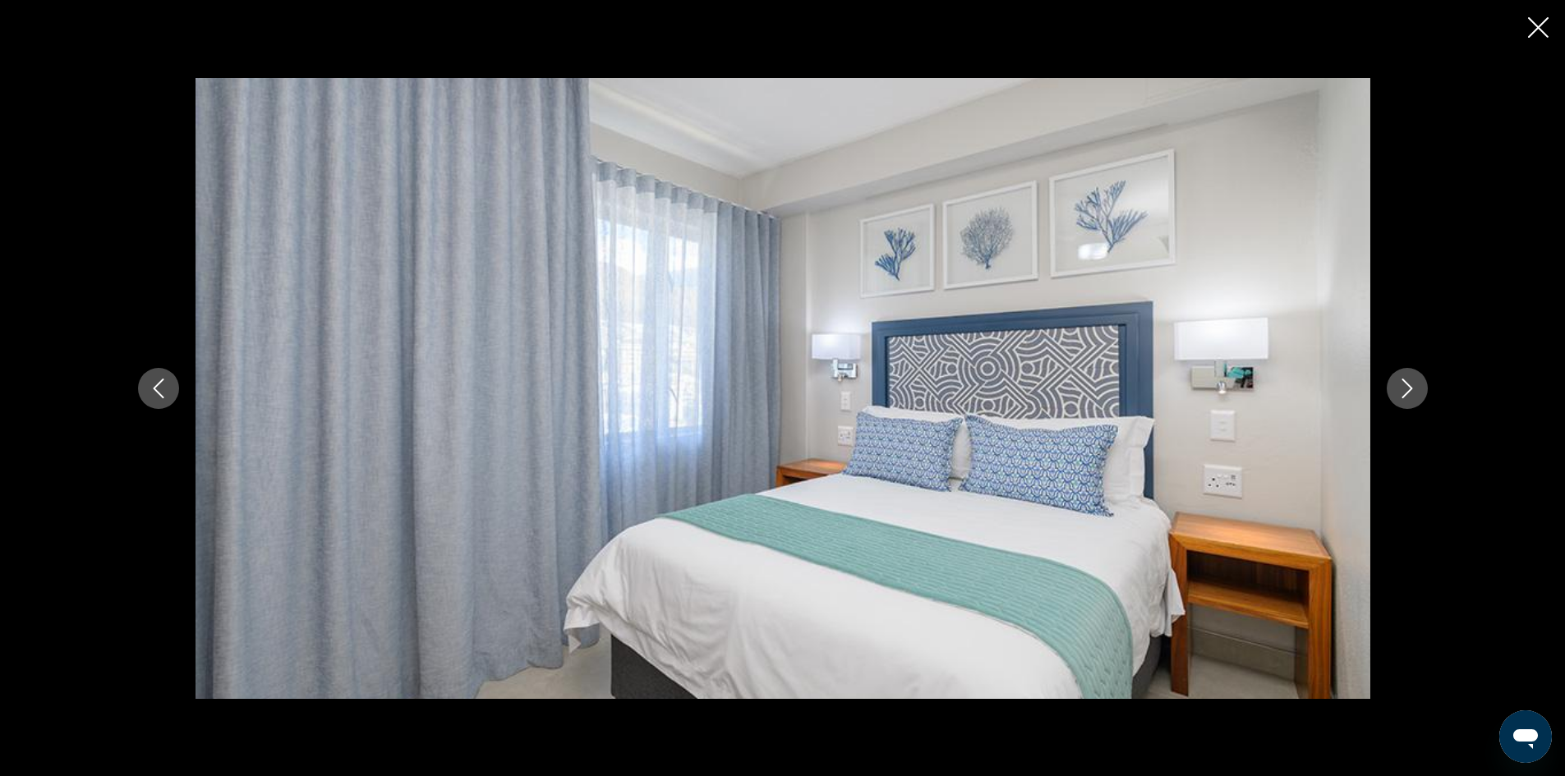
click at [1403, 373] on button "Next image" at bounding box center [1407, 388] width 41 height 41
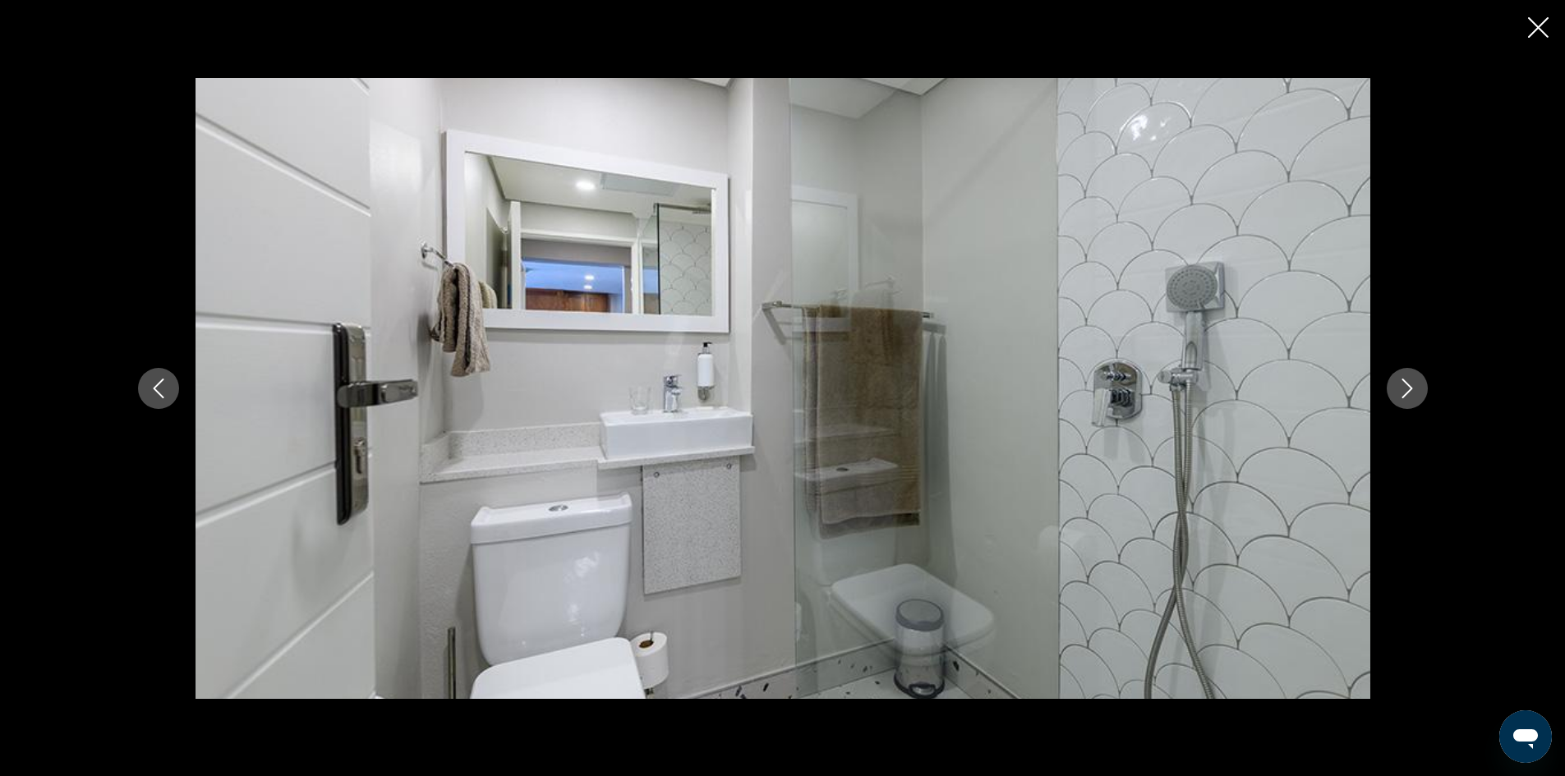
click at [1403, 373] on button "Next image" at bounding box center [1407, 388] width 41 height 41
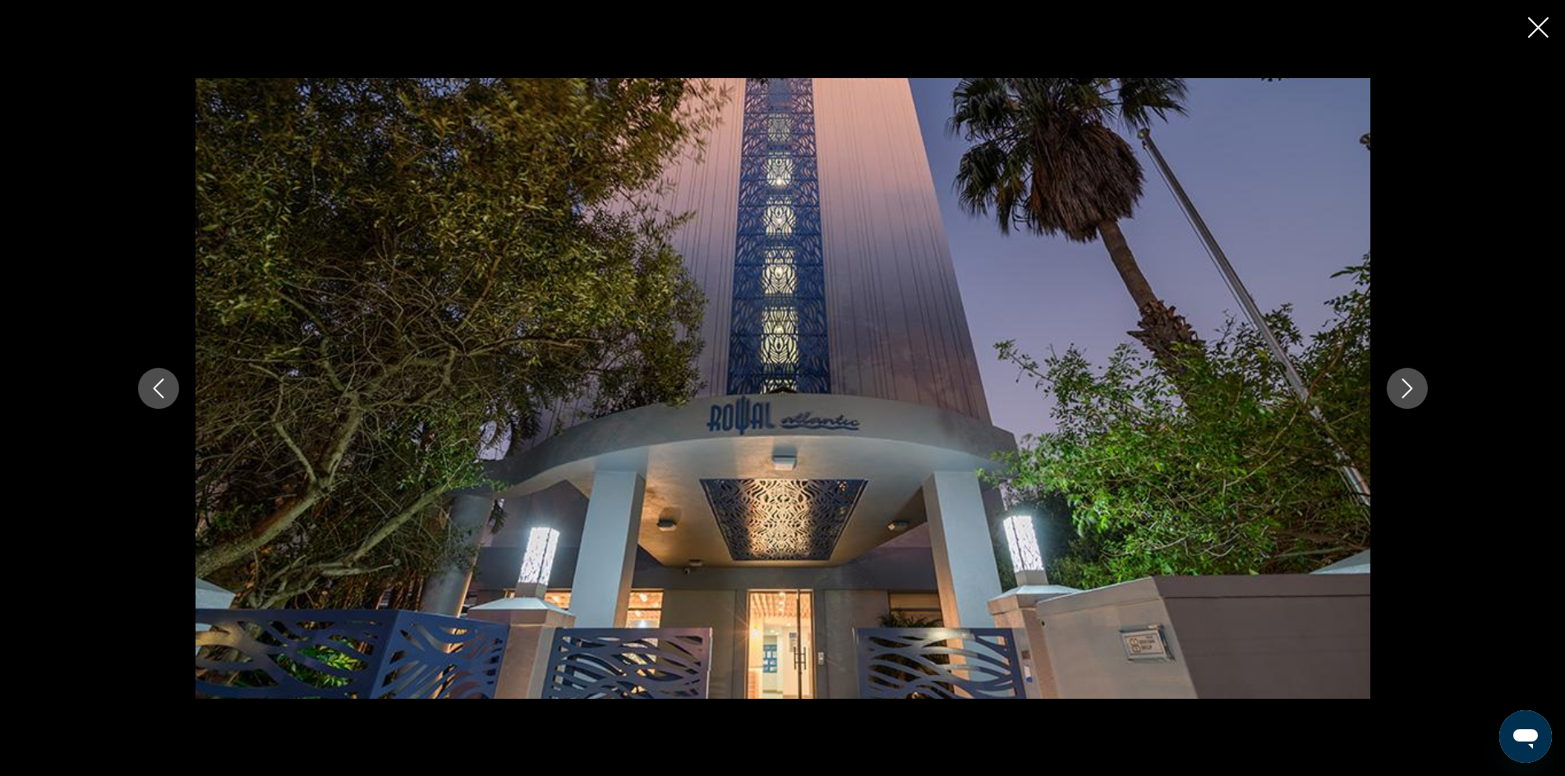
click at [1540, 39] on button "Close slideshow" at bounding box center [1538, 28] width 21 height 25
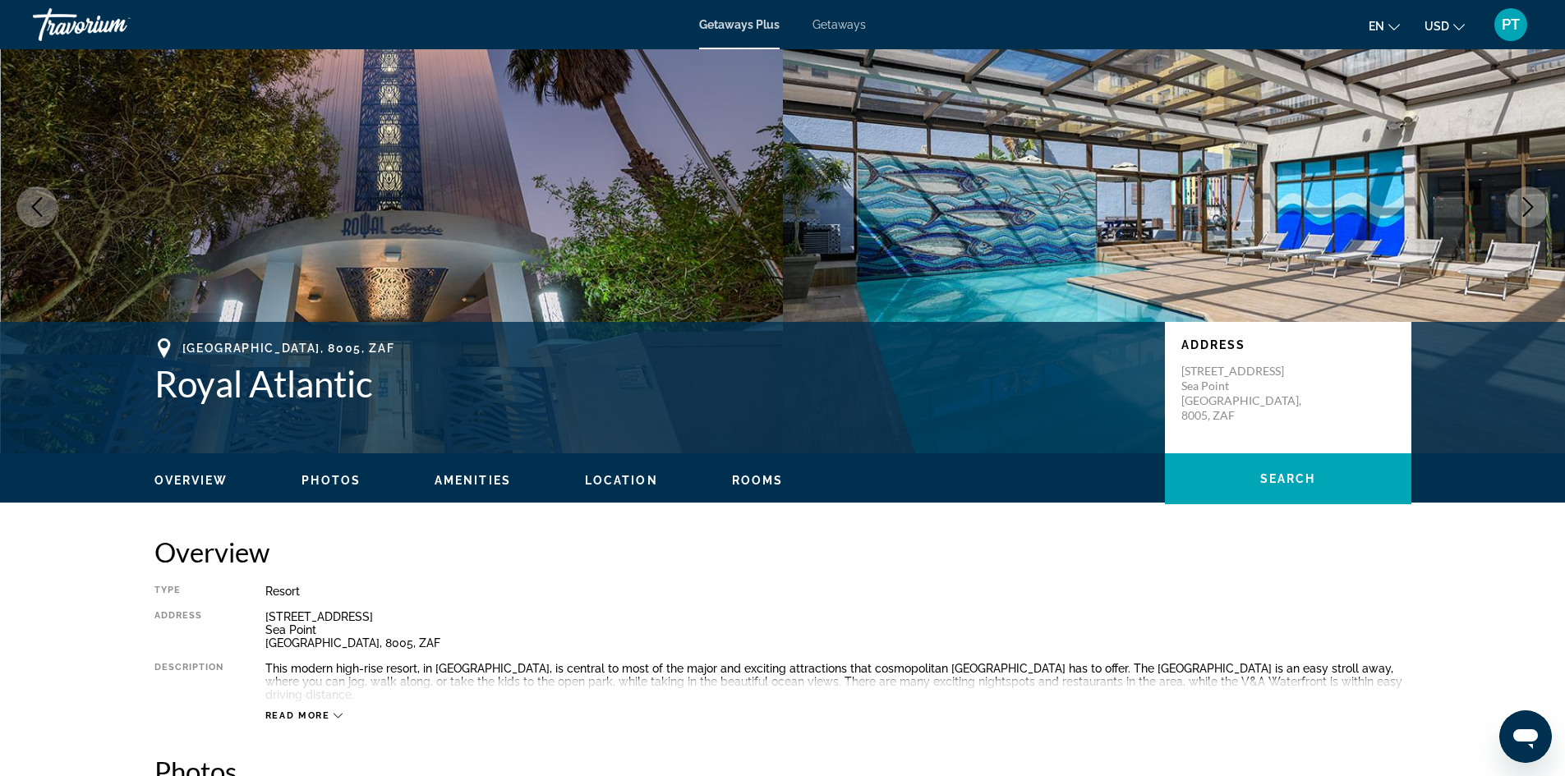
scroll to position [82, 0]
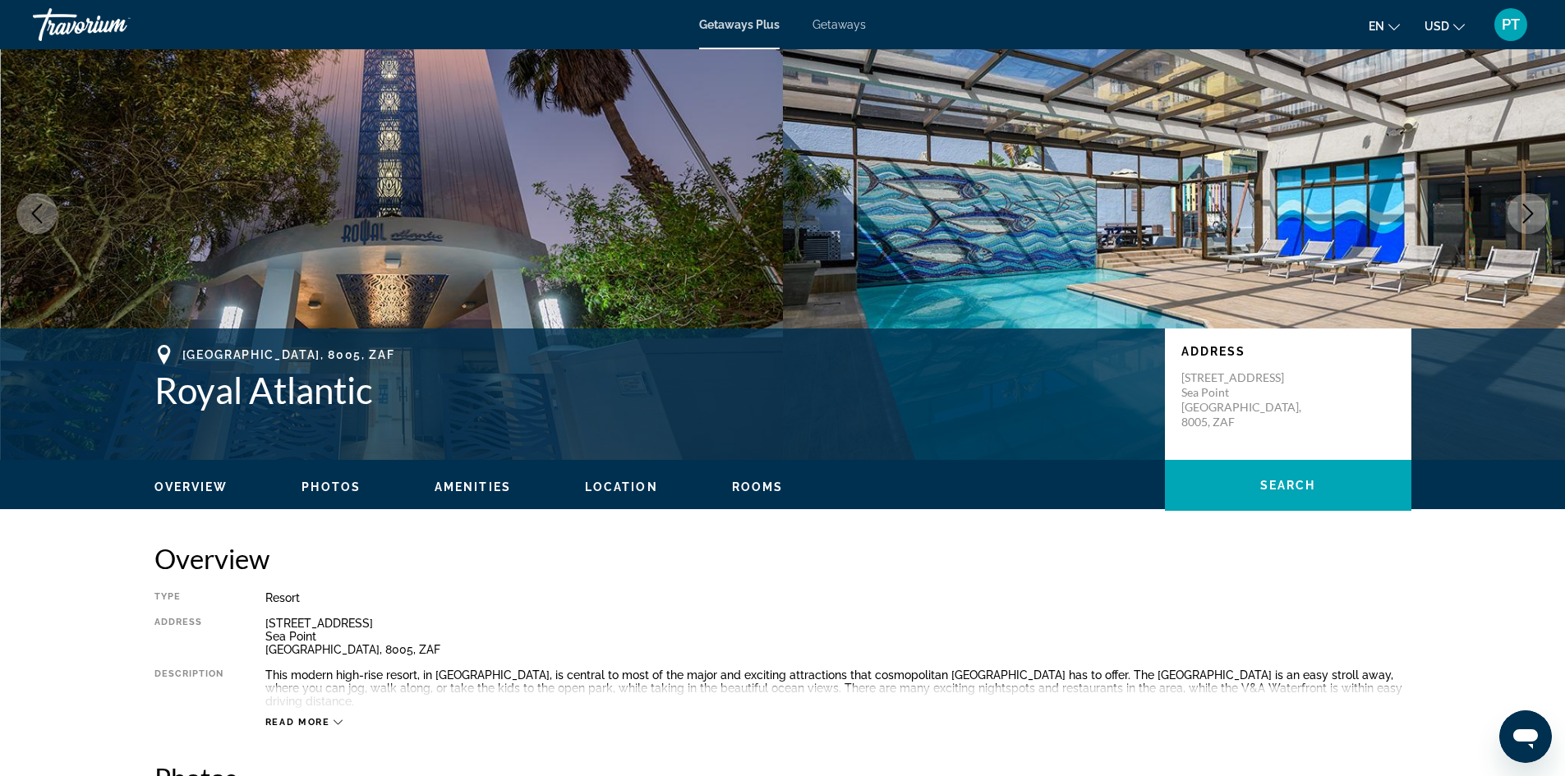
click at [826, 23] on span "Getaways" at bounding box center [839, 24] width 53 height 13
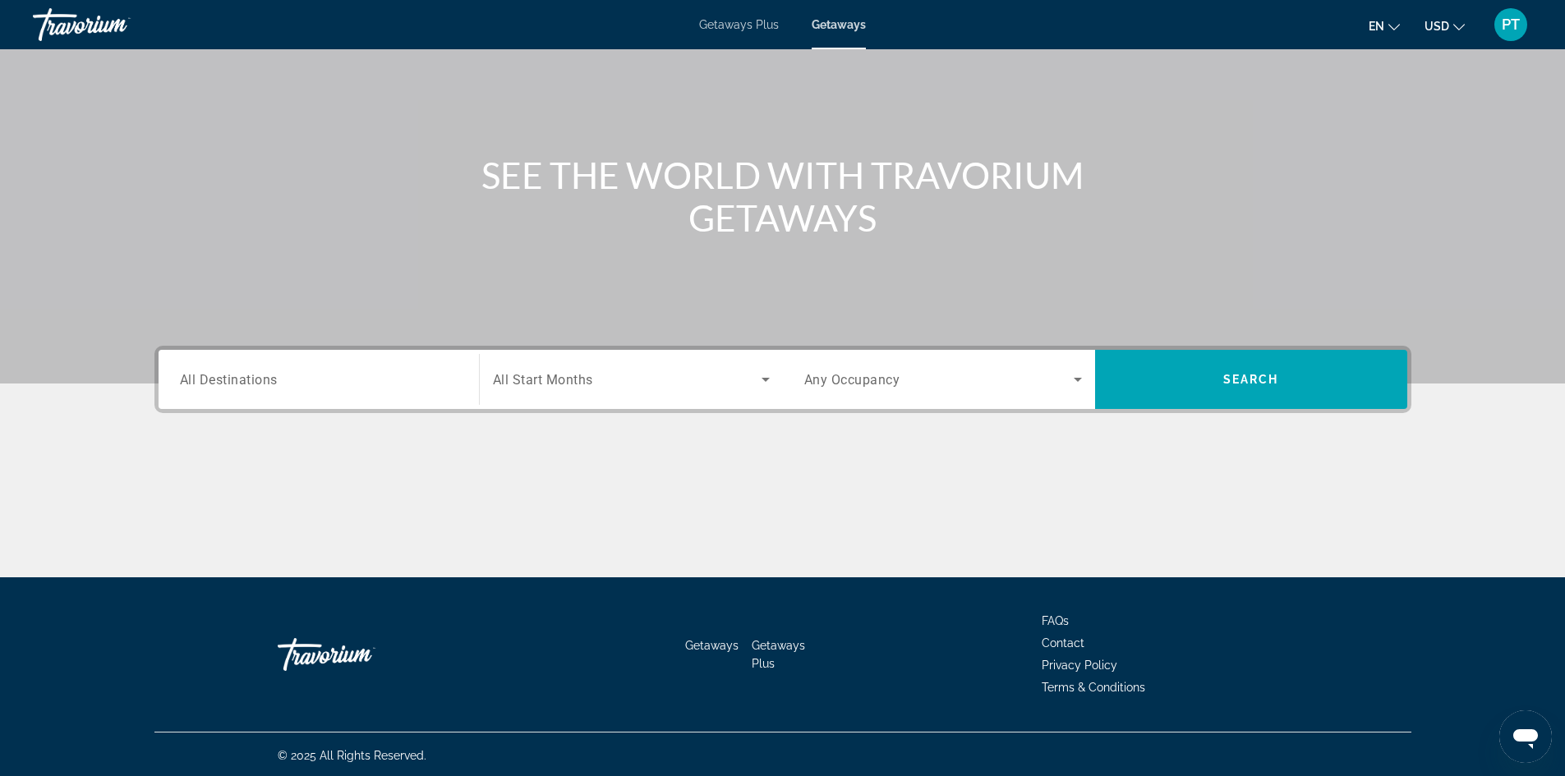
scroll to position [112, 0]
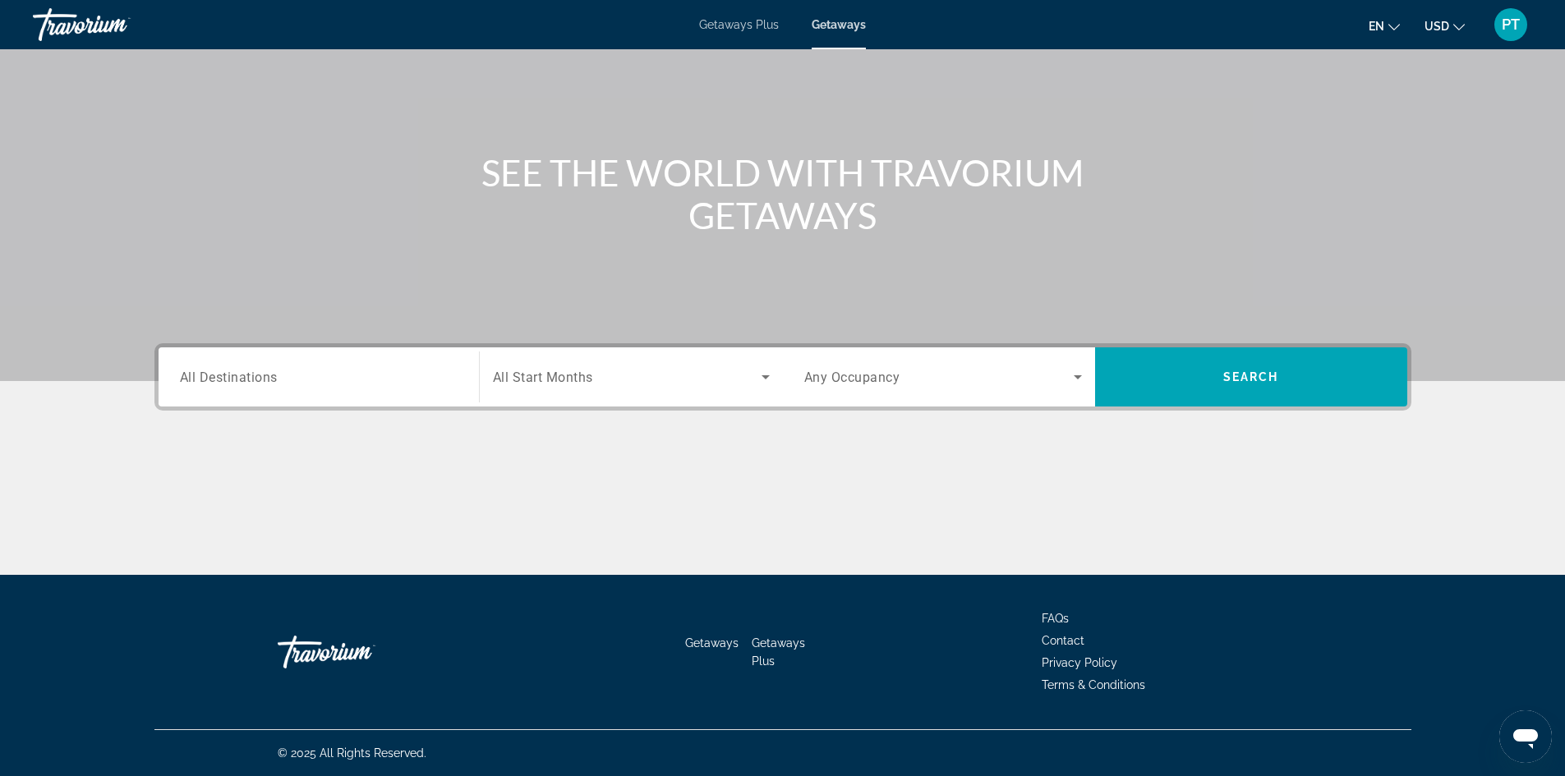
click at [266, 366] on div "Search widget" at bounding box center [319, 377] width 278 height 47
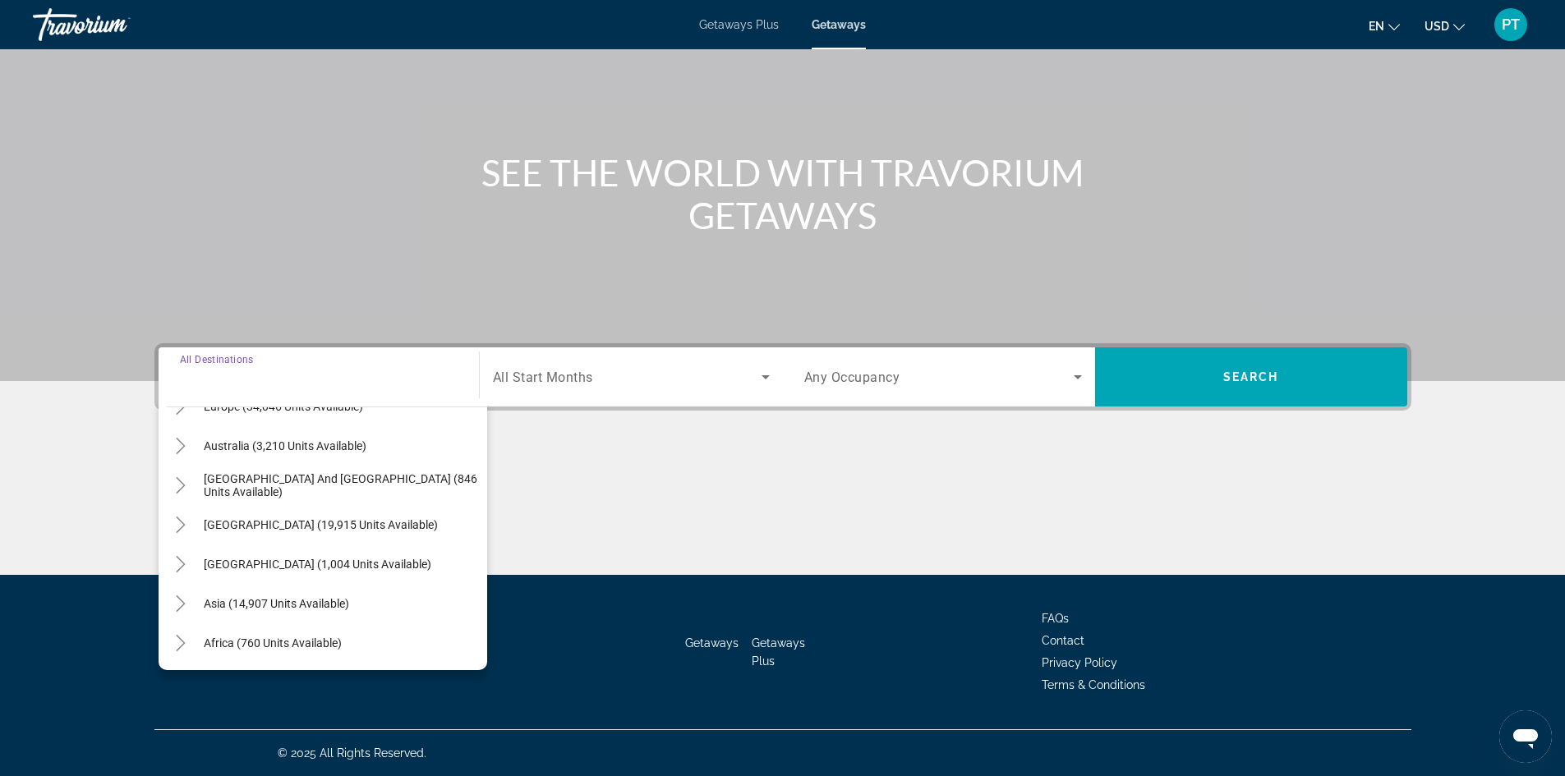
scroll to position [266, 0]
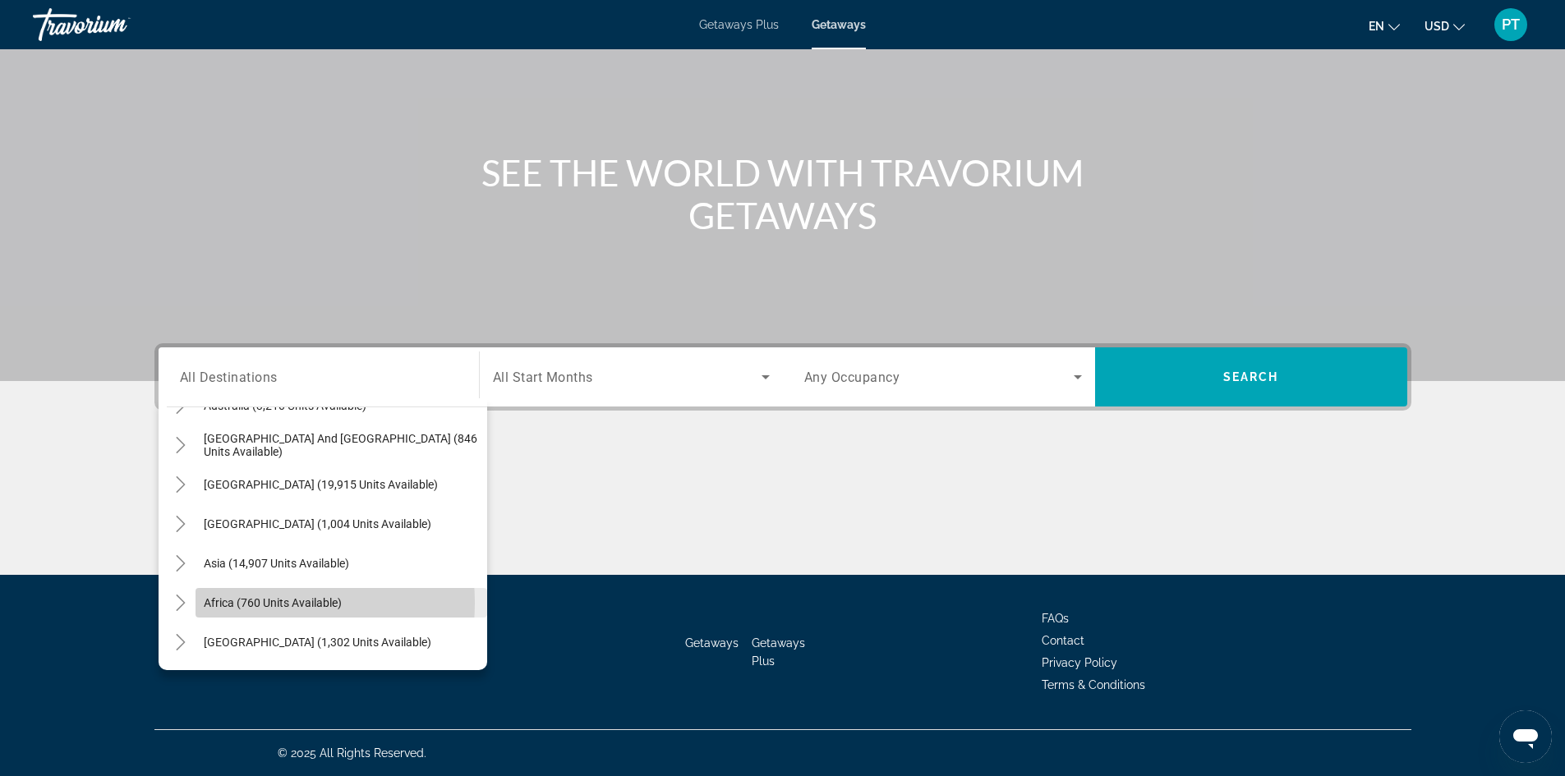
click at [235, 603] on span "Africa (760 units available)" at bounding box center [273, 603] width 138 height 13
type input "**********"
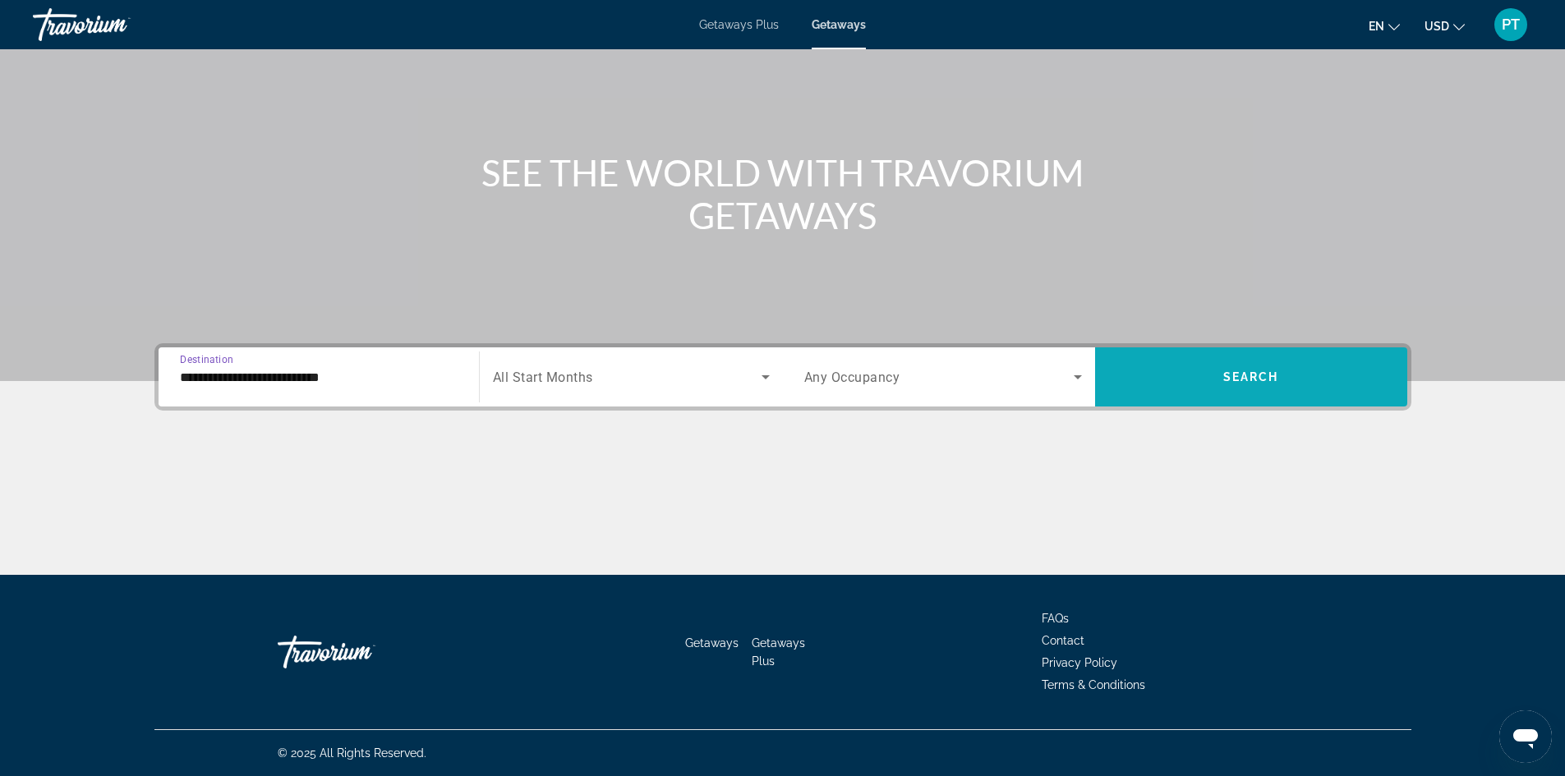
click at [1230, 376] on span "Search" at bounding box center [1251, 377] width 56 height 13
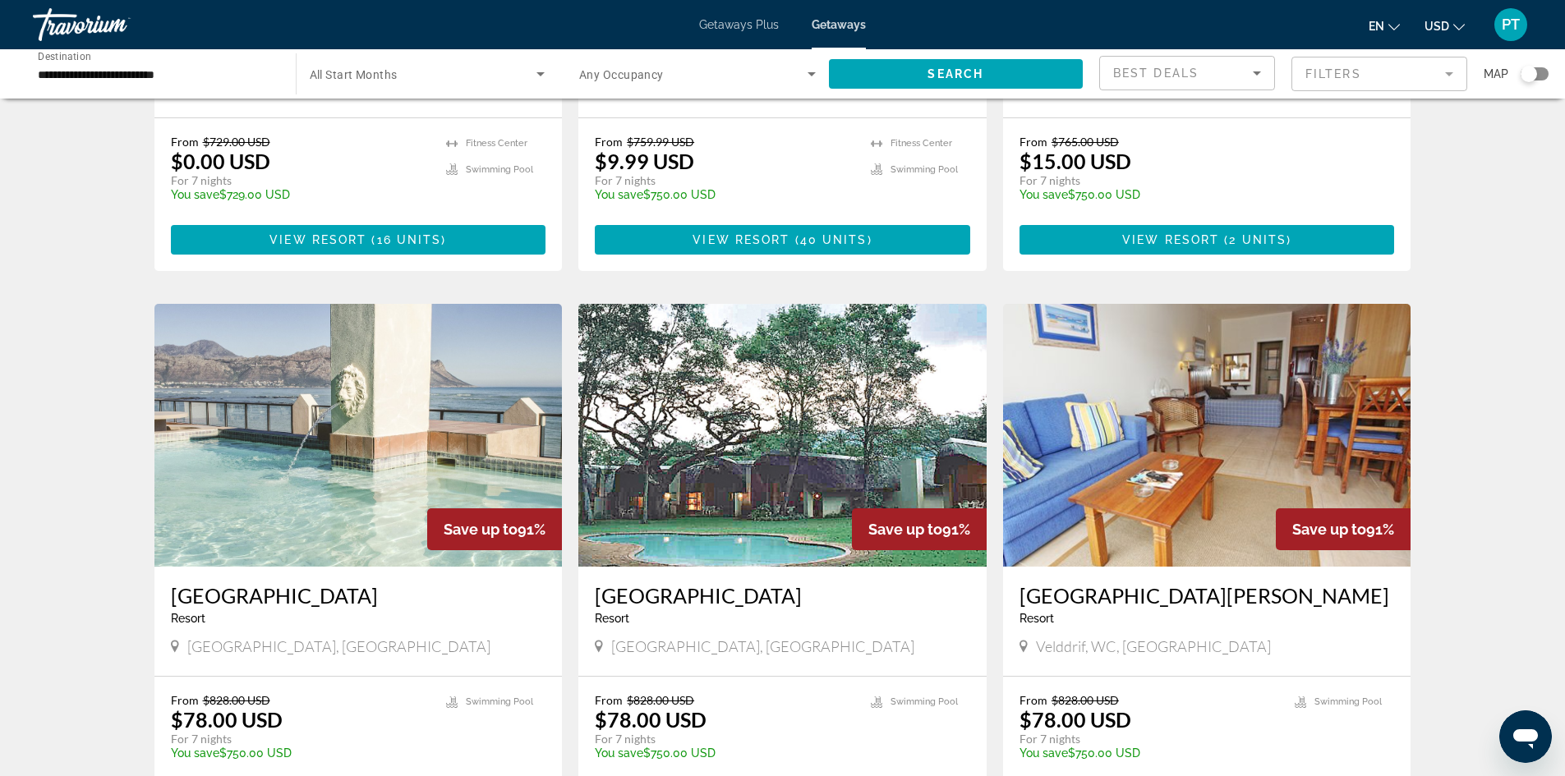
scroll to position [493, 0]
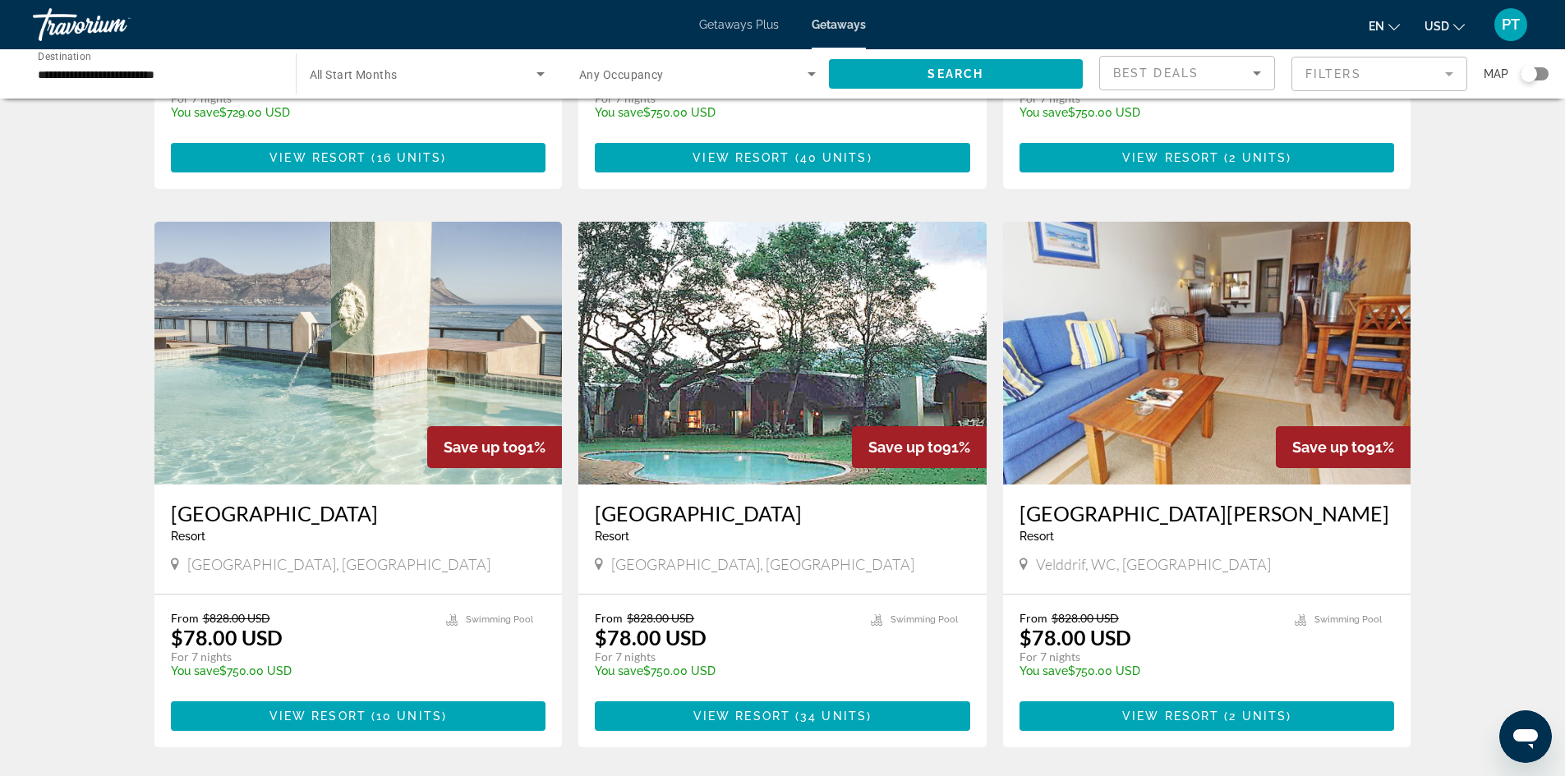
click at [283, 439] on img "Main content" at bounding box center [358, 353] width 408 height 263
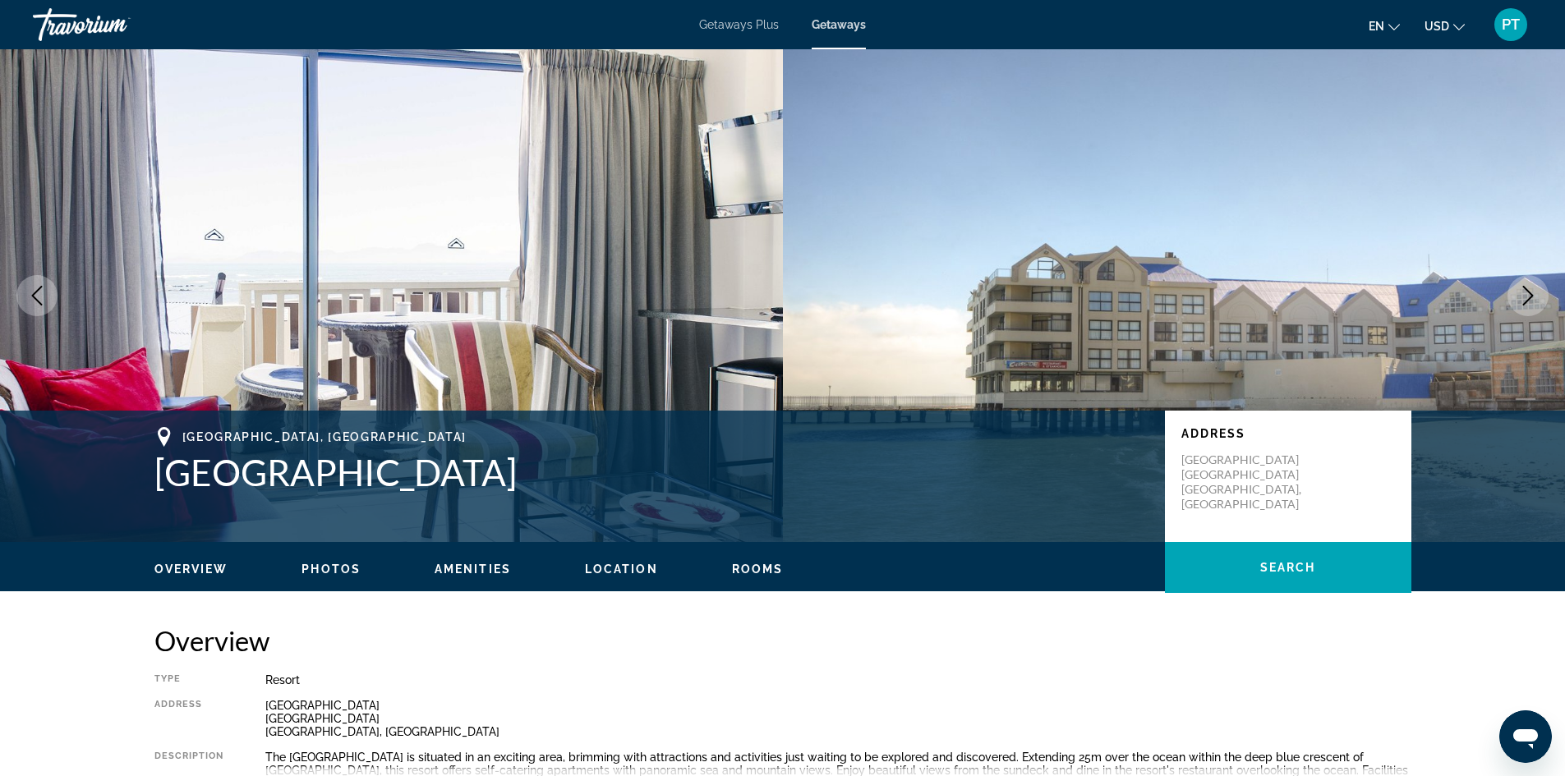
click at [1528, 279] on button "Next image" at bounding box center [1528, 295] width 41 height 41
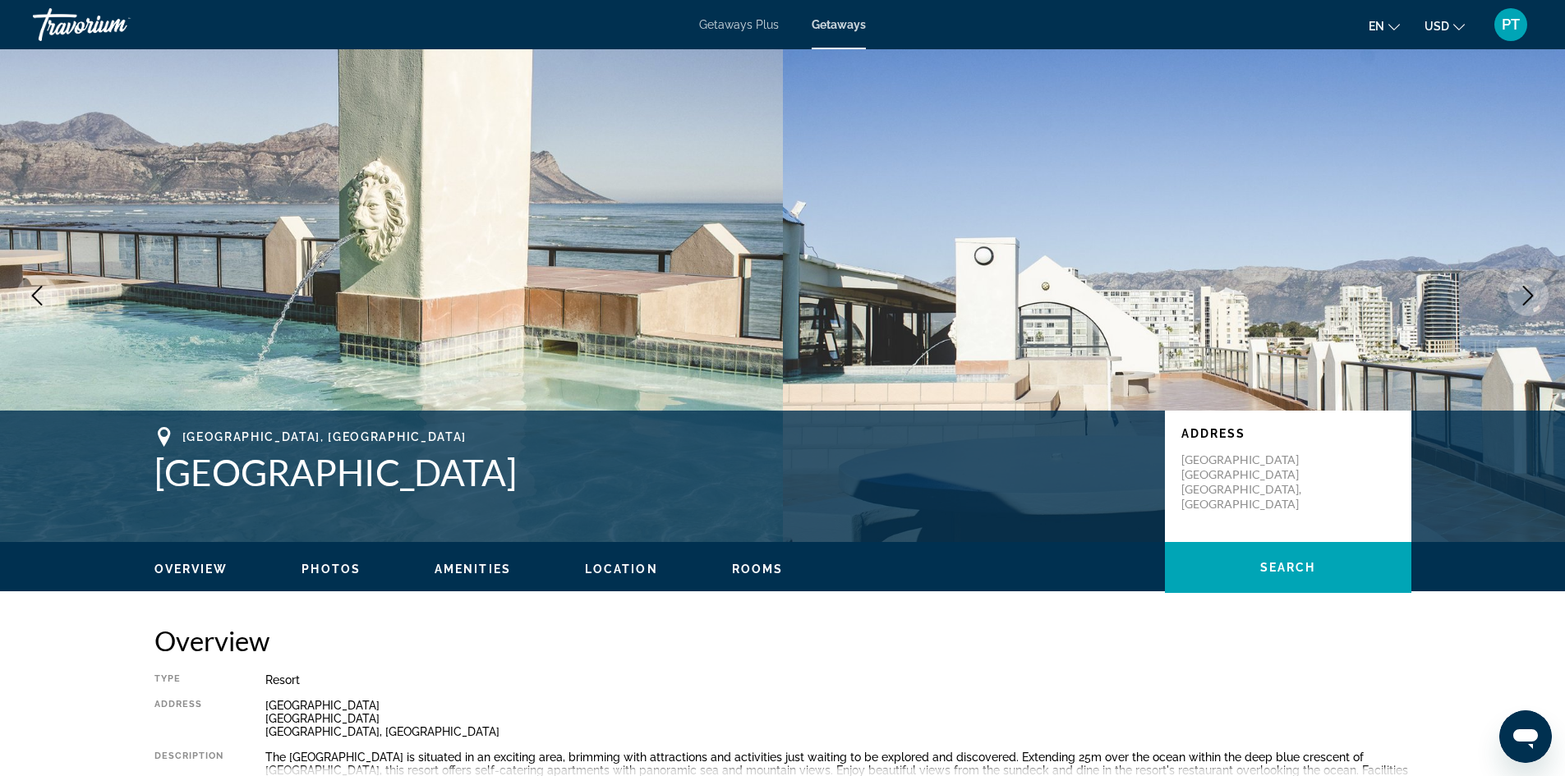
click at [1528, 279] on button "Next image" at bounding box center [1528, 295] width 41 height 41
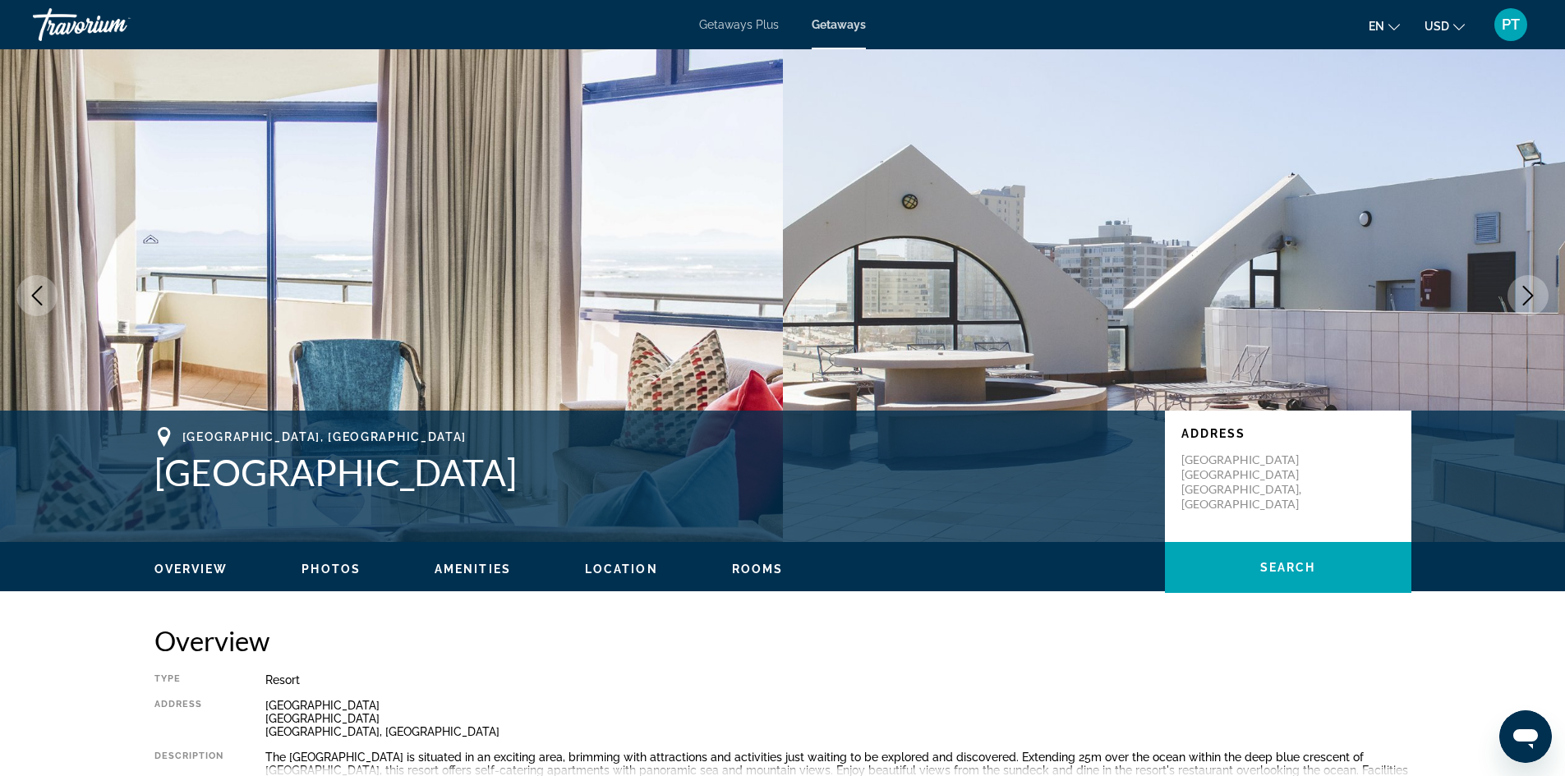
click at [1528, 279] on button "Next image" at bounding box center [1528, 295] width 41 height 41
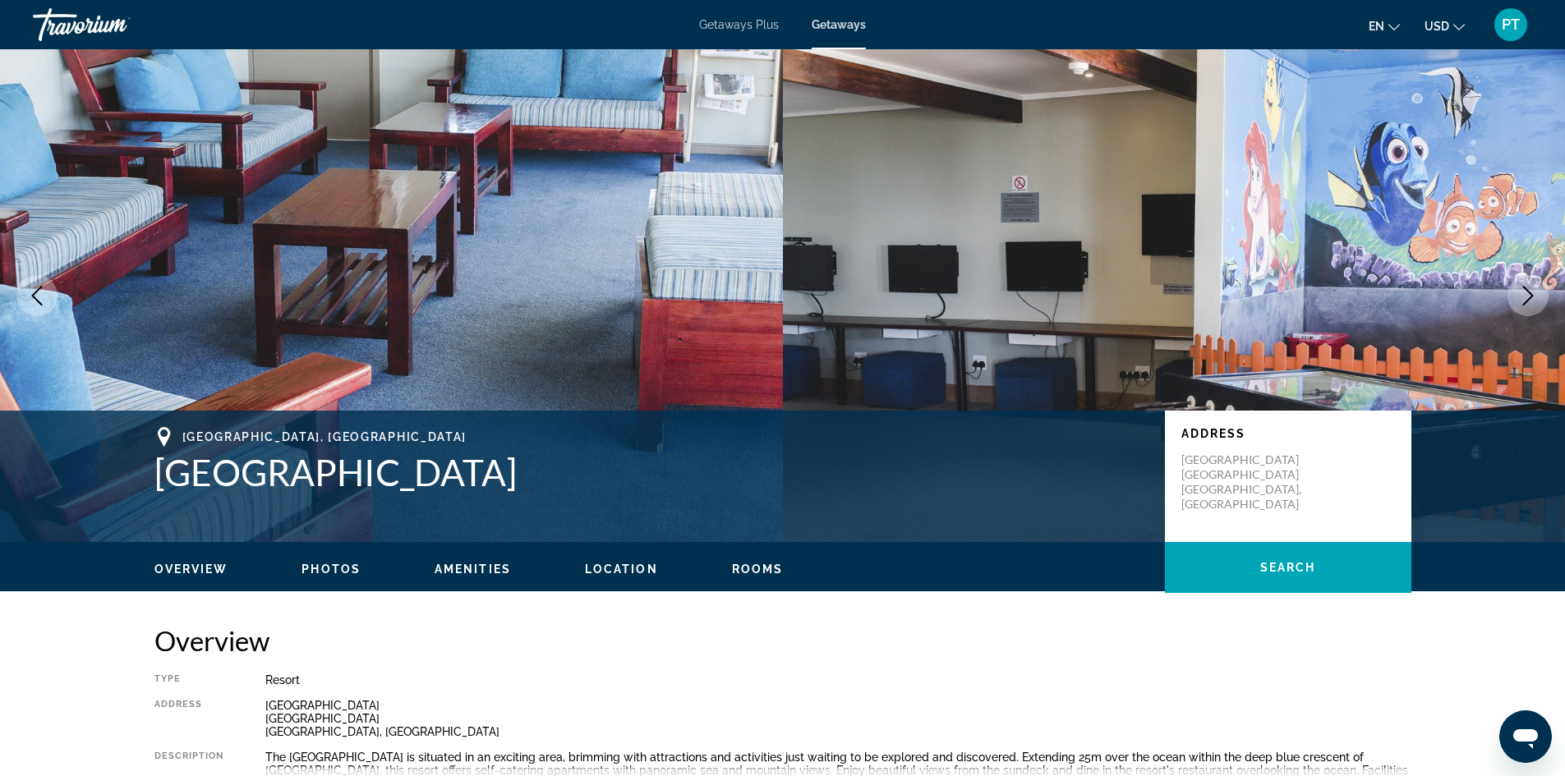
click at [1528, 279] on button "Next image" at bounding box center [1528, 295] width 41 height 41
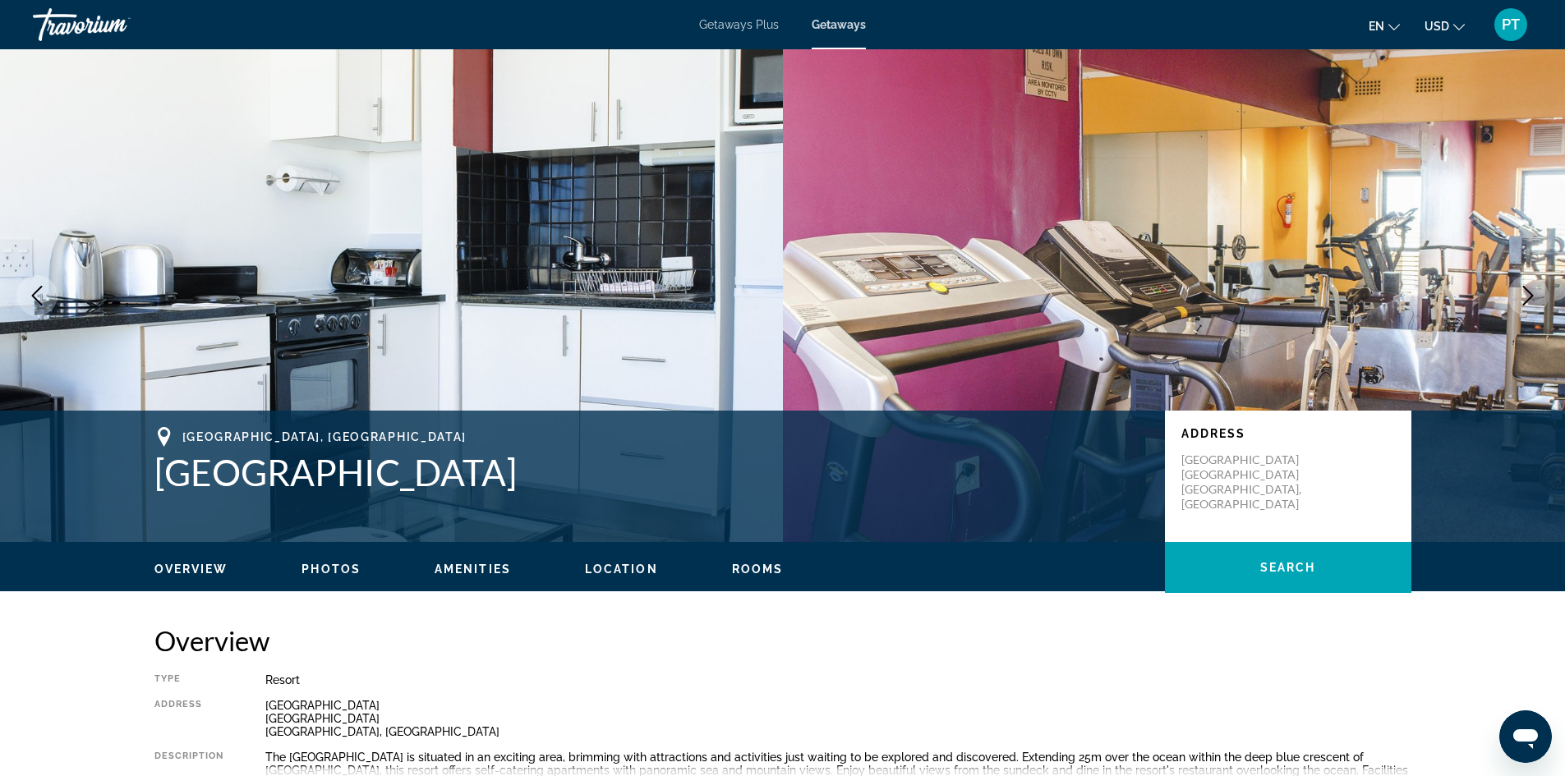
click at [1527, 279] on button "Next image" at bounding box center [1528, 295] width 41 height 41
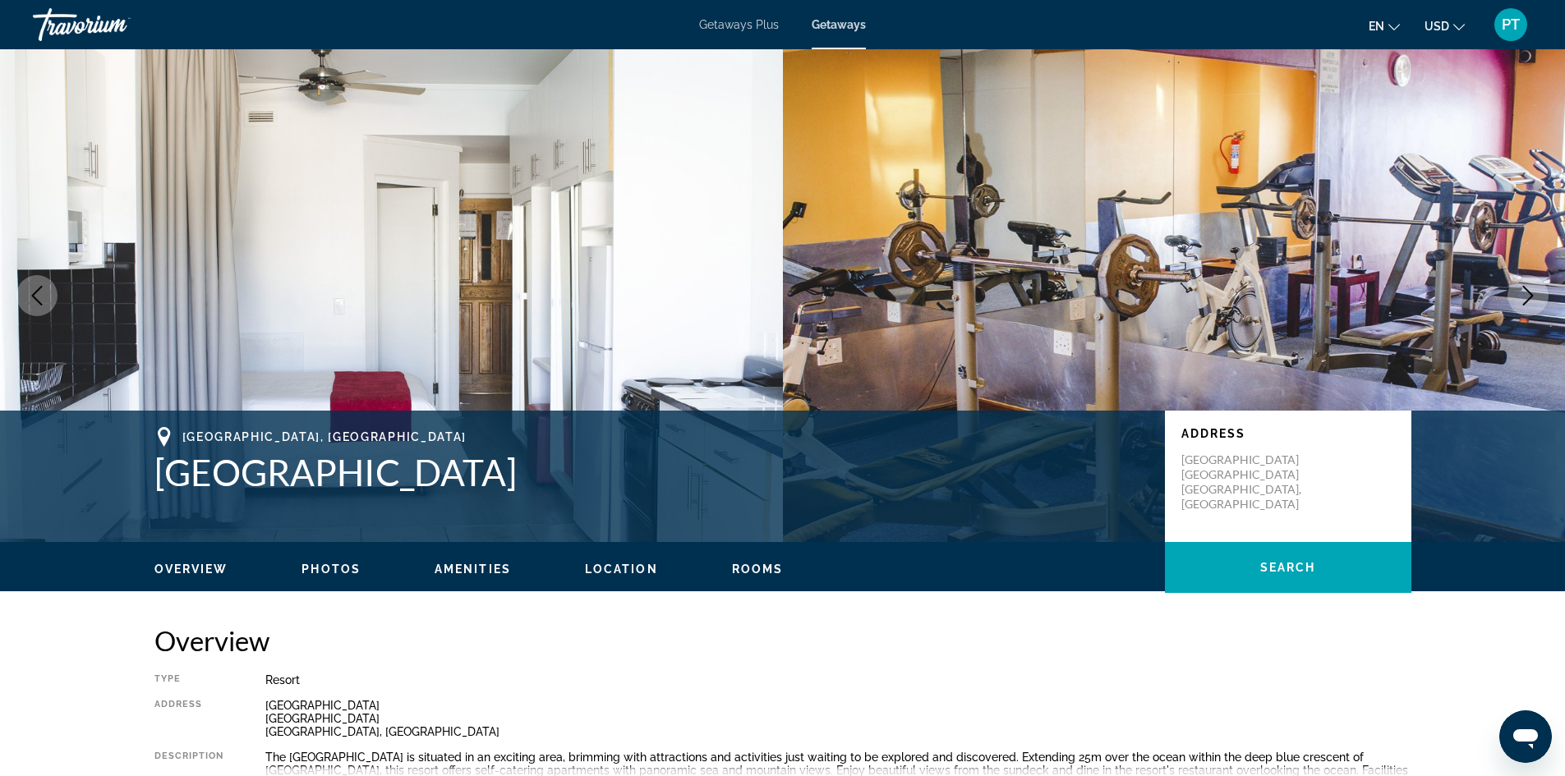
click at [1527, 279] on button "Next image" at bounding box center [1528, 295] width 41 height 41
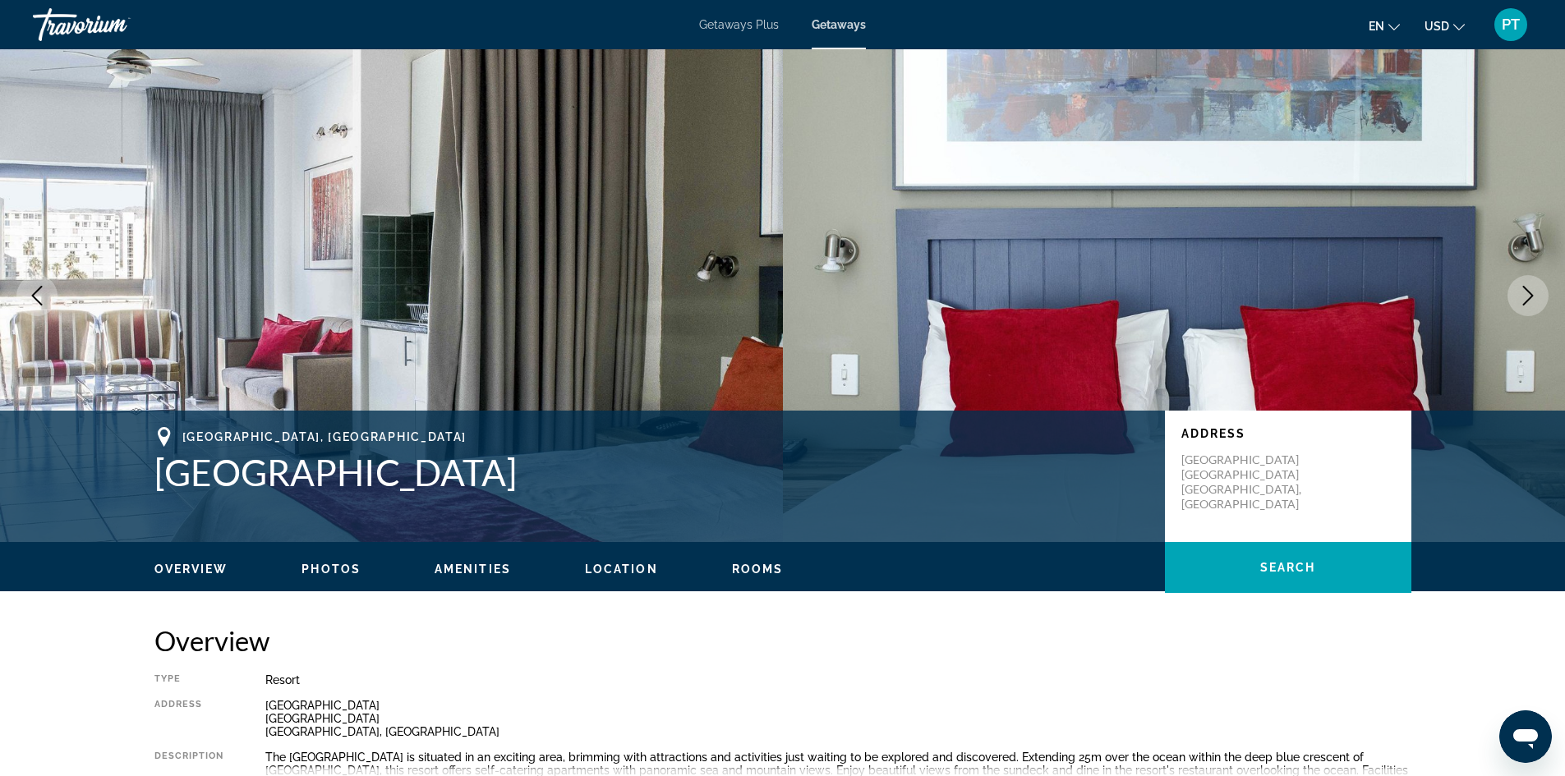
click at [1526, 280] on button "Next image" at bounding box center [1528, 295] width 41 height 41
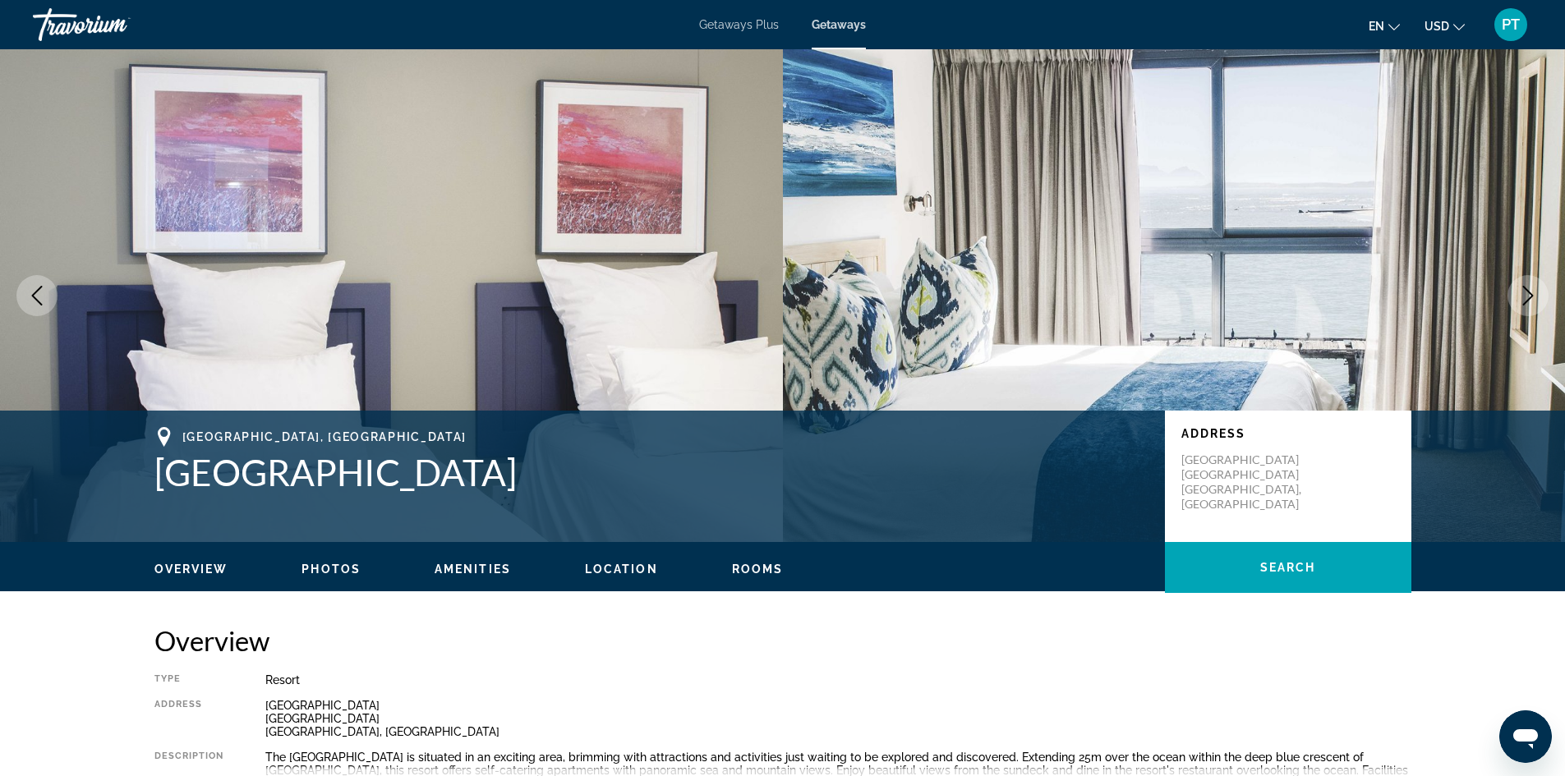
click at [1526, 280] on button "Next image" at bounding box center [1528, 295] width 41 height 41
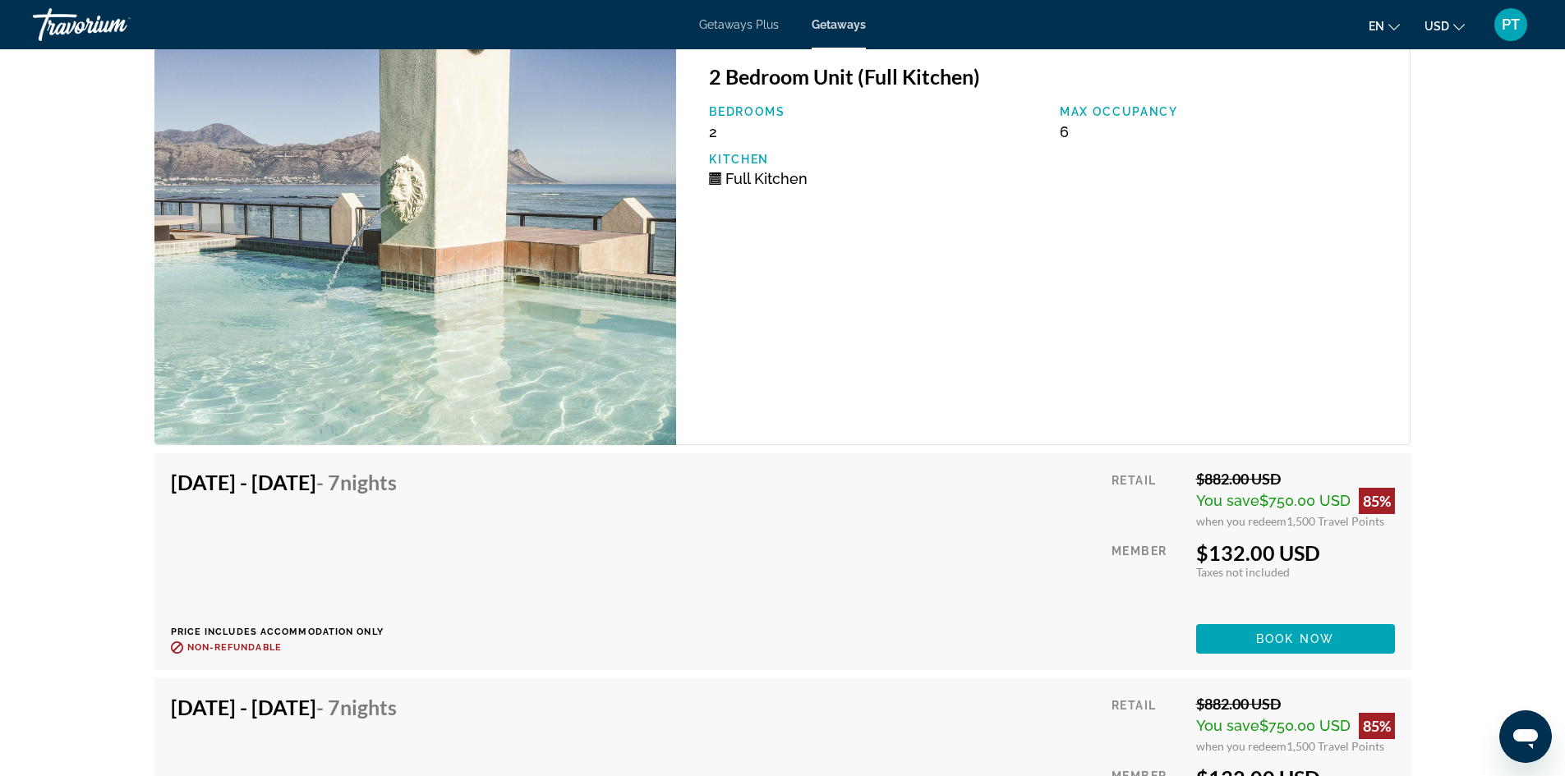
scroll to position [3698, 0]
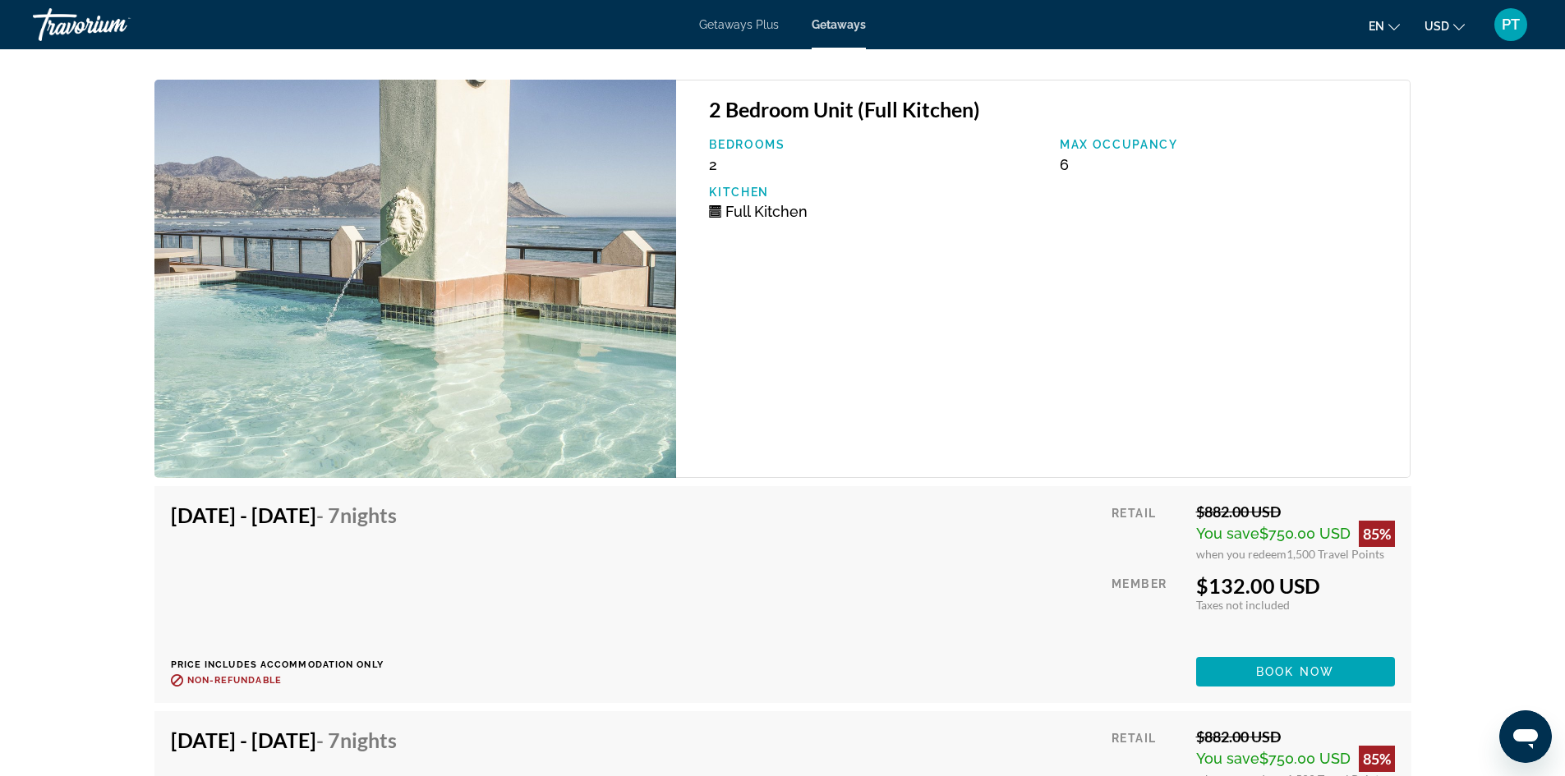
click at [606, 345] on img "Main content" at bounding box center [415, 279] width 523 height 398
click at [283, 371] on img "Main content" at bounding box center [415, 279] width 523 height 398
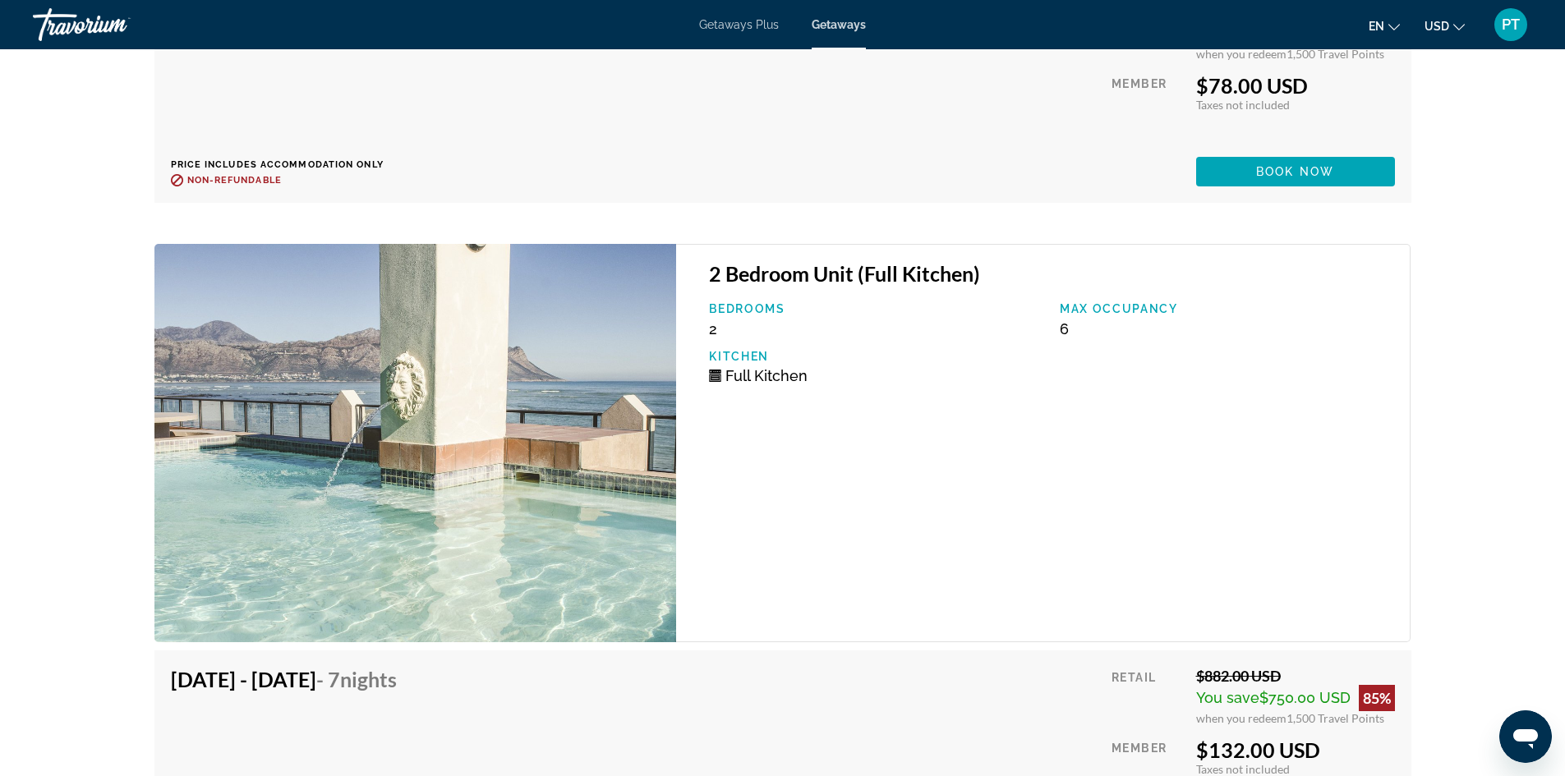
scroll to position [3615, 0]
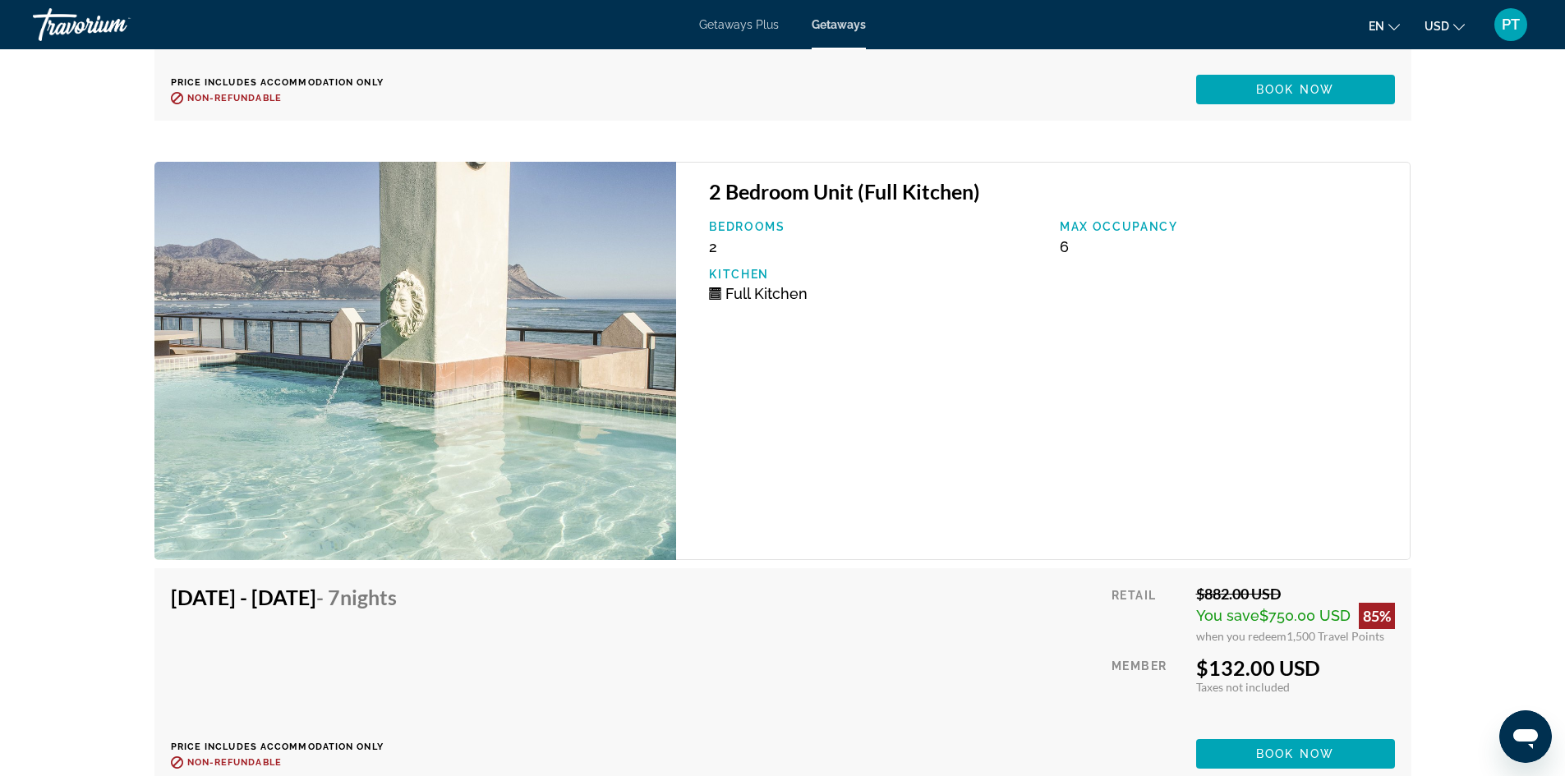
click at [592, 313] on img "Main content" at bounding box center [415, 361] width 523 height 398
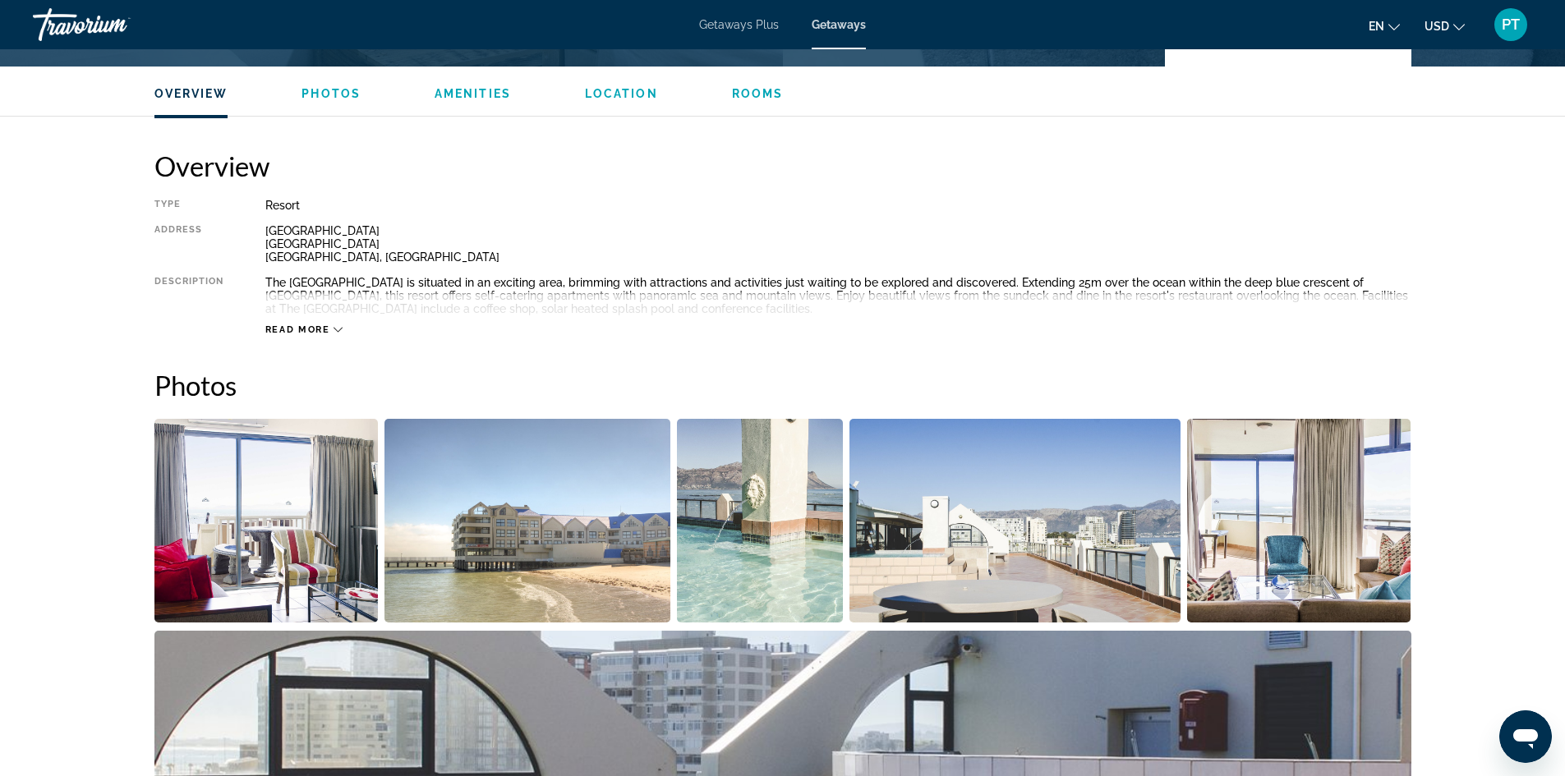
scroll to position [493, 0]
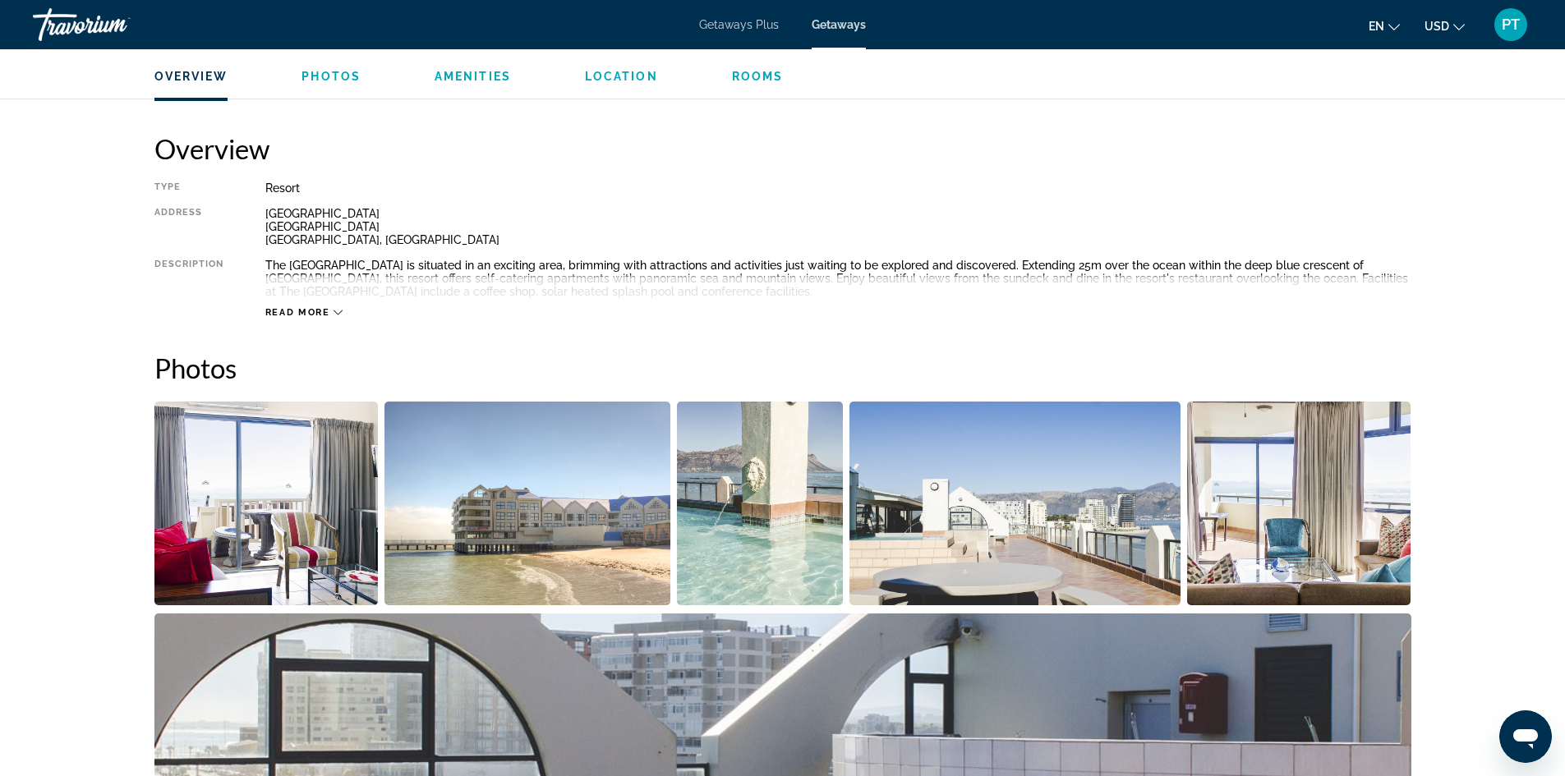
click at [286, 511] on img "Open full-screen image slider" at bounding box center [266, 504] width 224 height 204
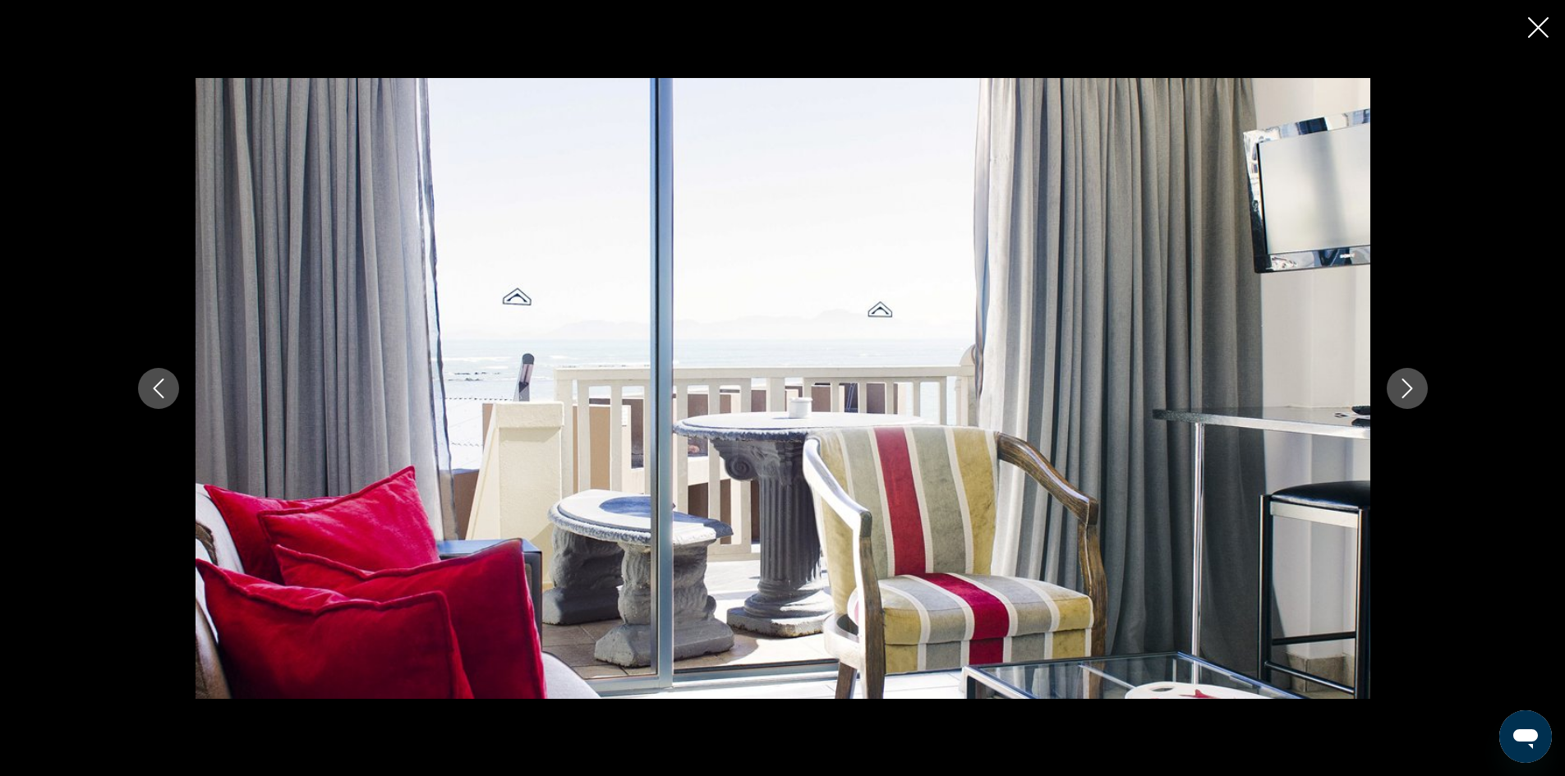
click at [1407, 391] on icon "Next image" at bounding box center [1408, 389] width 20 height 20
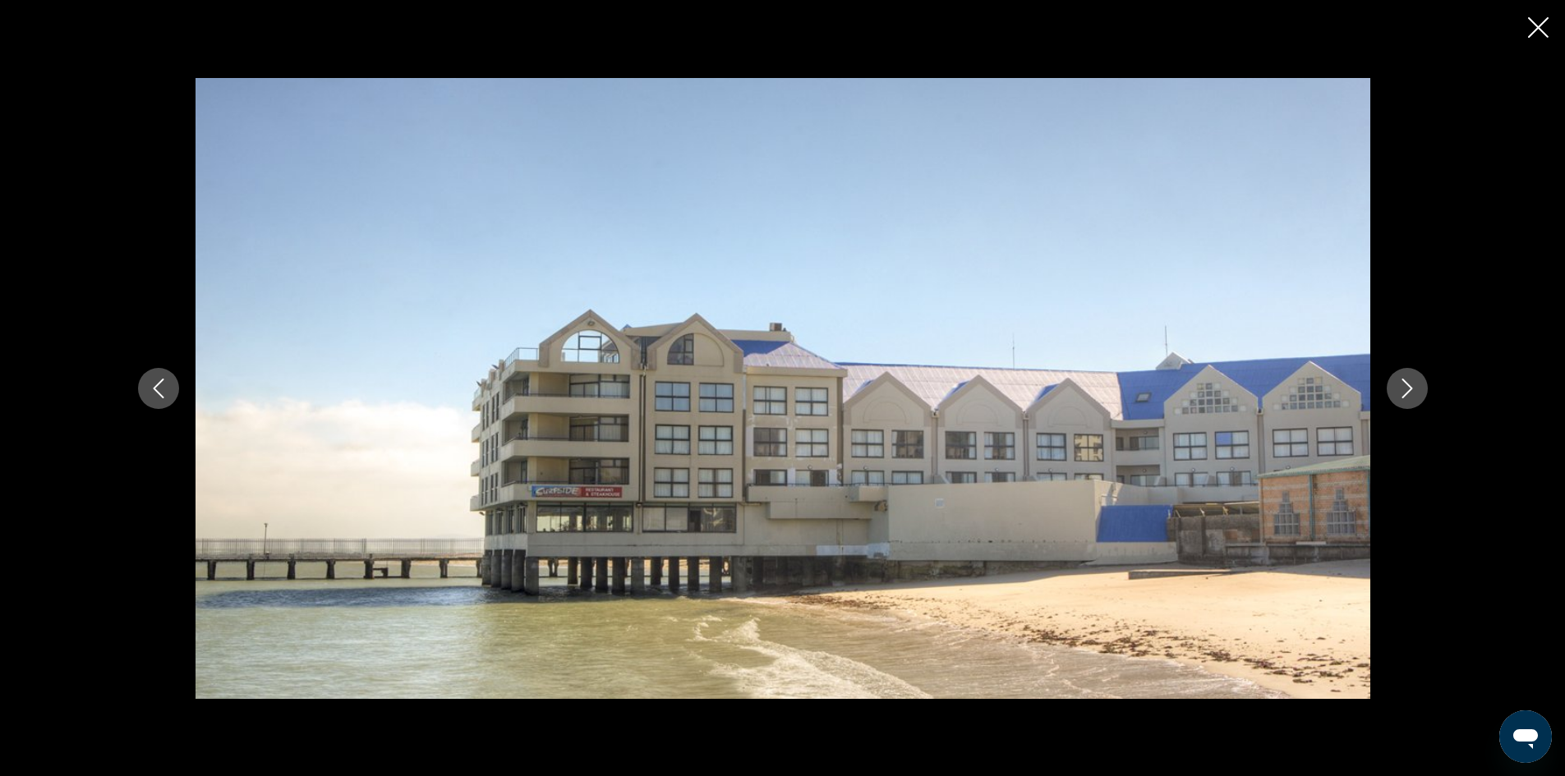
click at [1407, 391] on icon "Next image" at bounding box center [1408, 389] width 20 height 20
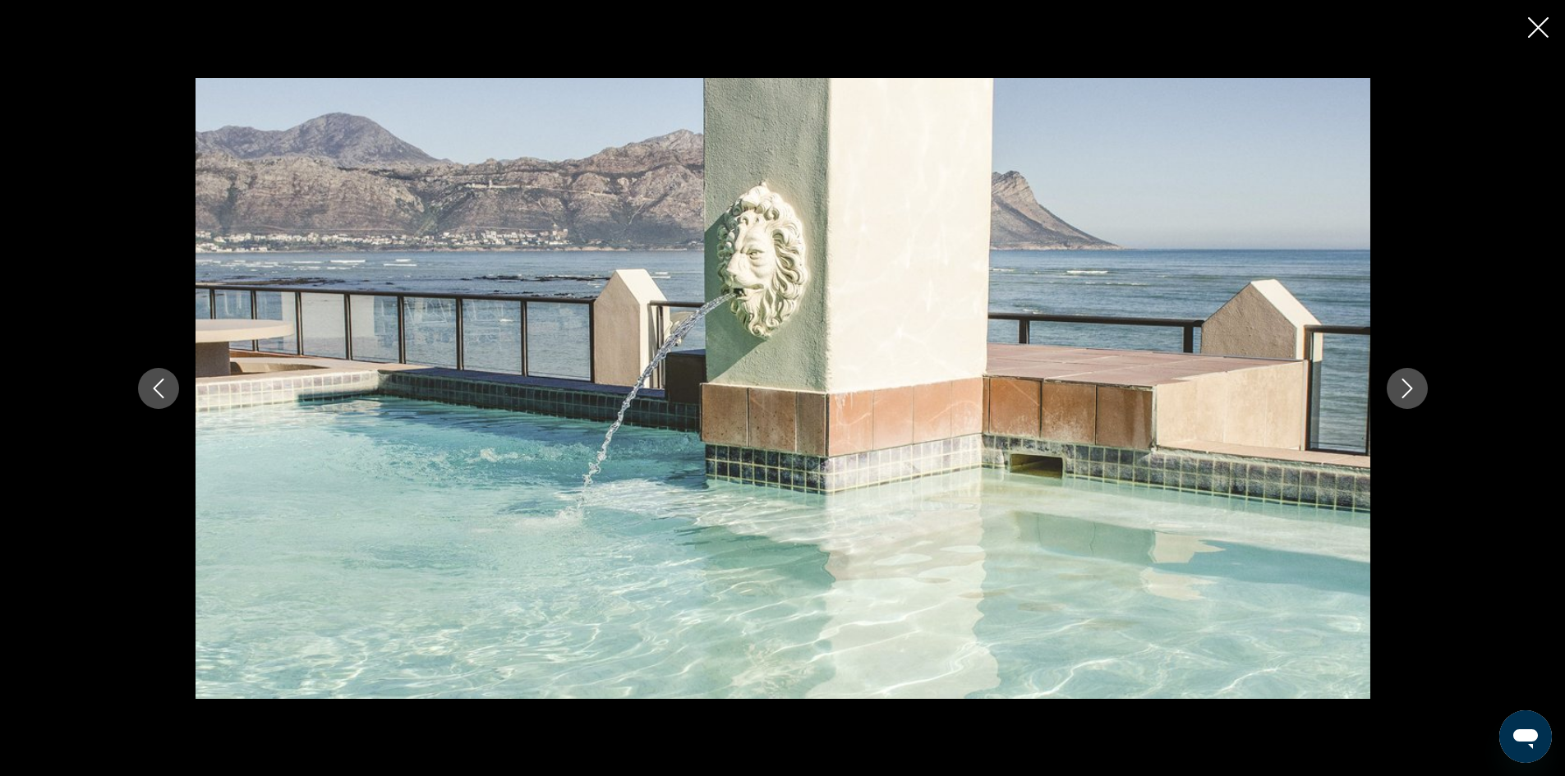
click at [1407, 390] on icon "Next image" at bounding box center [1408, 389] width 20 height 20
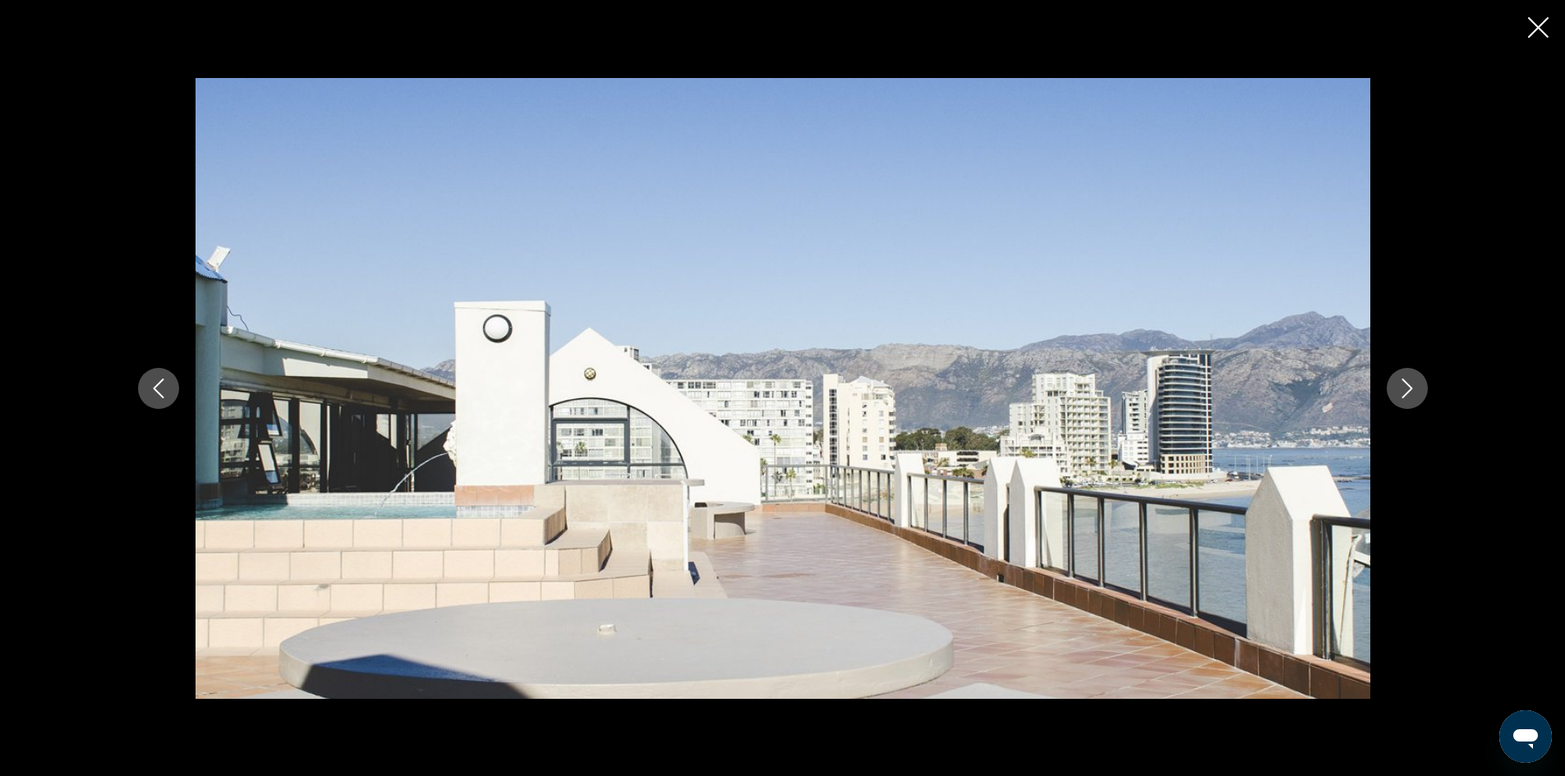
click at [1409, 390] on icon "Next image" at bounding box center [1408, 389] width 20 height 20
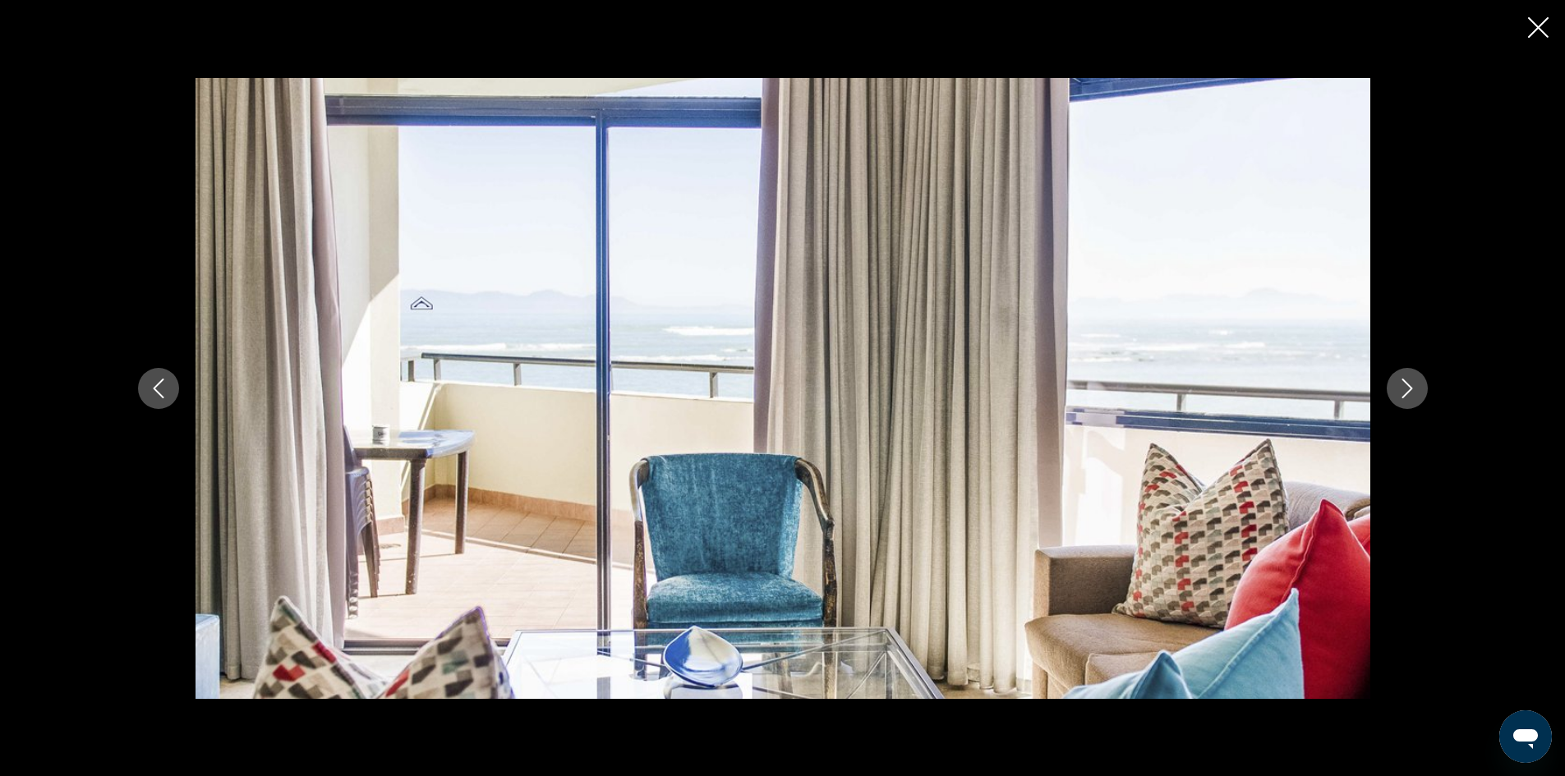
click at [1409, 391] on icon "Next image" at bounding box center [1407, 389] width 11 height 20
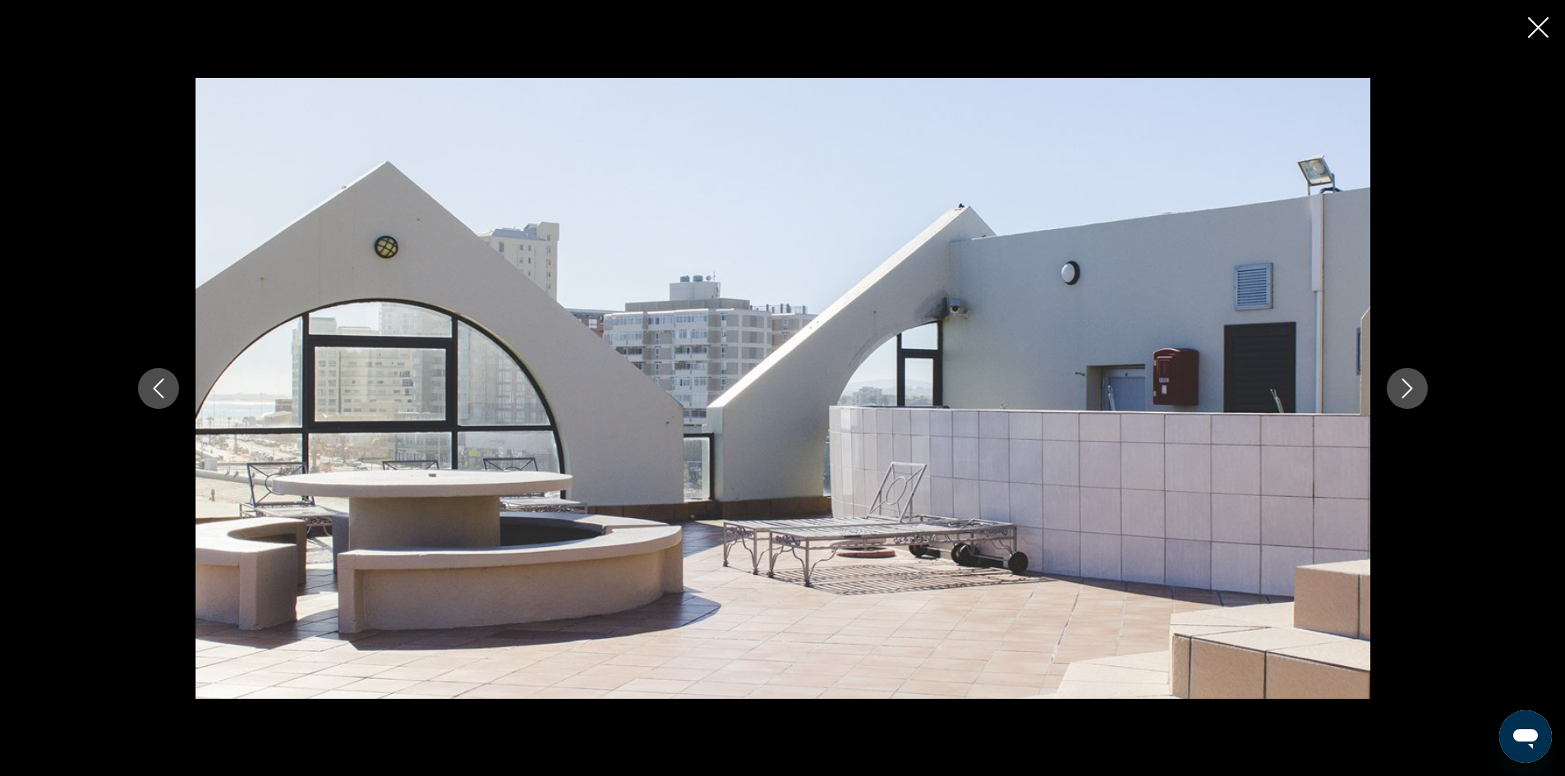
click at [1409, 391] on icon "Next image" at bounding box center [1407, 389] width 11 height 20
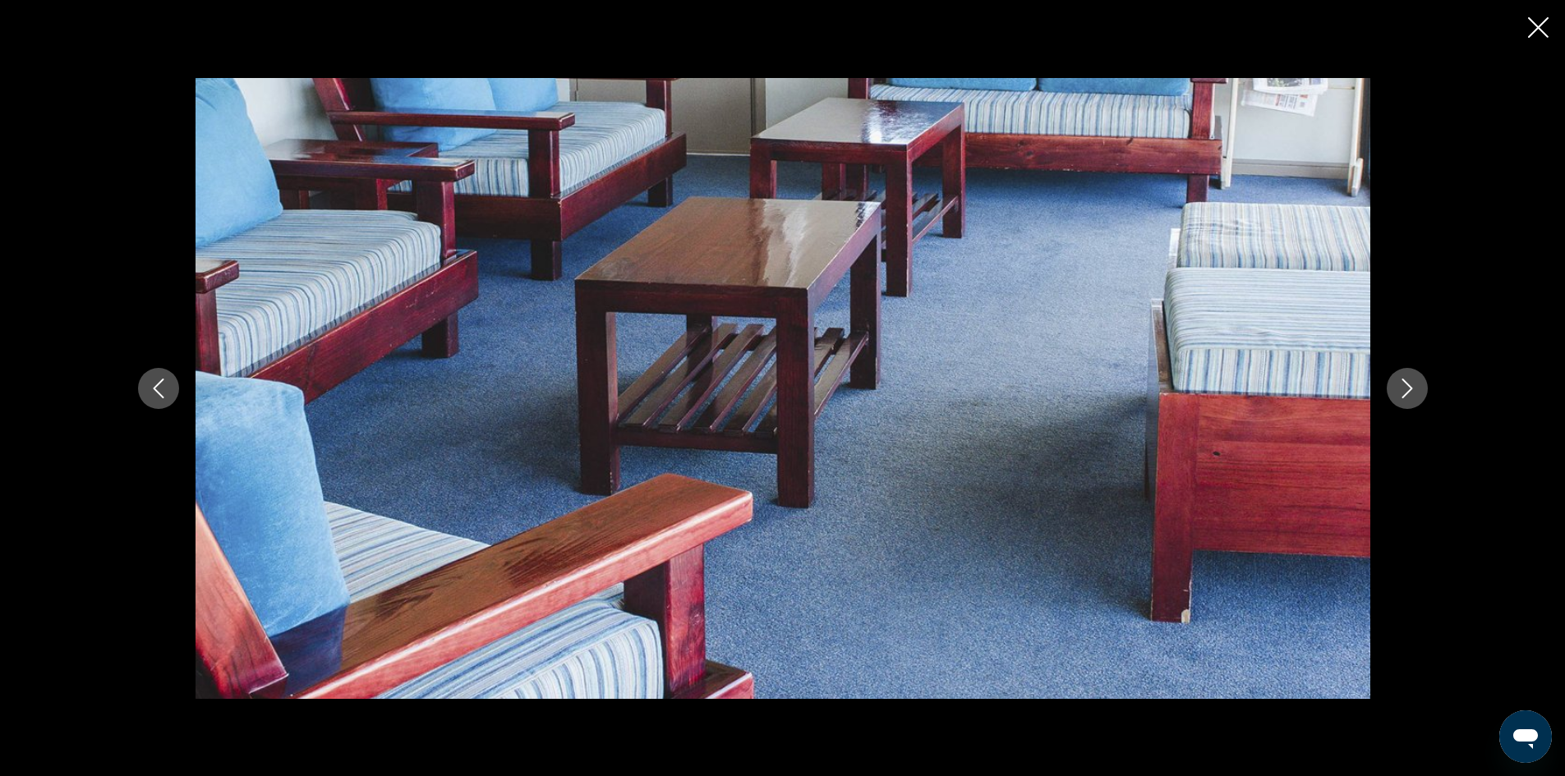
click at [1409, 391] on icon "Next image" at bounding box center [1407, 389] width 11 height 20
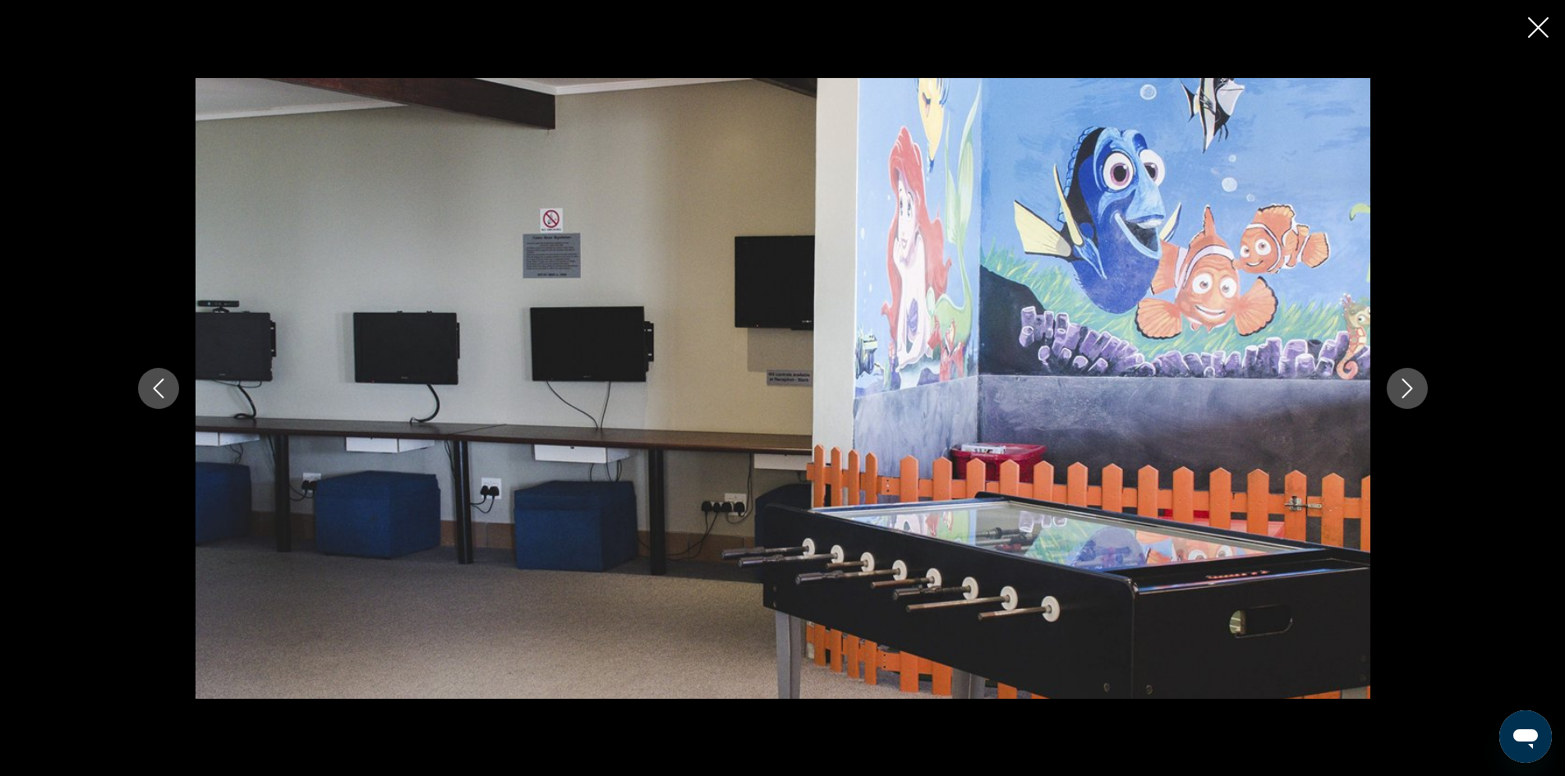
click at [1409, 391] on icon "Next image" at bounding box center [1407, 389] width 11 height 20
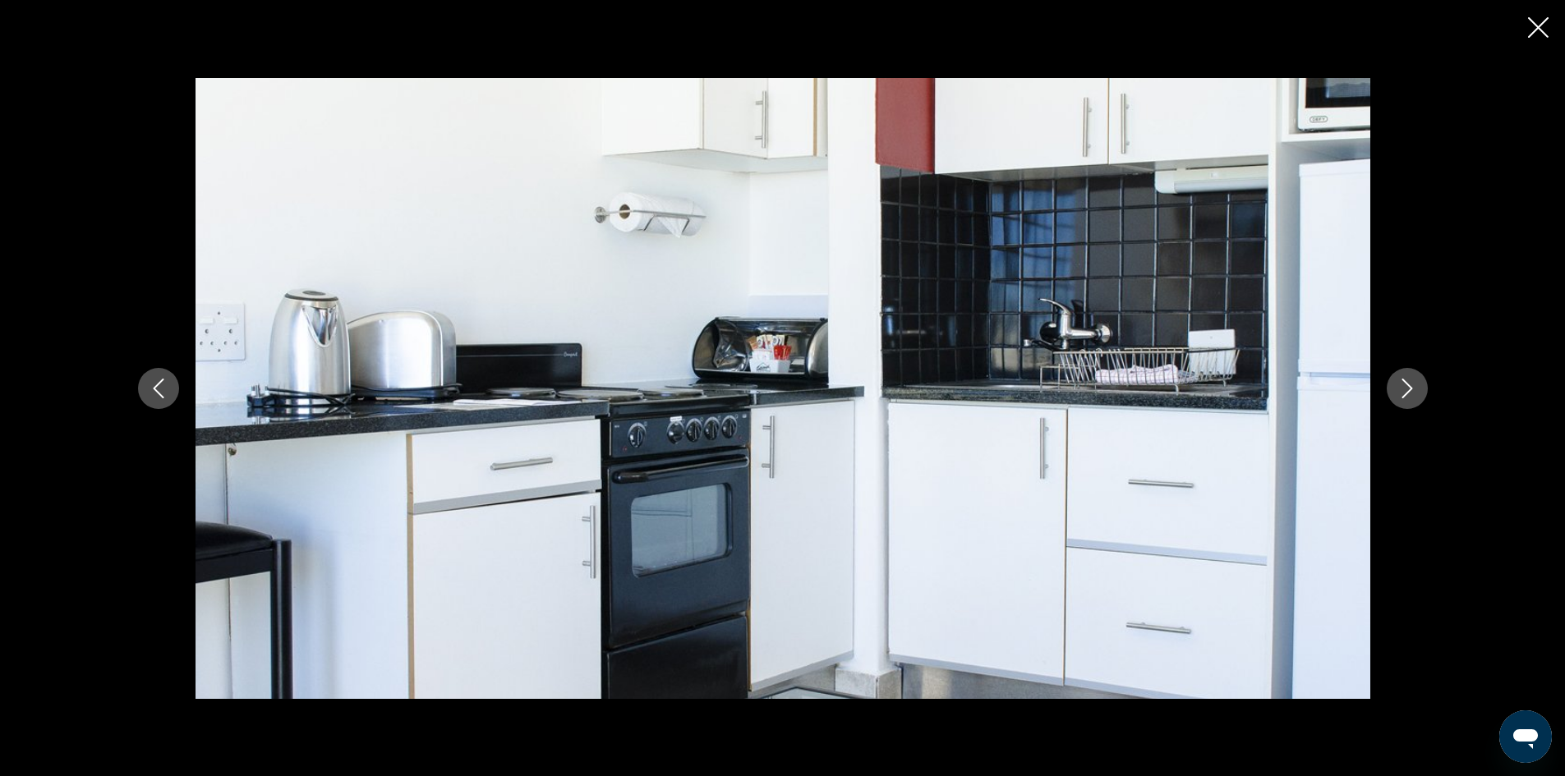
click at [1409, 391] on icon "Next image" at bounding box center [1407, 389] width 11 height 20
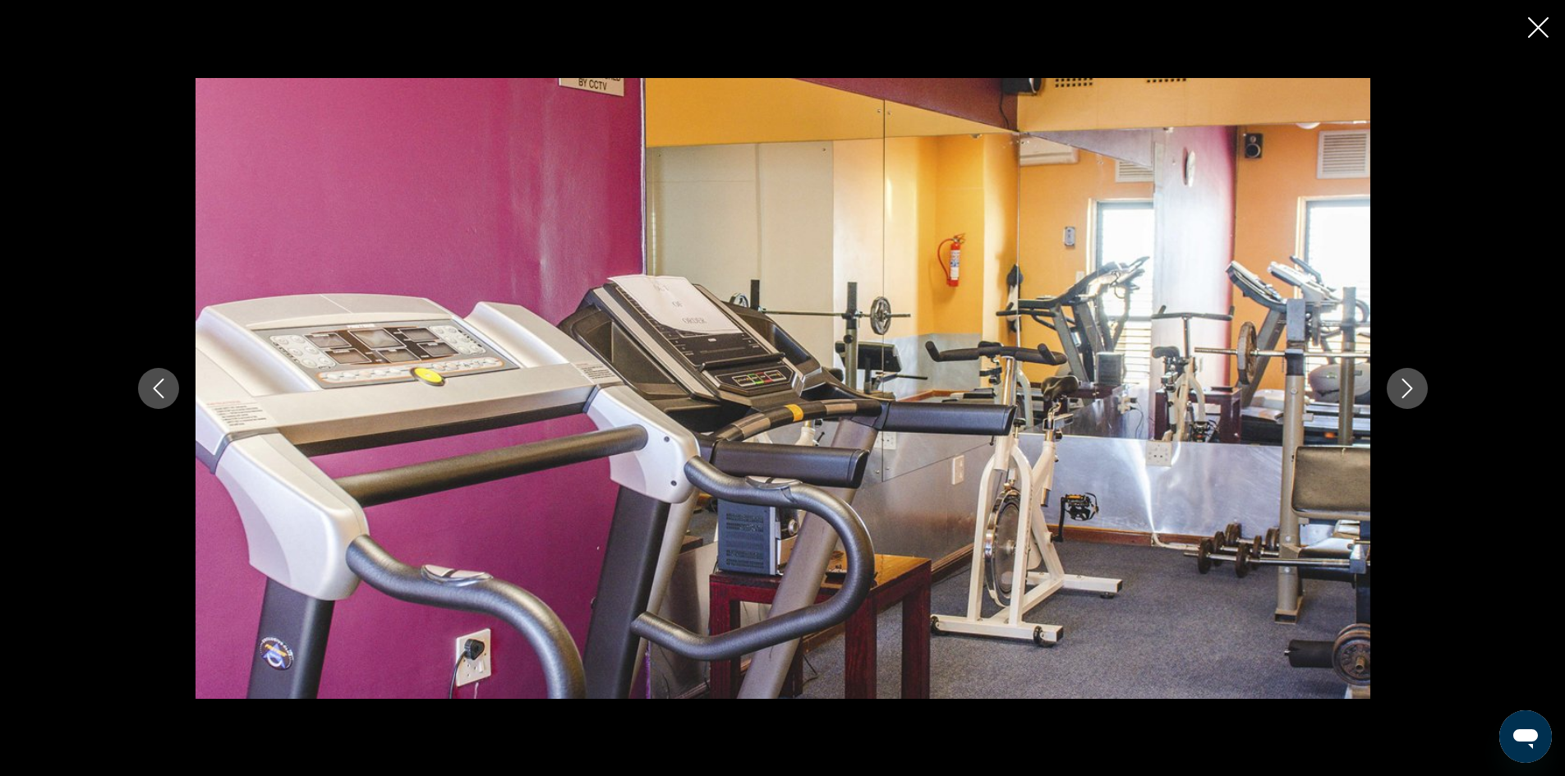
click at [1409, 391] on icon "Next image" at bounding box center [1407, 389] width 11 height 20
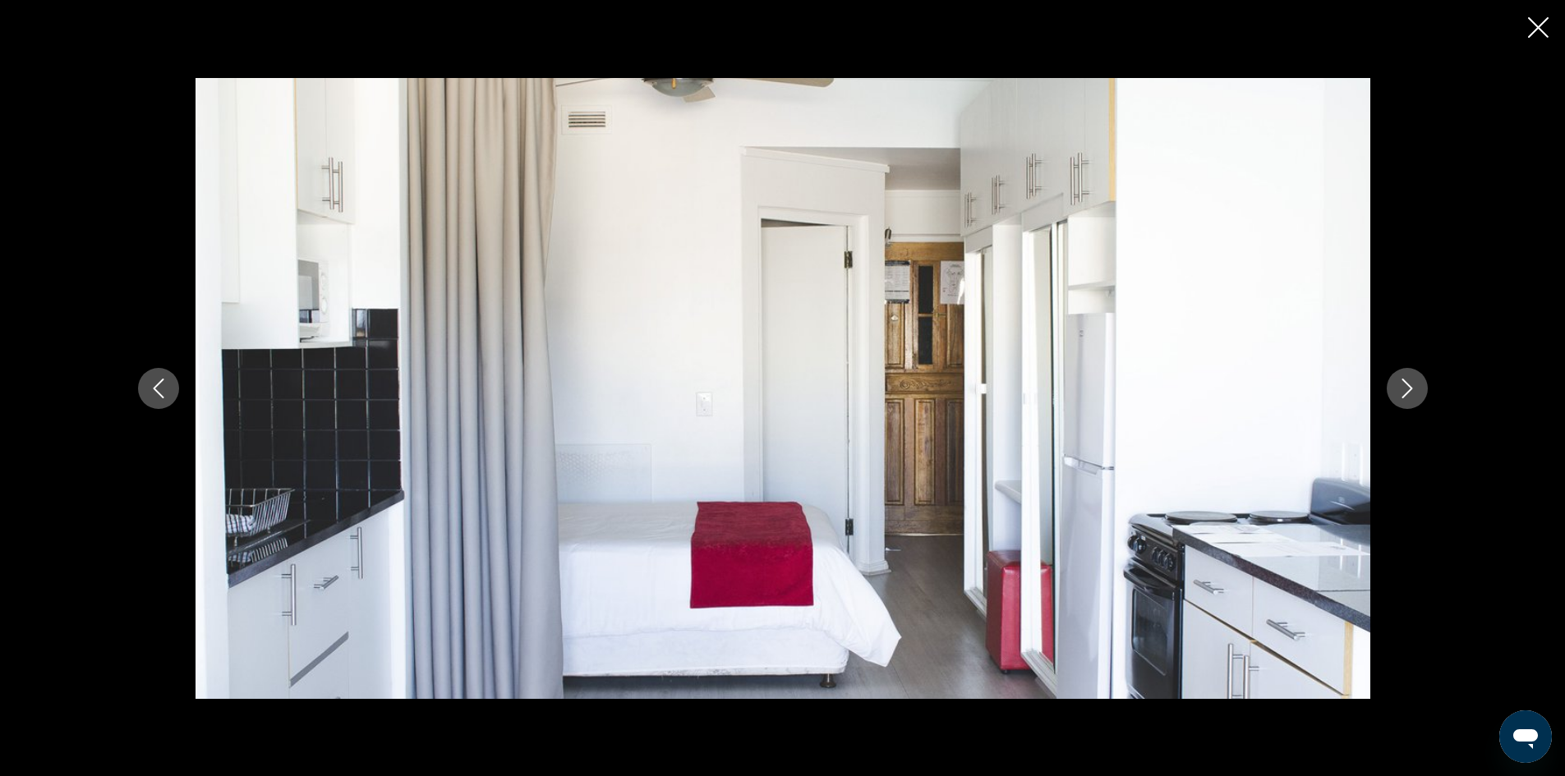
click at [1394, 380] on button "Next image" at bounding box center [1407, 388] width 41 height 41
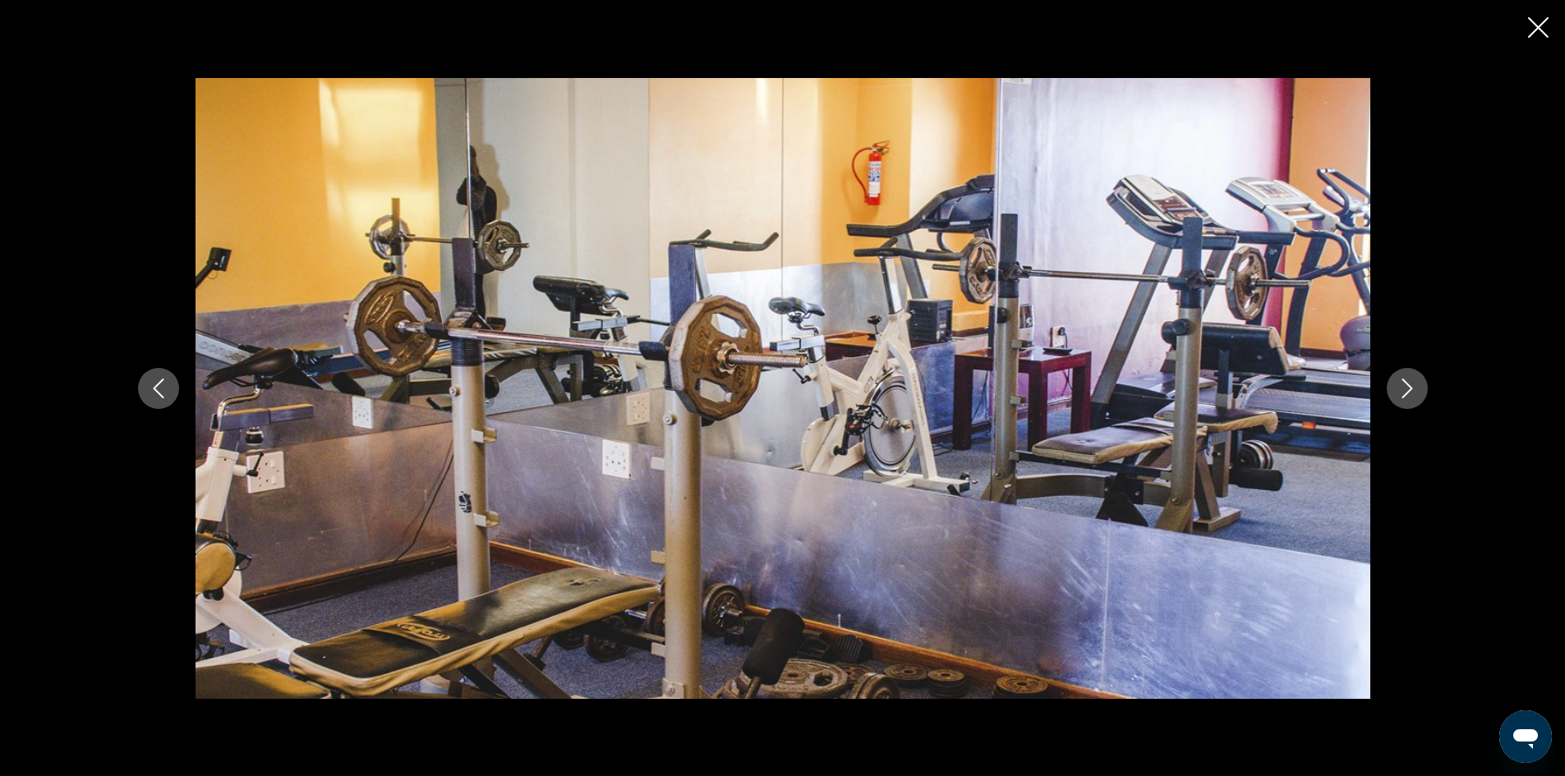
click at [1394, 380] on button "Next image" at bounding box center [1407, 388] width 41 height 41
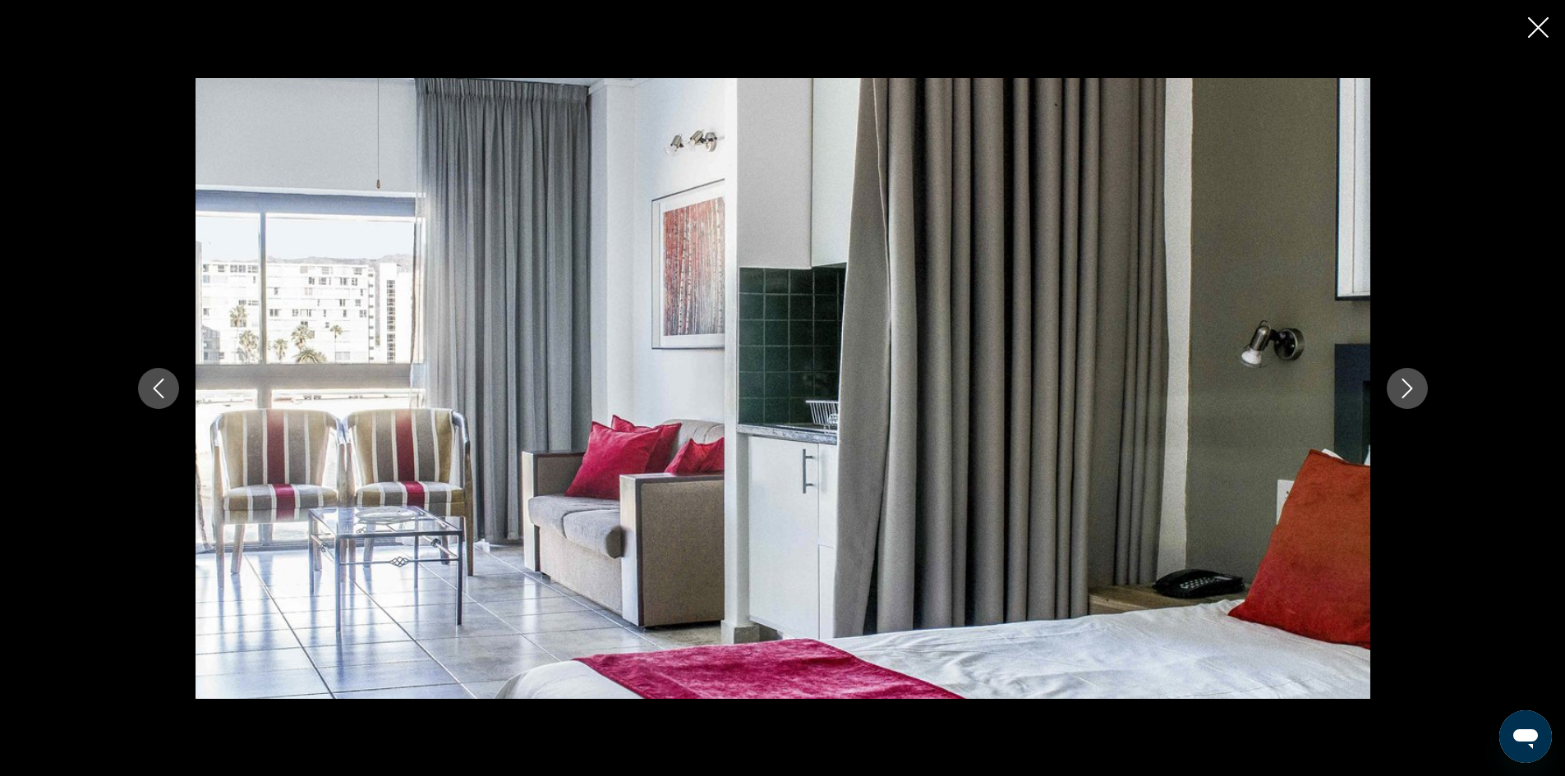
click at [1394, 380] on button "Next image" at bounding box center [1407, 388] width 41 height 41
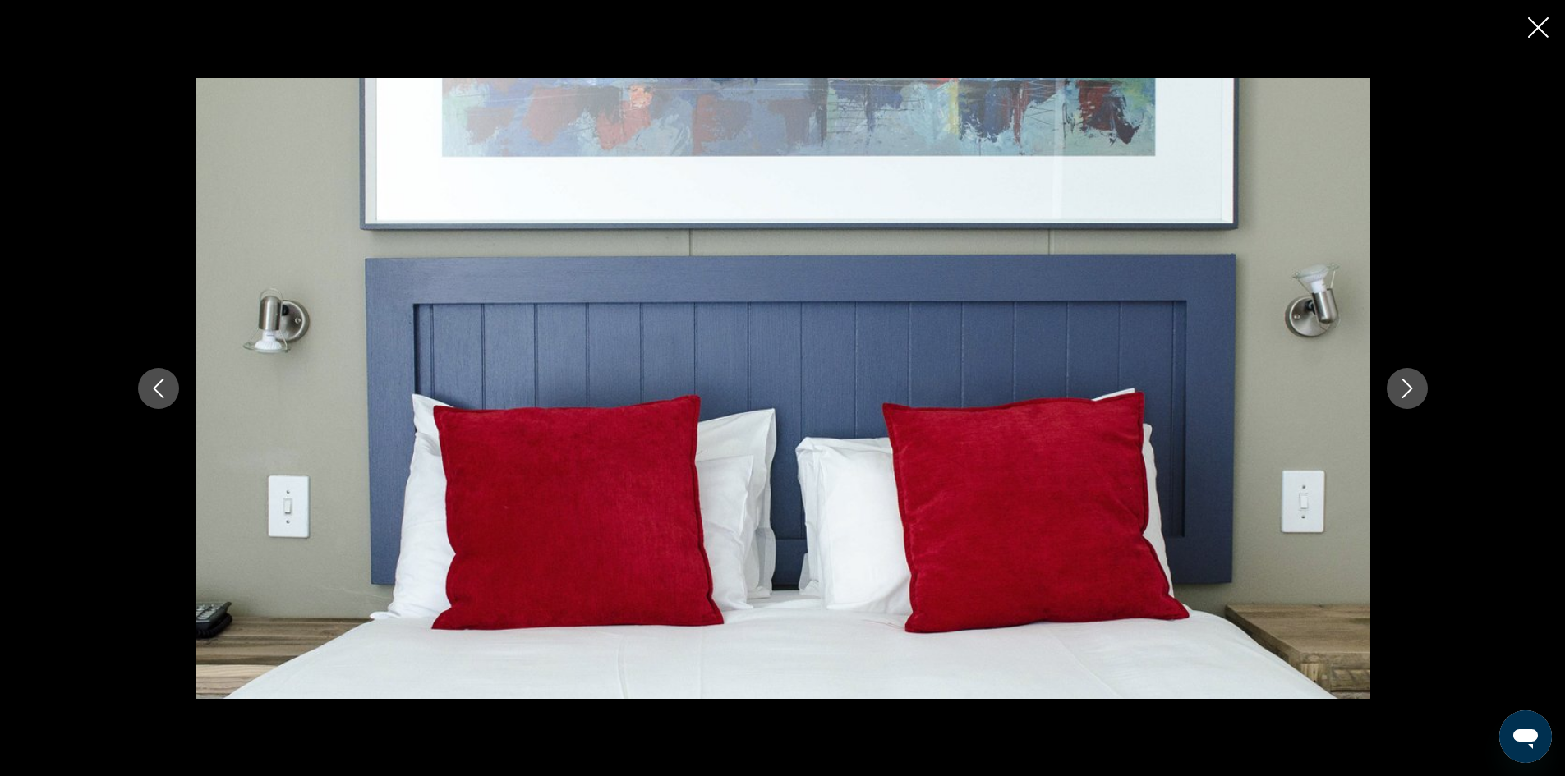
click at [1394, 380] on button "Next image" at bounding box center [1407, 388] width 41 height 41
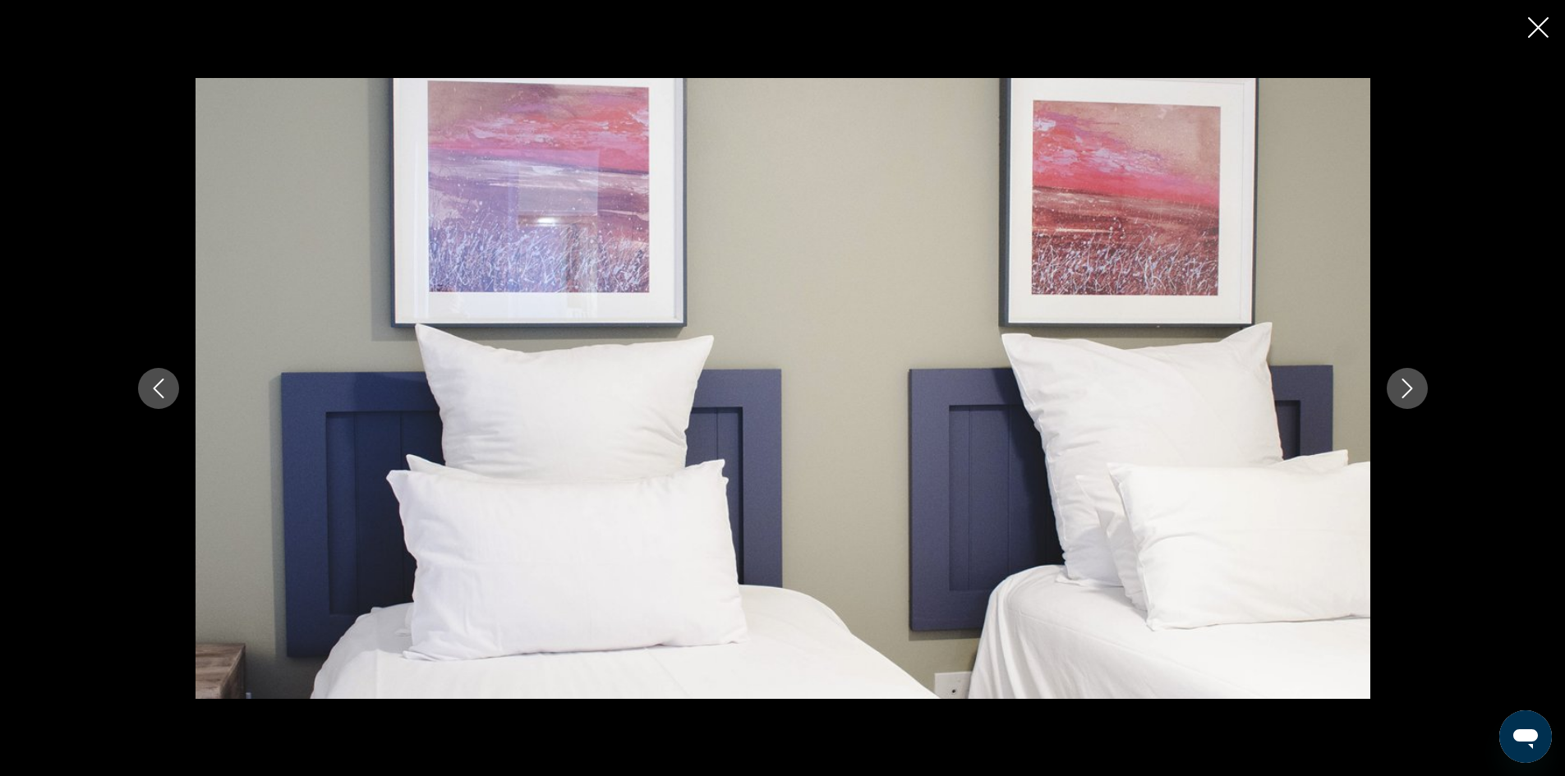
click at [1394, 380] on button "Next image" at bounding box center [1407, 388] width 41 height 41
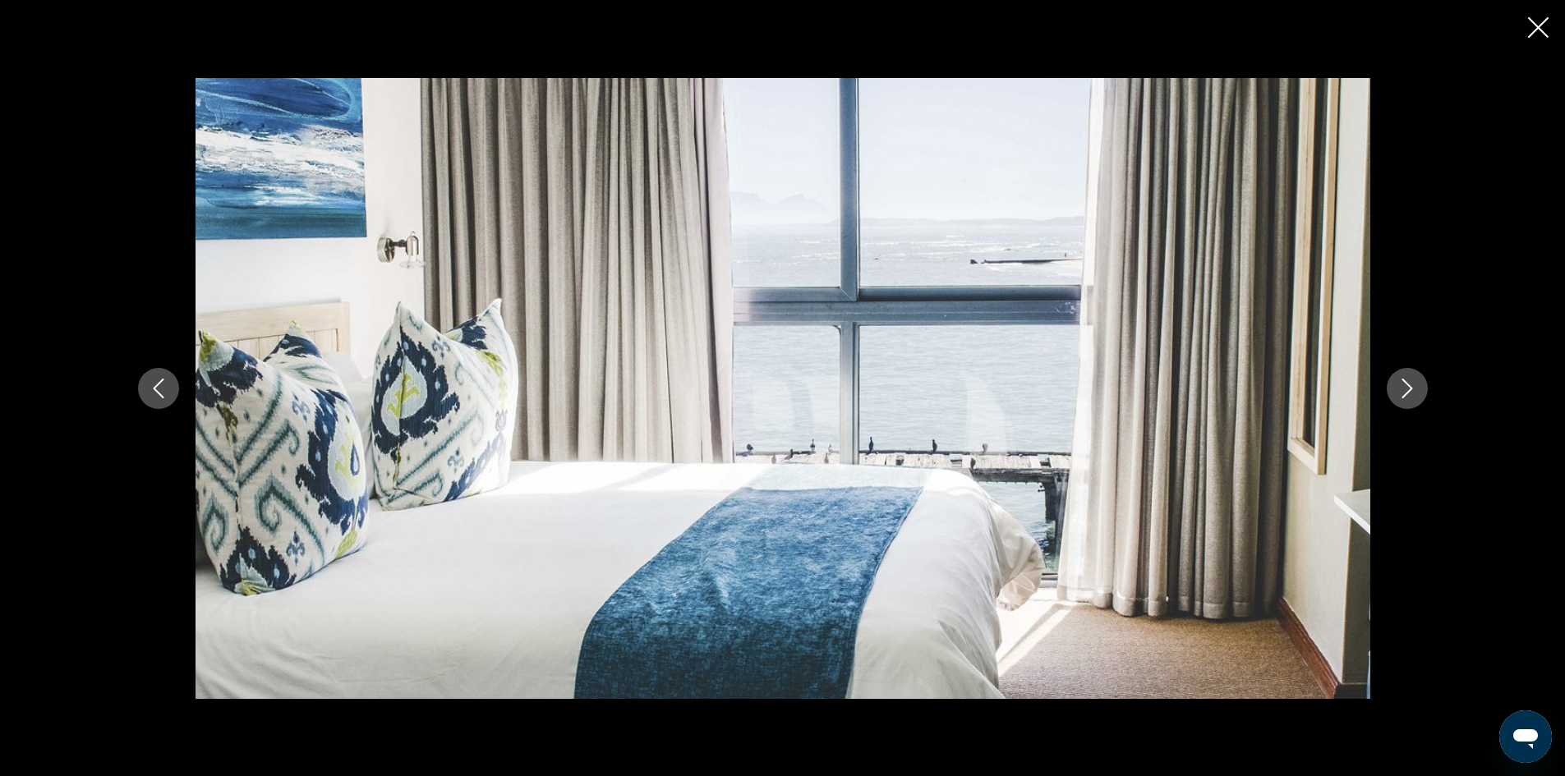
click at [1530, 26] on icon "Close slideshow" at bounding box center [1538, 27] width 21 height 21
